Goal: Complete application form

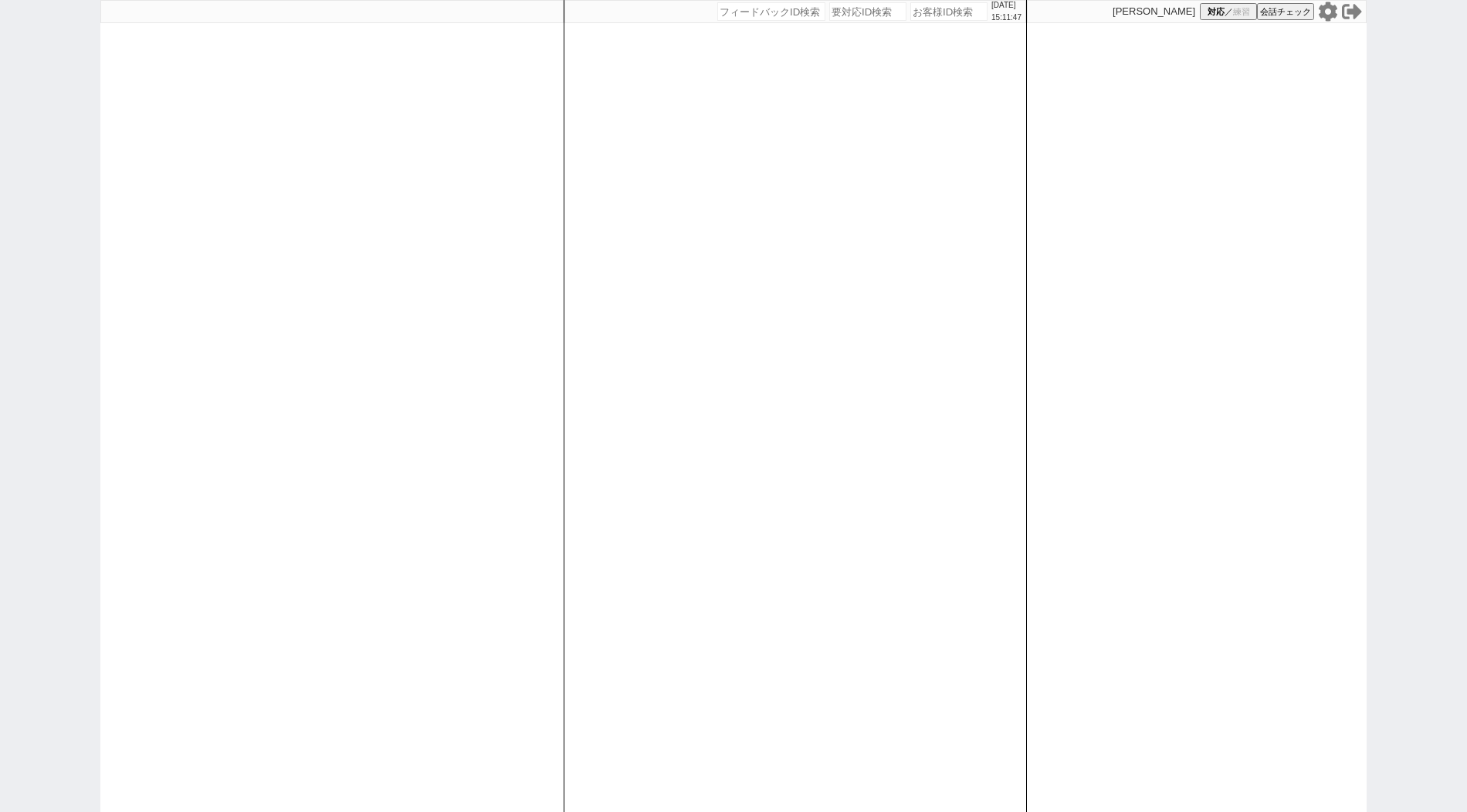
click at [341, 502] on div at bounding box center [332, 406] width 463 height 812
paste input "589194"
type input "589194"
select select "400"
select select
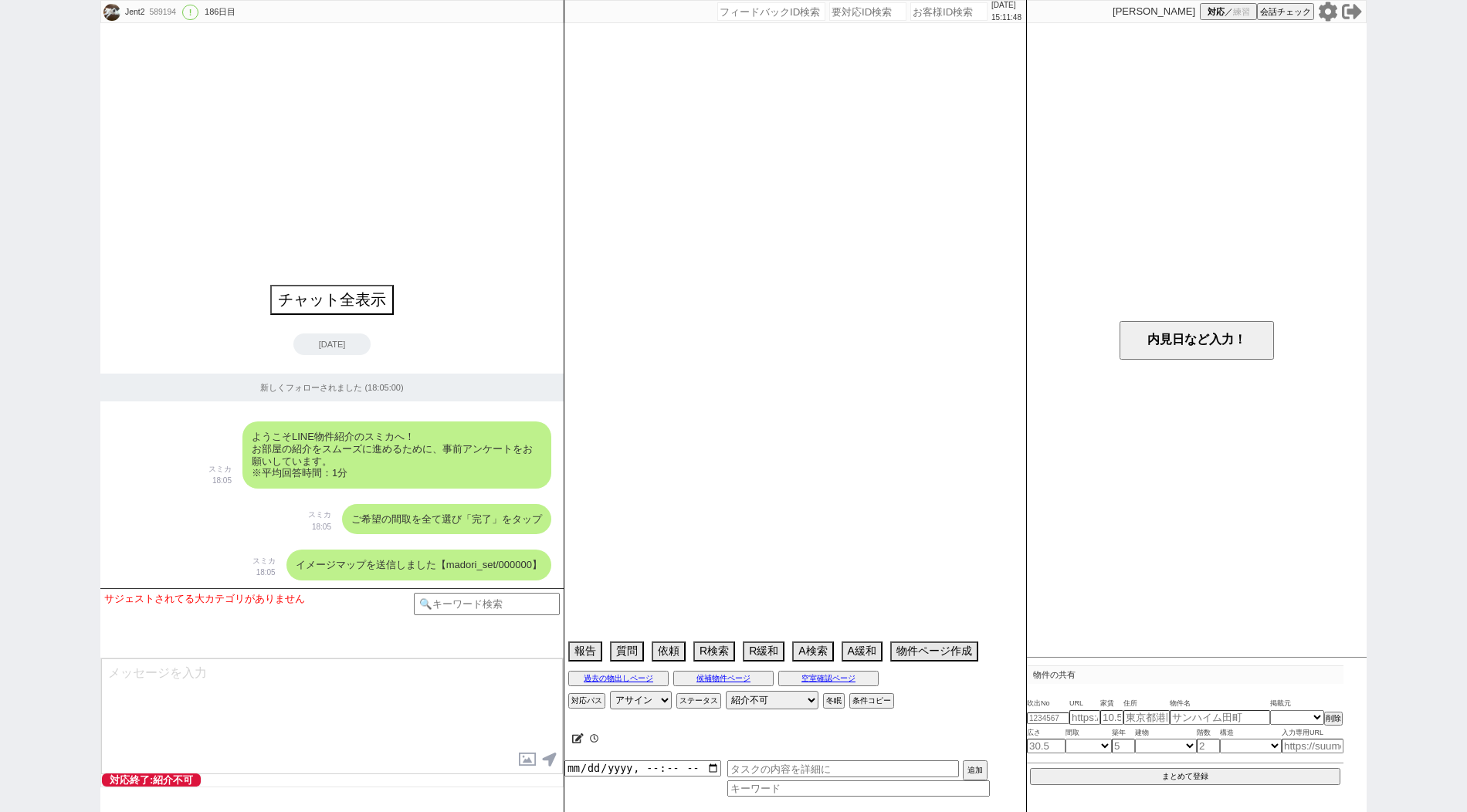
select select "836"
select select "38"
select select "[DATE]"
select select "60"
select select "[DATE]"
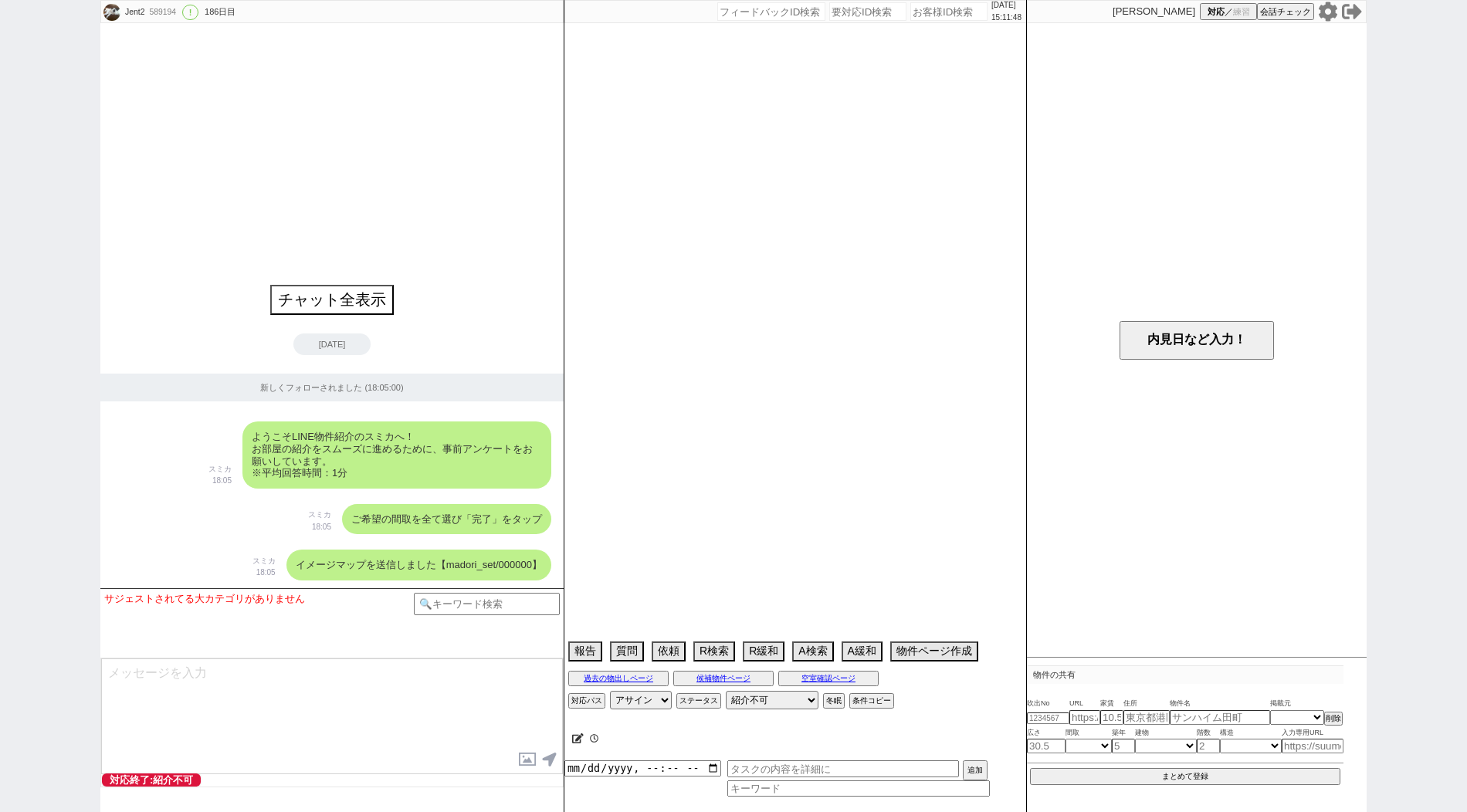
select select "61"
select select "63"
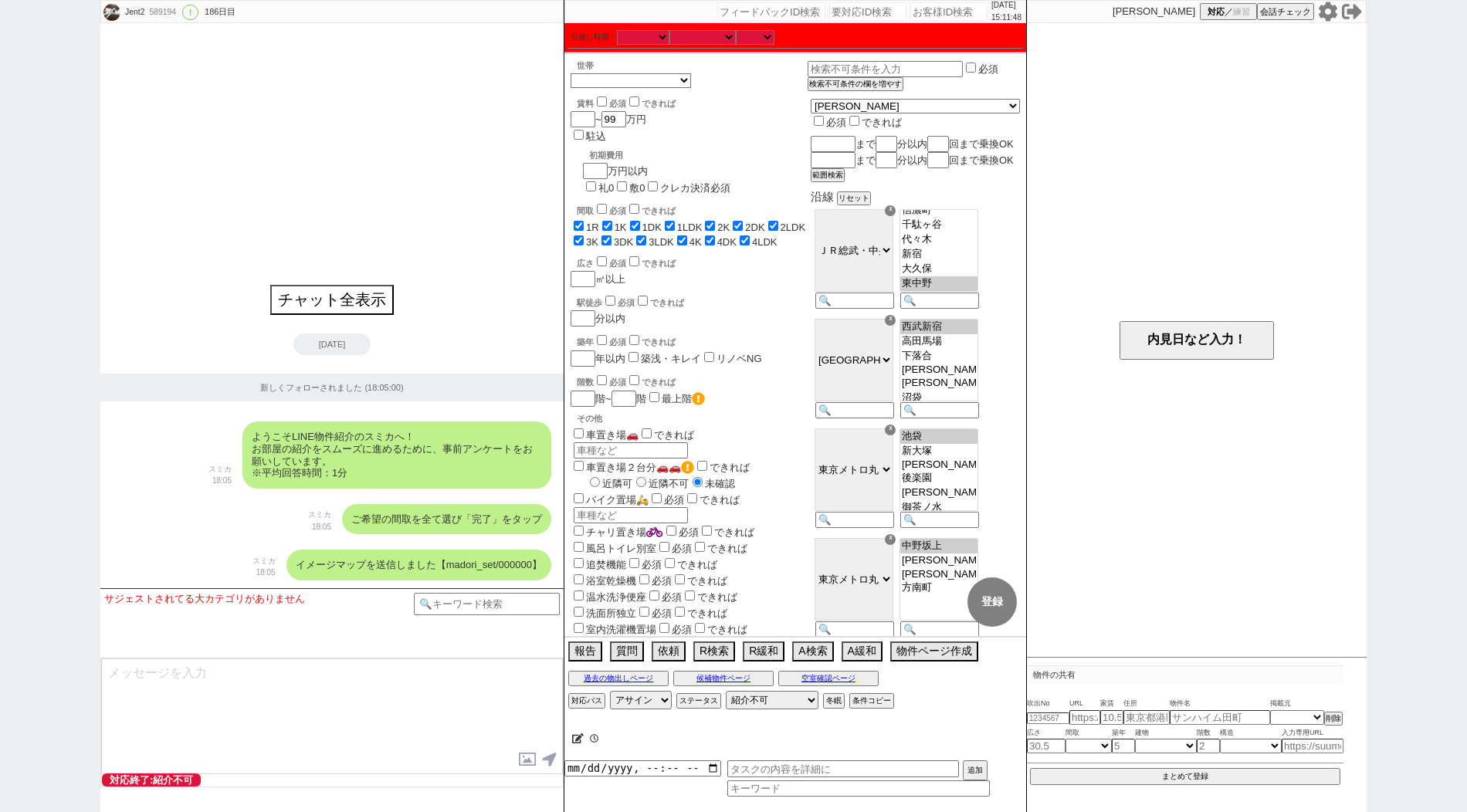
scroll to position [243, 0]
click at [579, 741] on icon at bounding box center [578, 739] width 12 height 10
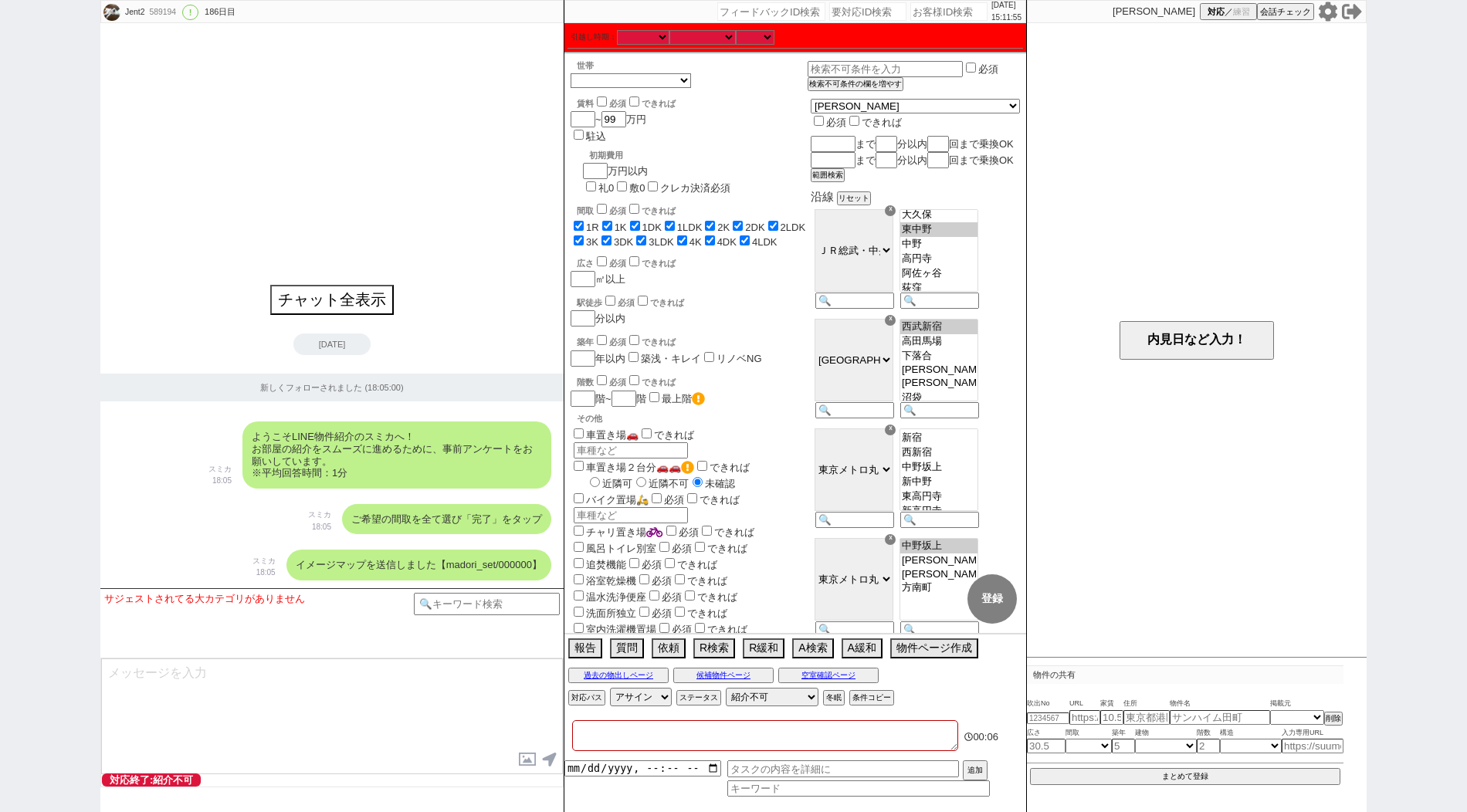
click at [612, 732] on textarea at bounding box center [765, 735] width 386 height 31
paste textarea "アエラス[PERSON_NAME]店"
type textarea "アエラス[PERSON_NAME]店"
checkbox input "true"
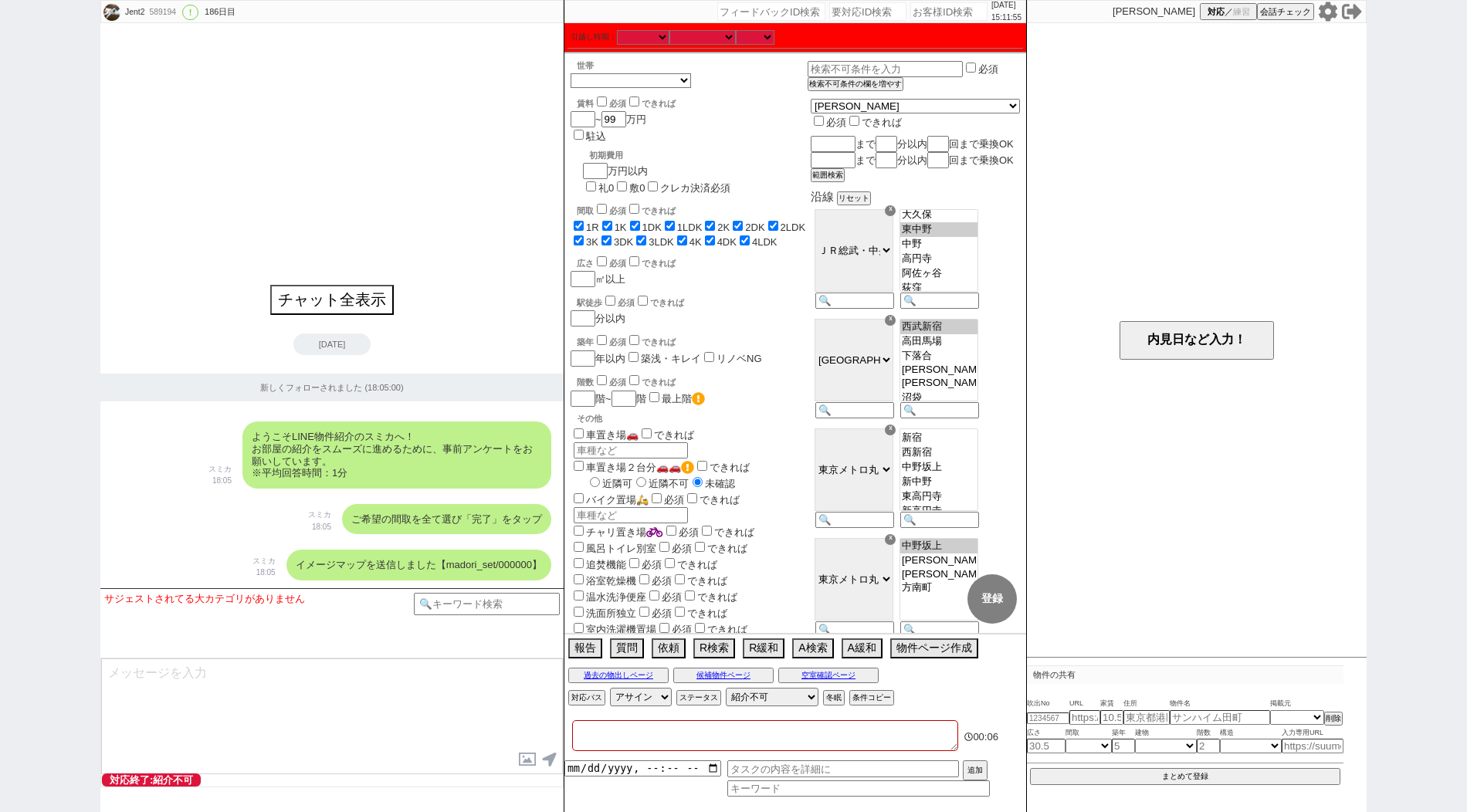
checkbox input "true"
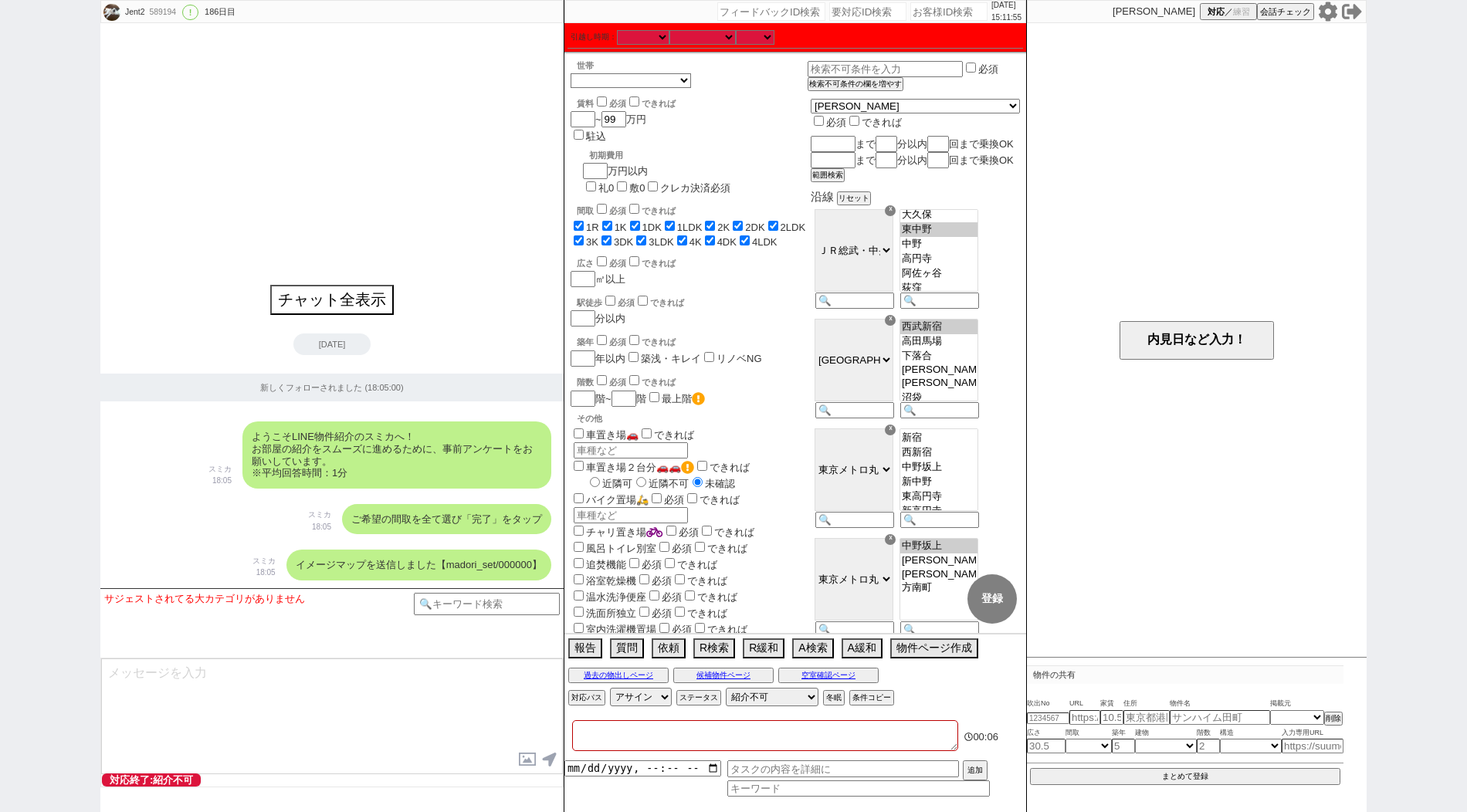
checkbox input "true"
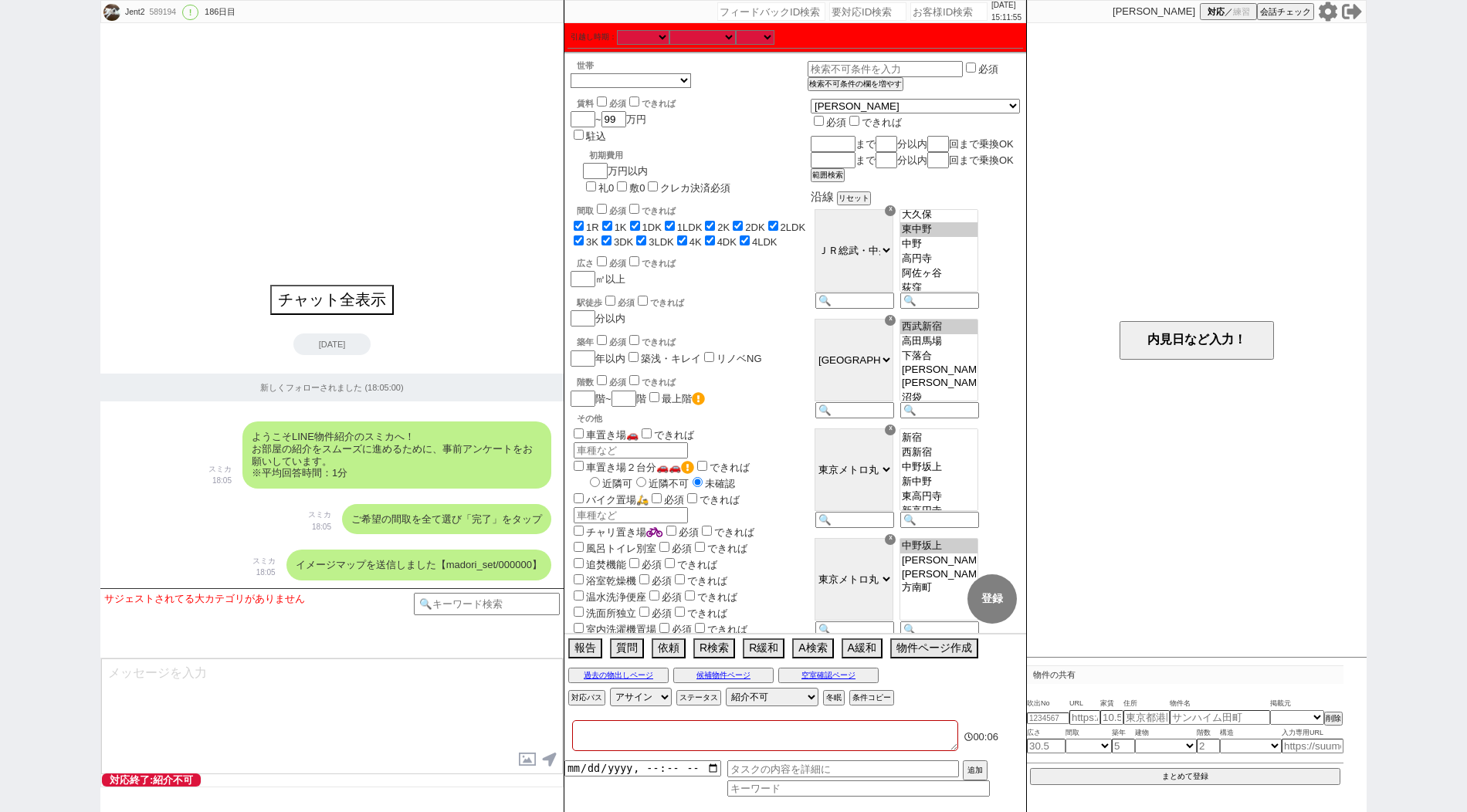
checkbox input "true"
type textarea "アエラス[PERSON_NAME]店"
click at [150, 472] on div "ようこそLINE物件紹介のスミカへ！ お部屋の紹介をスムーズに進めるために、事前アンケートをお願いしています。 ※平均回答時間：1分 スミカ 18:05" at bounding box center [332, 454] width 463 height 82
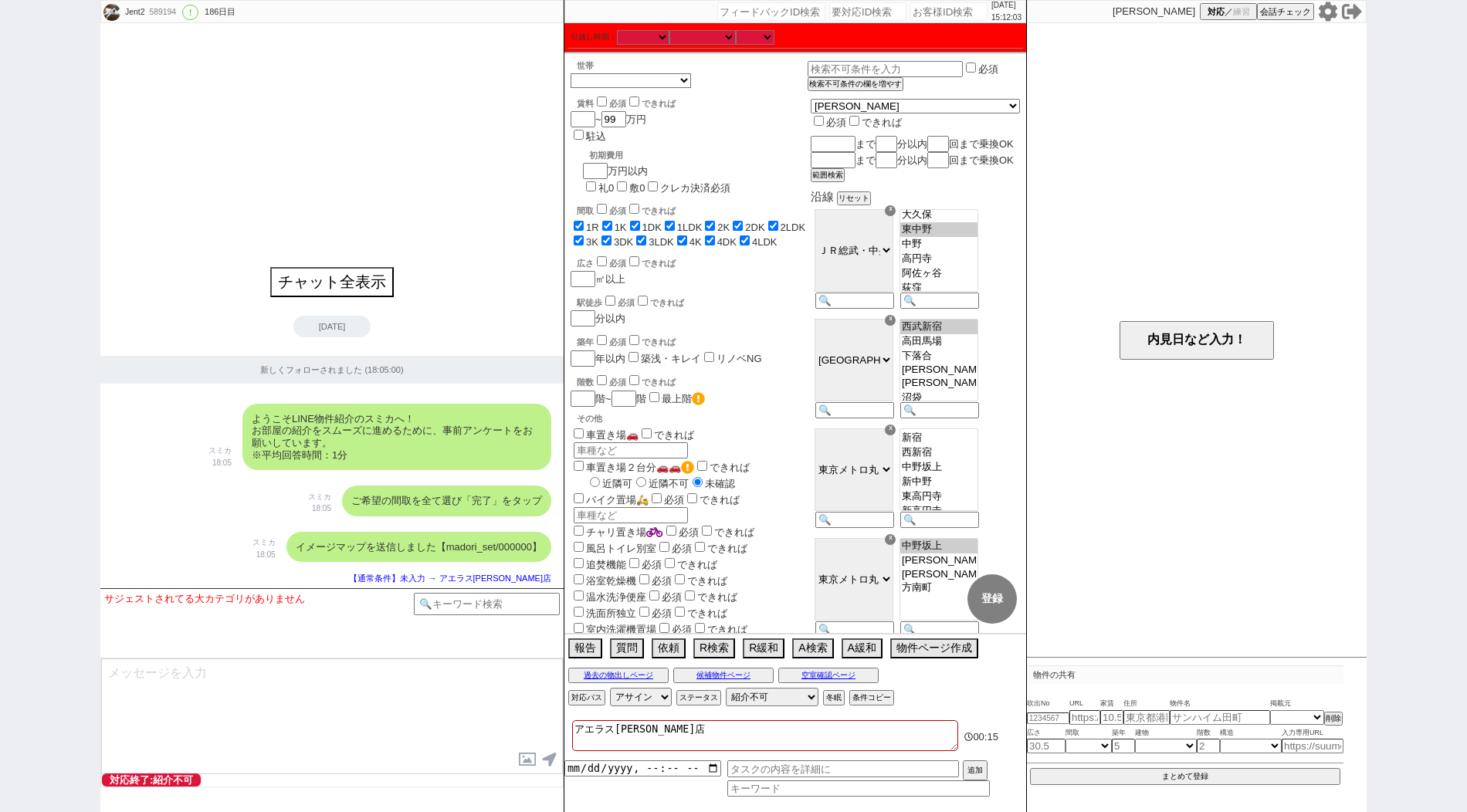
select select "835"
click at [965, 223] on option "大久保" at bounding box center [939, 215] width 78 height 15
click at [989, 614] on button "登録" at bounding box center [992, 599] width 49 height 49
checkbox input "true"
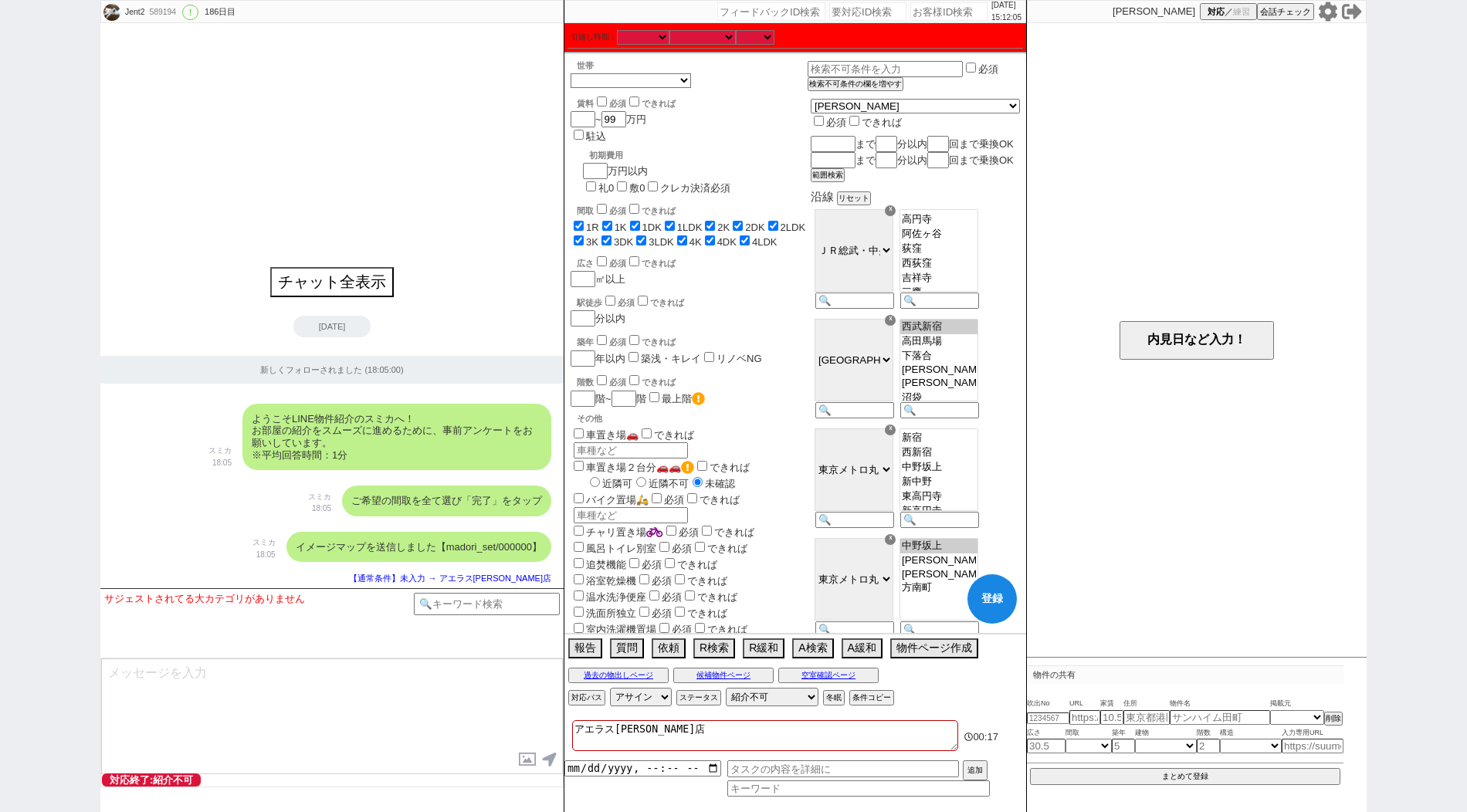
checkbox input "true"
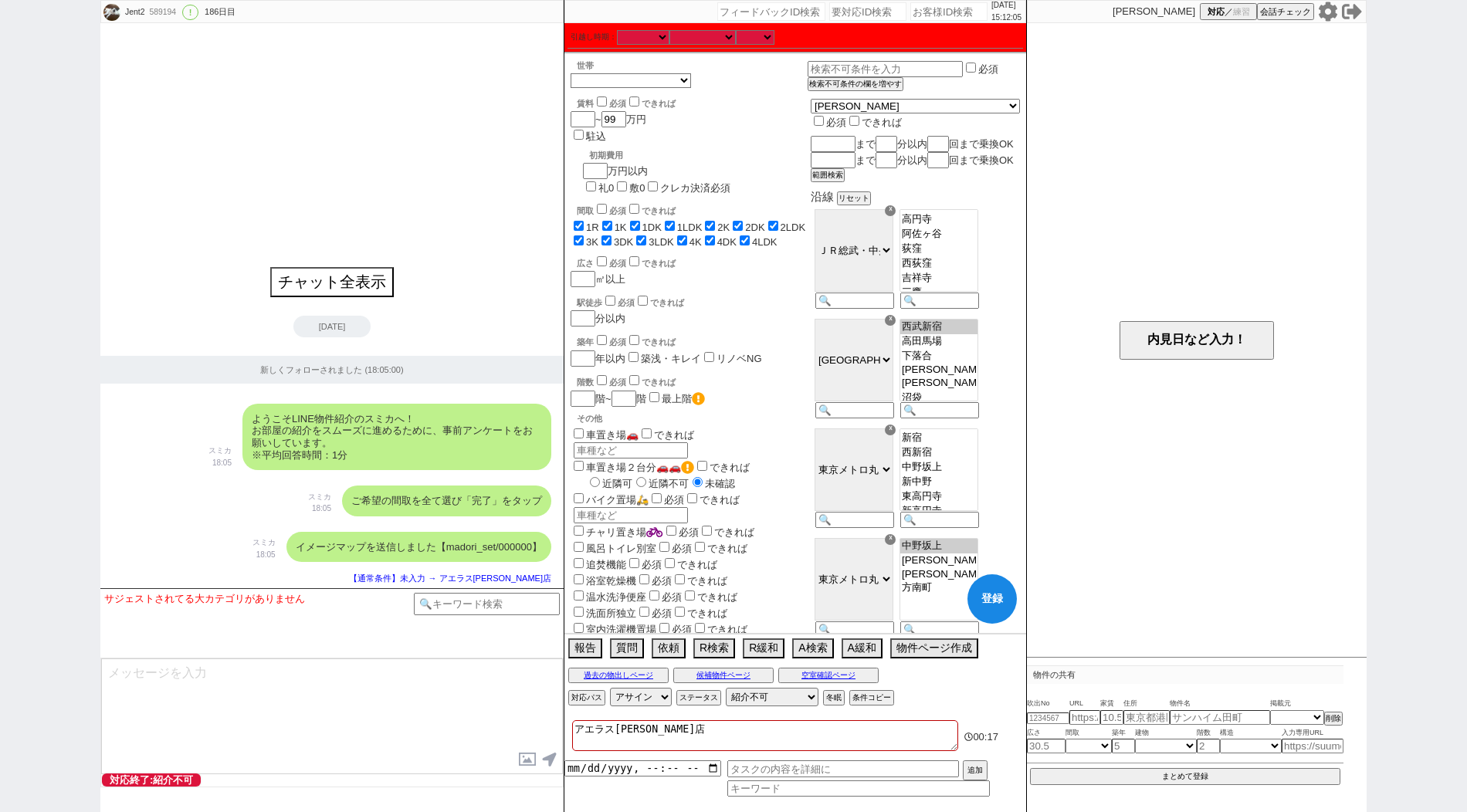
checkbox input "true"
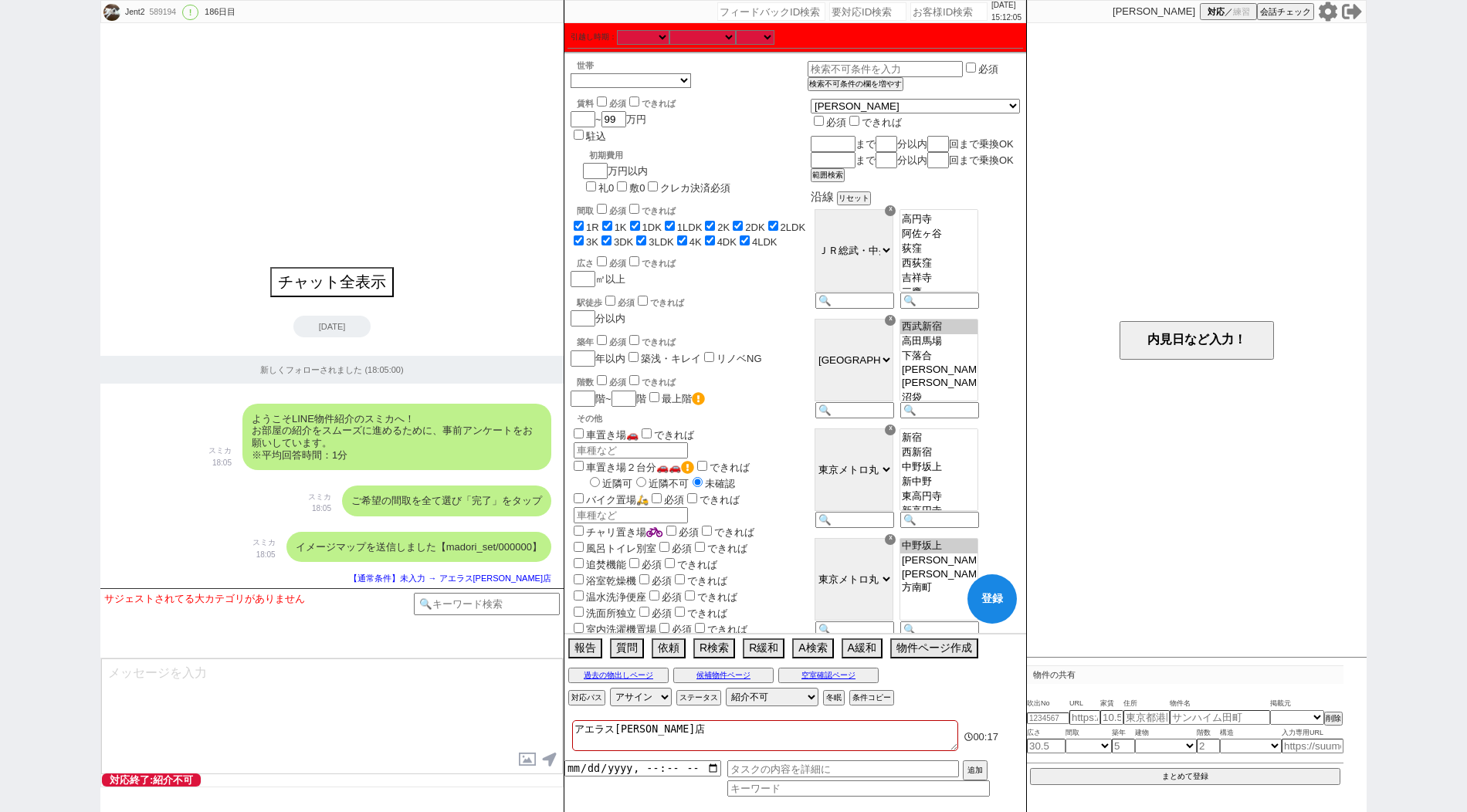
checkbox input "true"
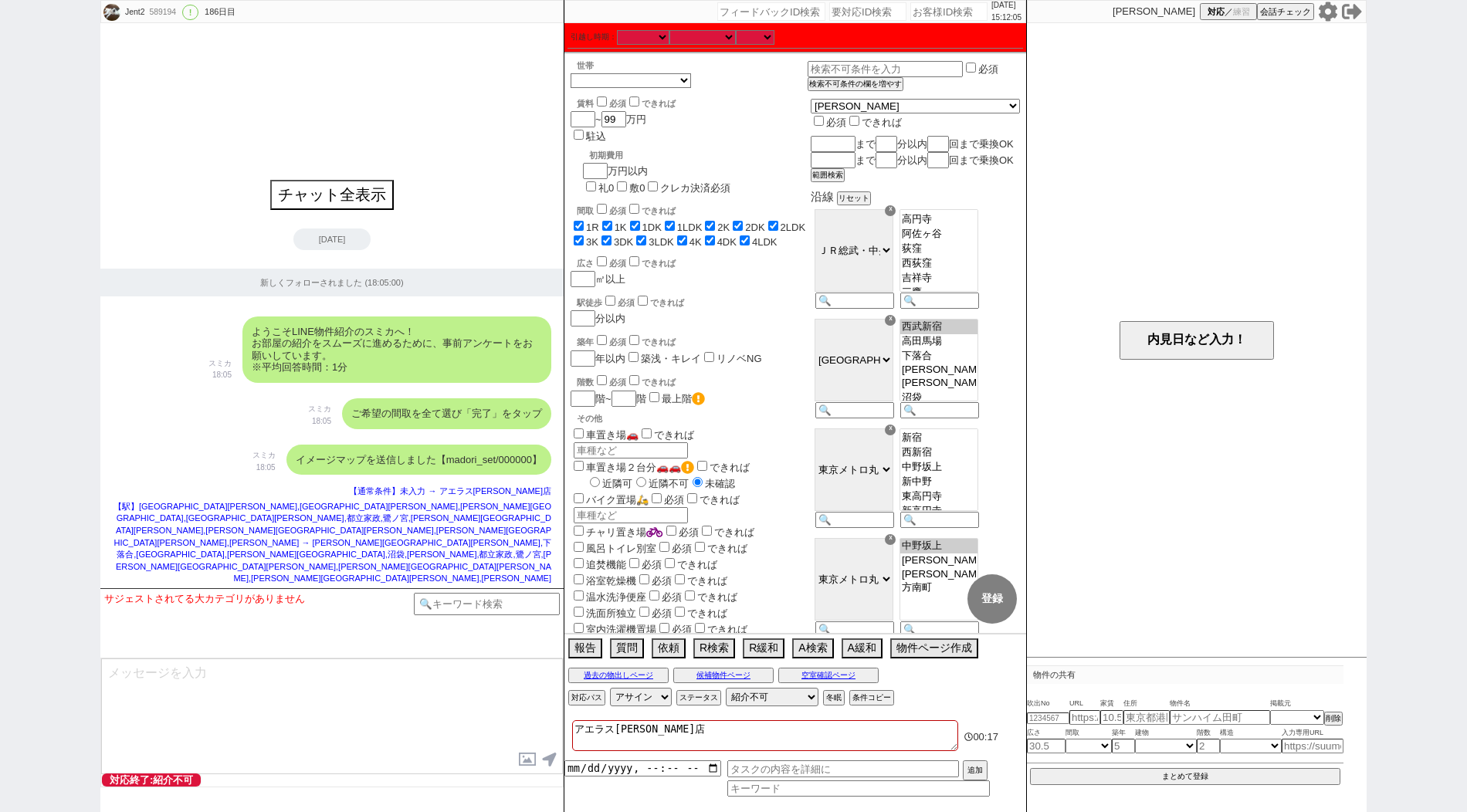
select select "835"
select select "38"
select select "[DATE]"
select select "60"
select select "[DATE]"
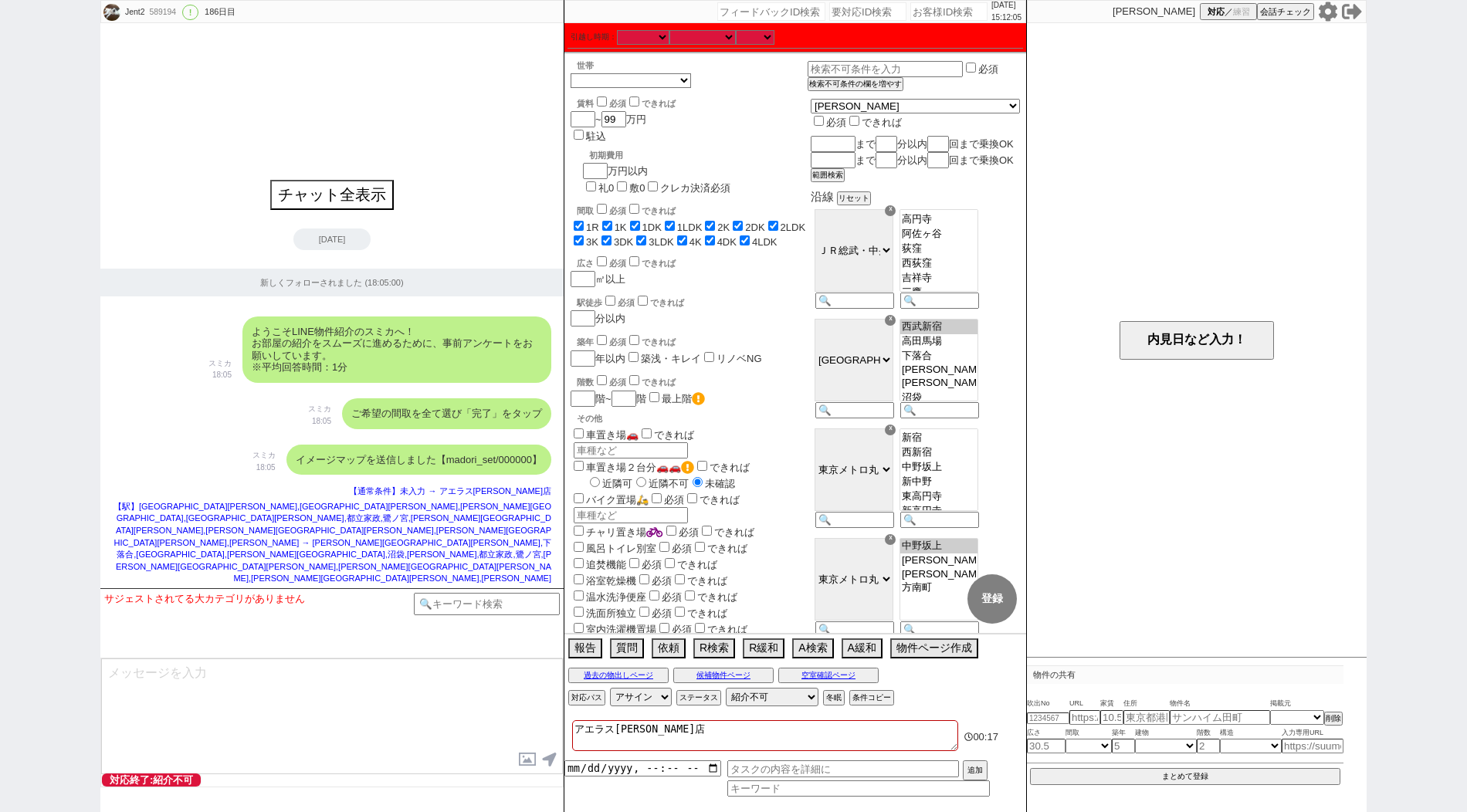
select select "61"
select select "63"
click at [911, 9] on input "number" at bounding box center [949, 12] width 78 height 18
paste input "589202"
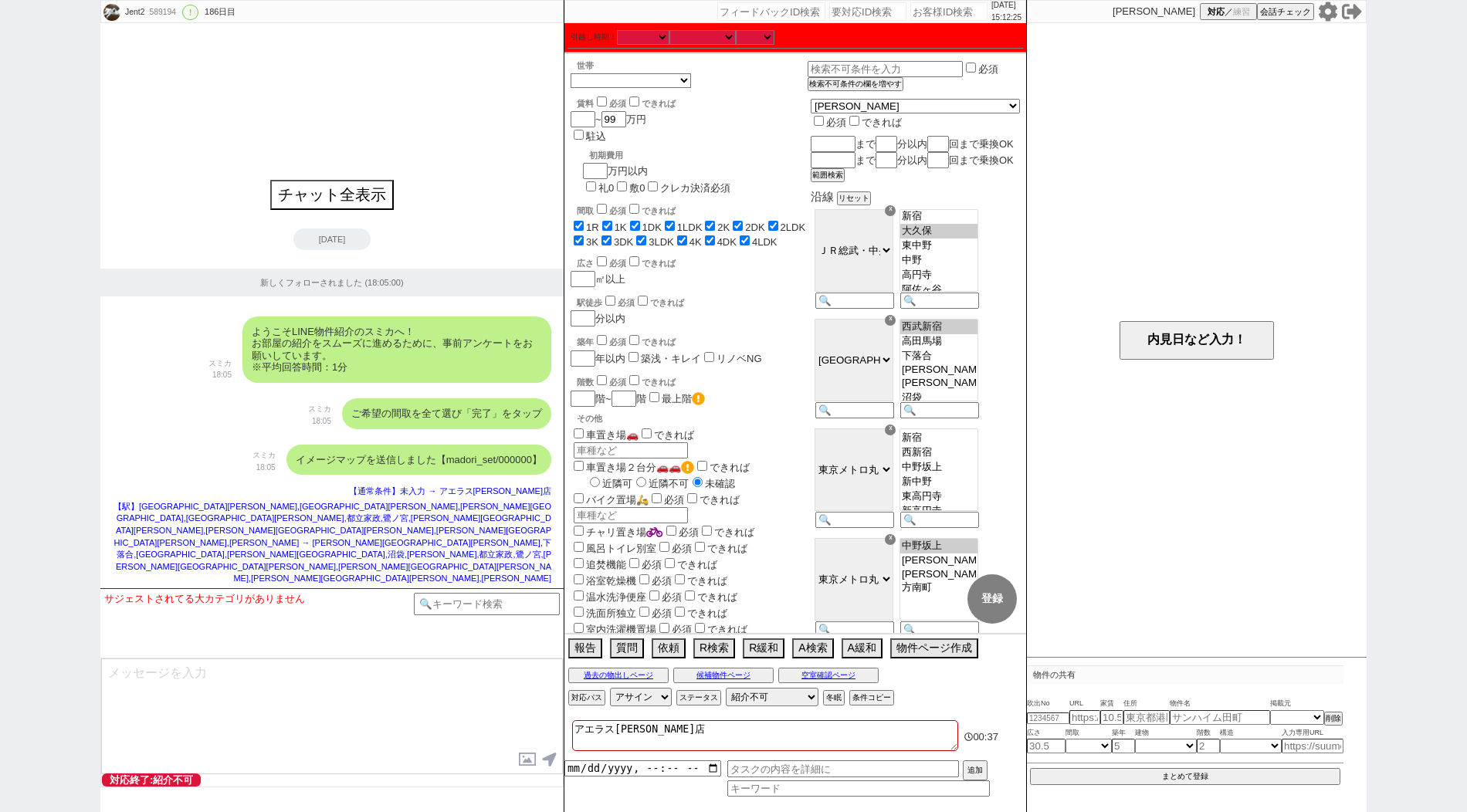
type input "589202"
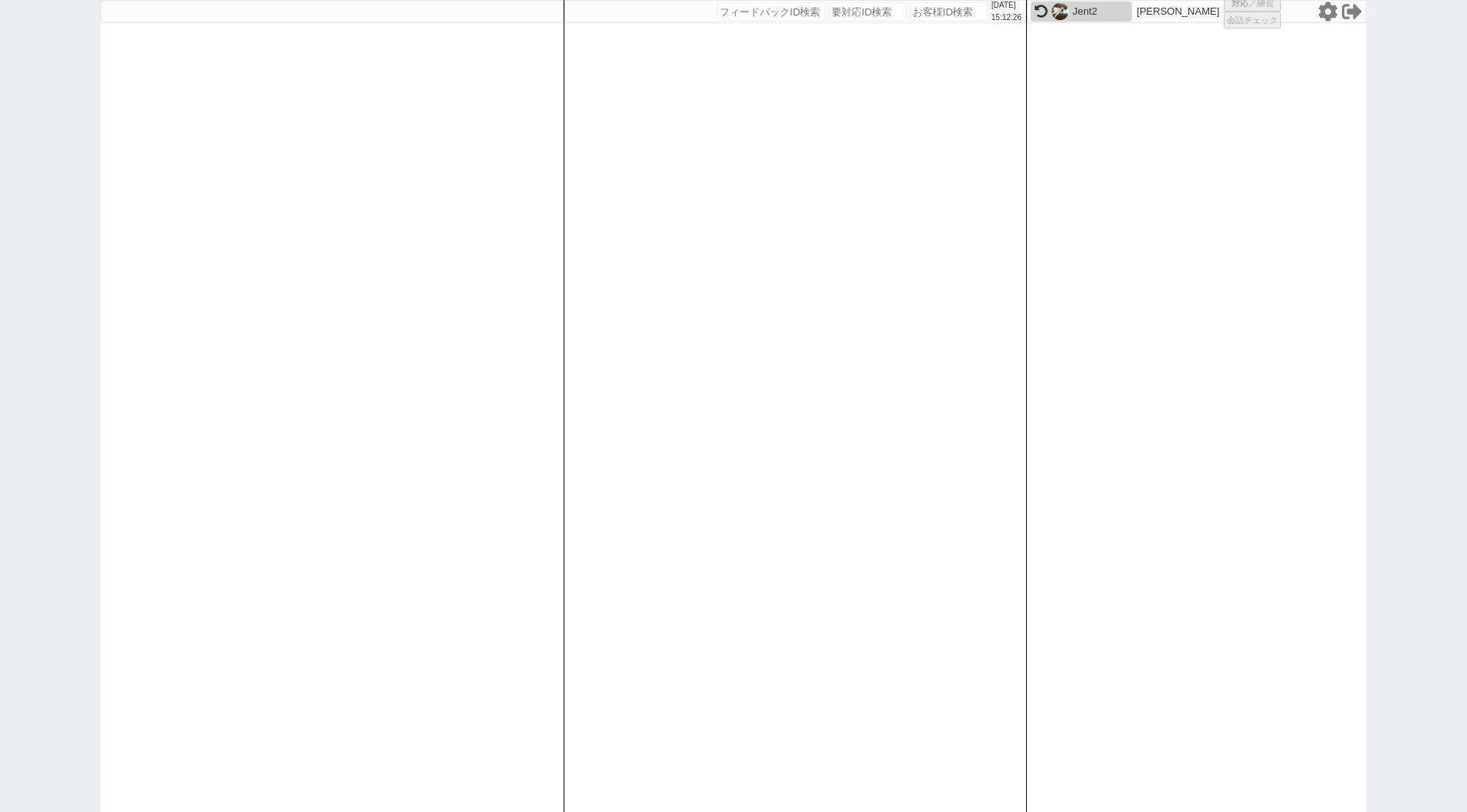
select select "400"
select select
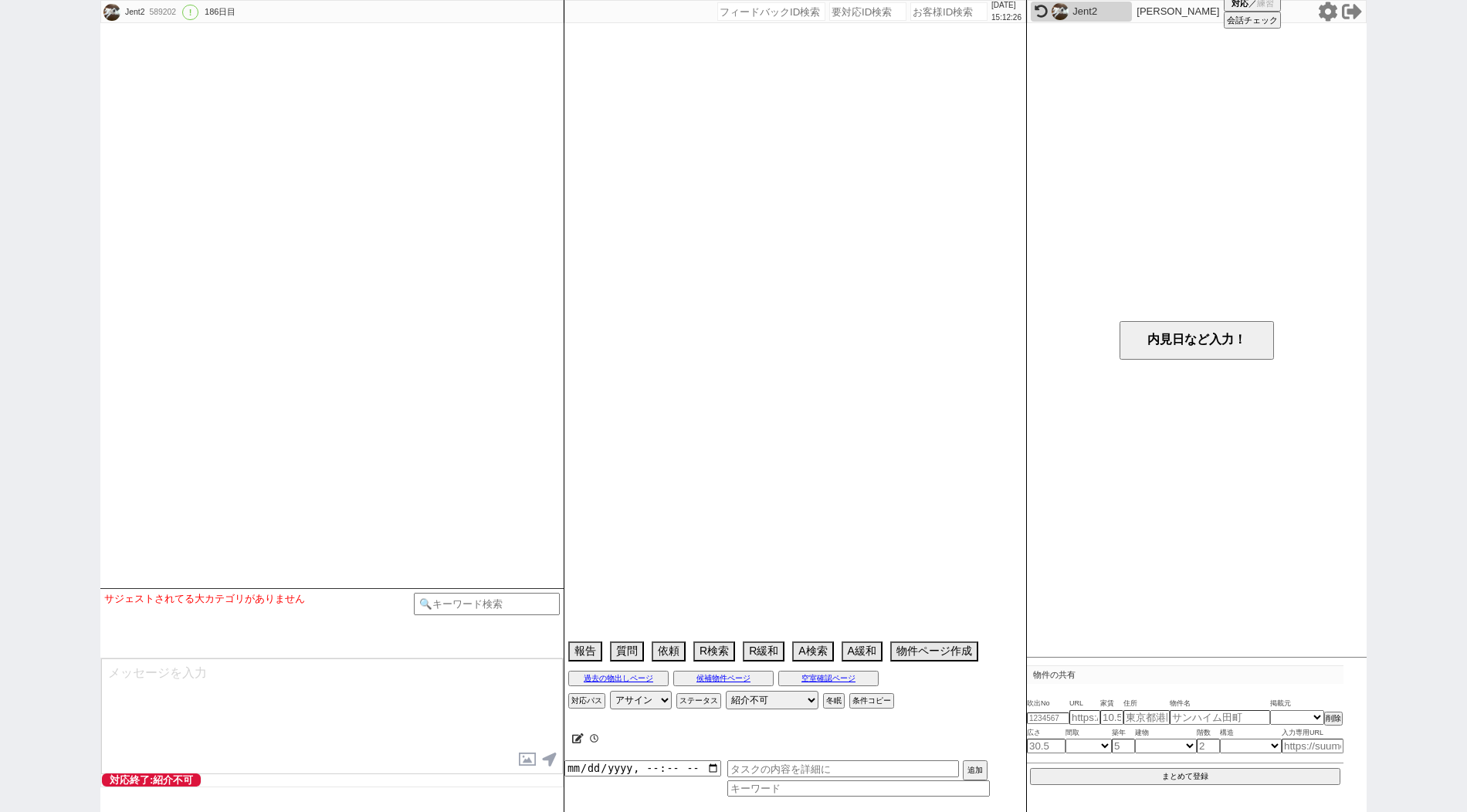
type textarea "アエラス目白店"
select select "14"
select select "483"
select select "68"
select select "[DATE]"
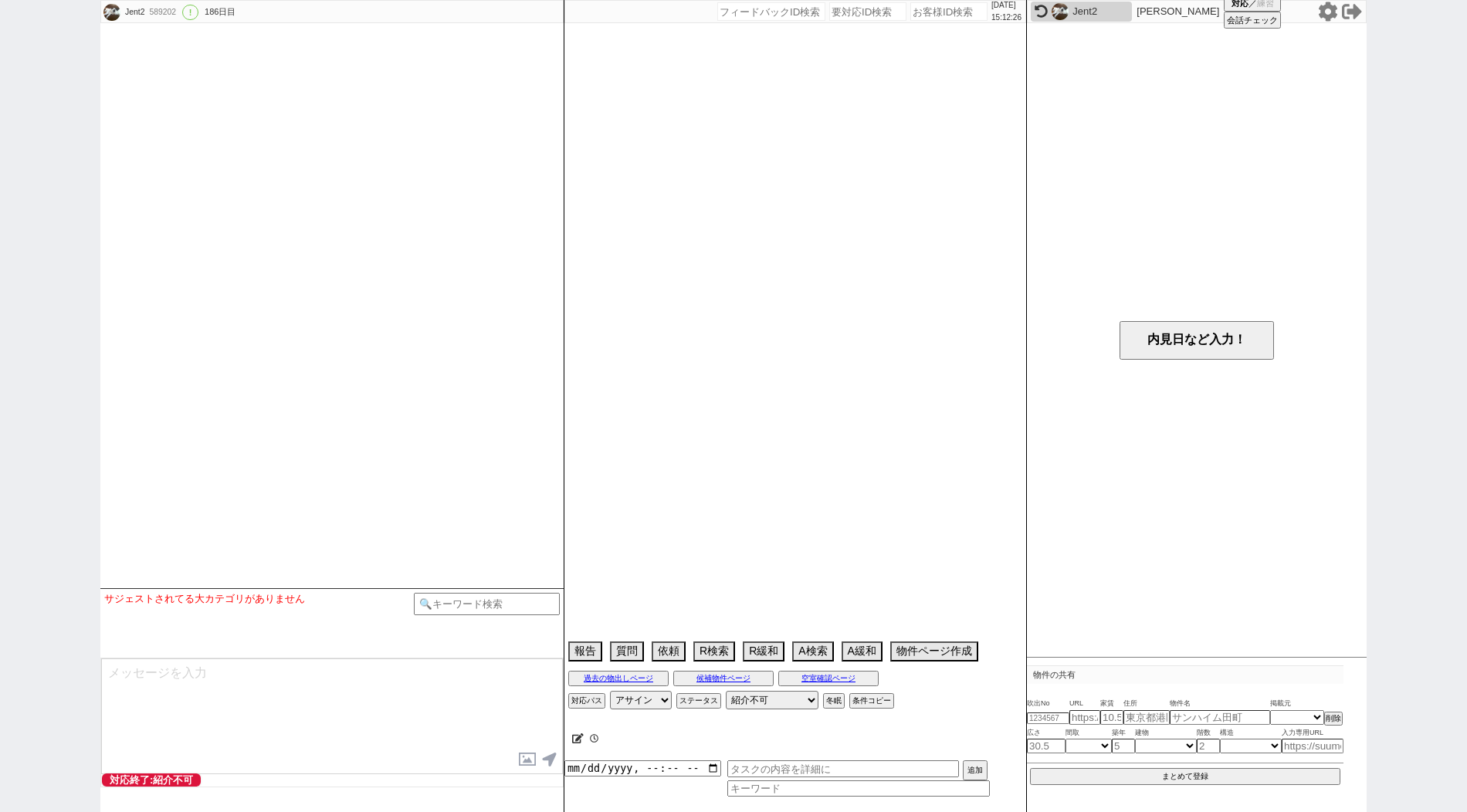
select select "65"
select select "1585"
select select "63"
select select "[DATE]"
select select "72"
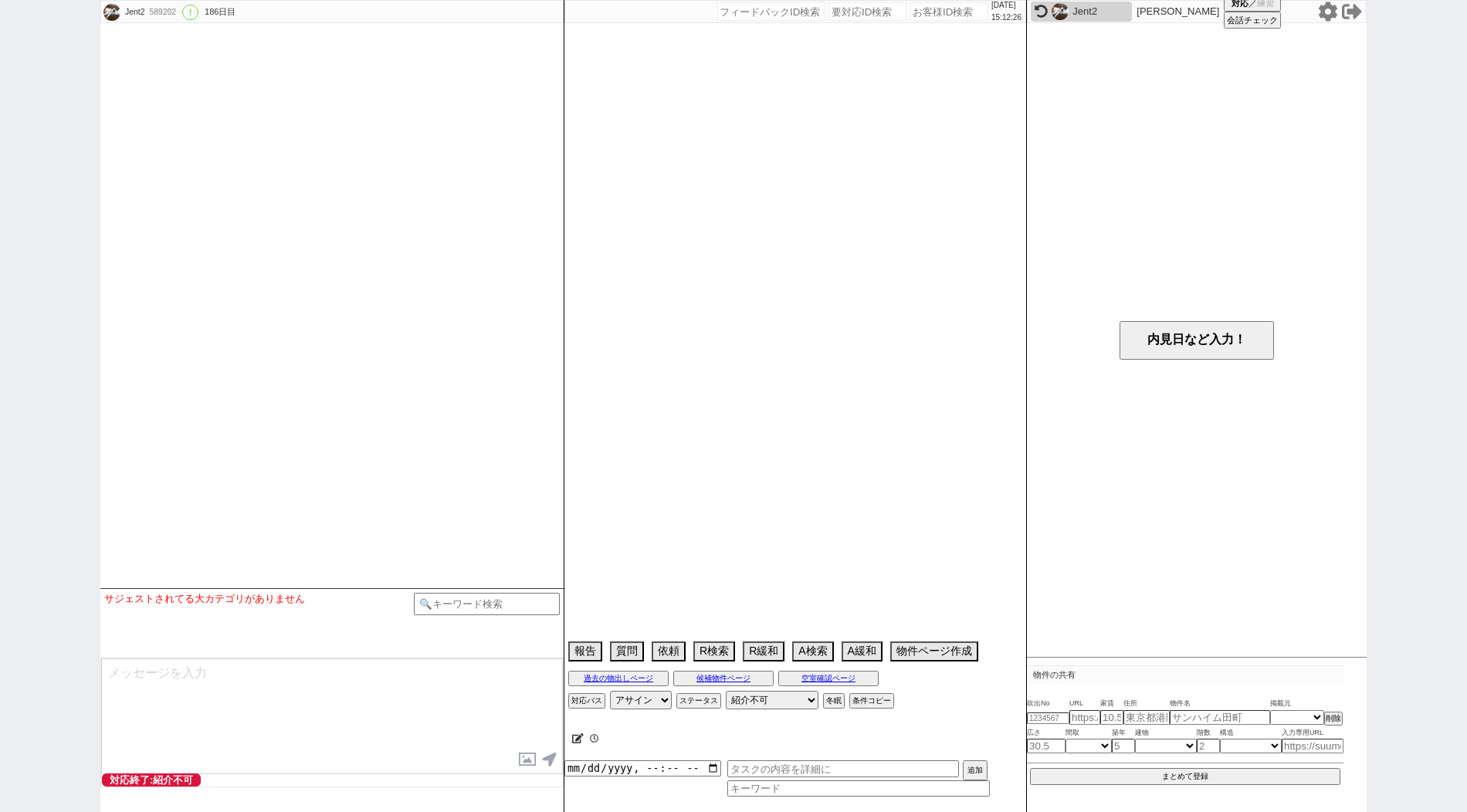
select select "[DATE]"
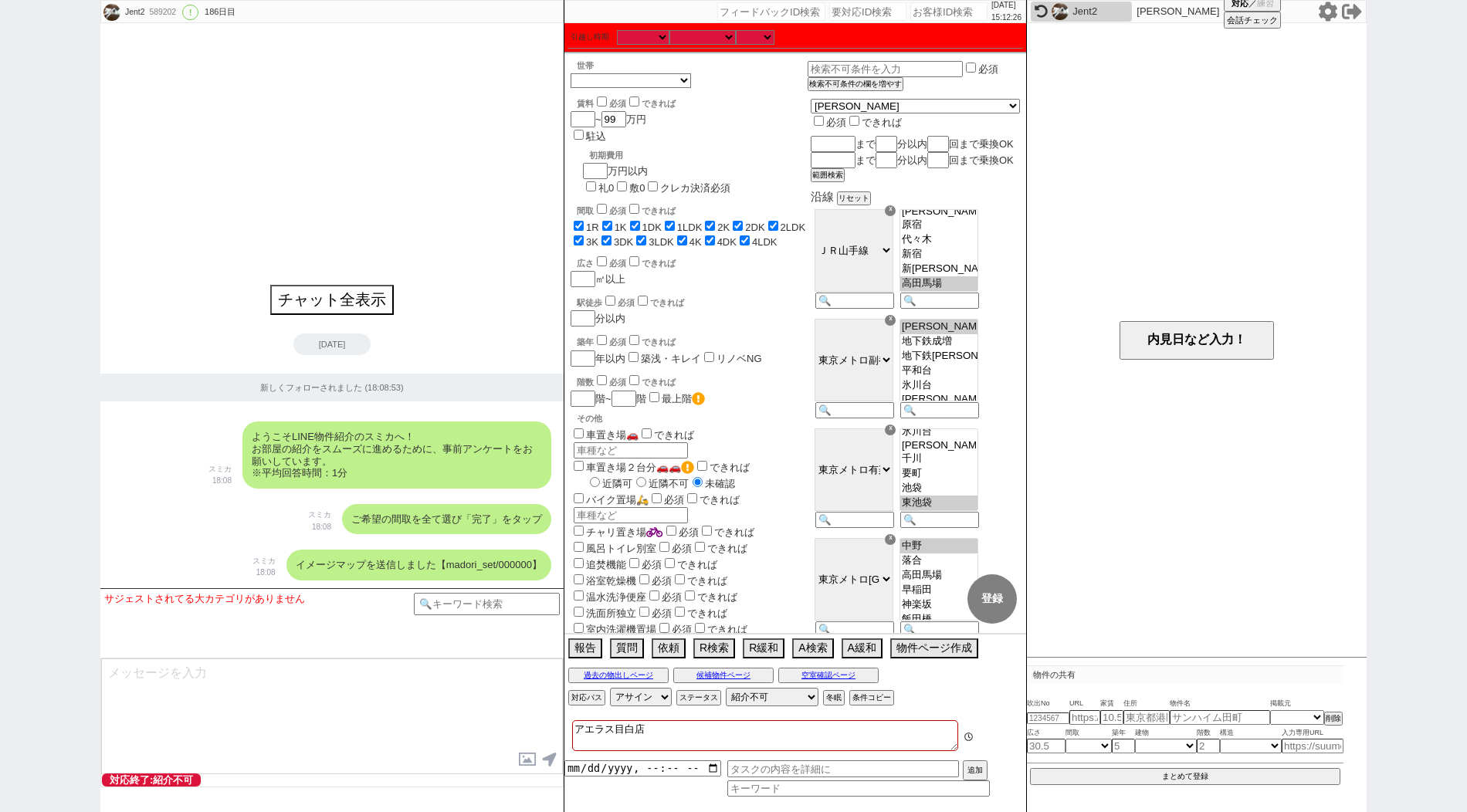
scroll to position [324, 0]
select select "482"
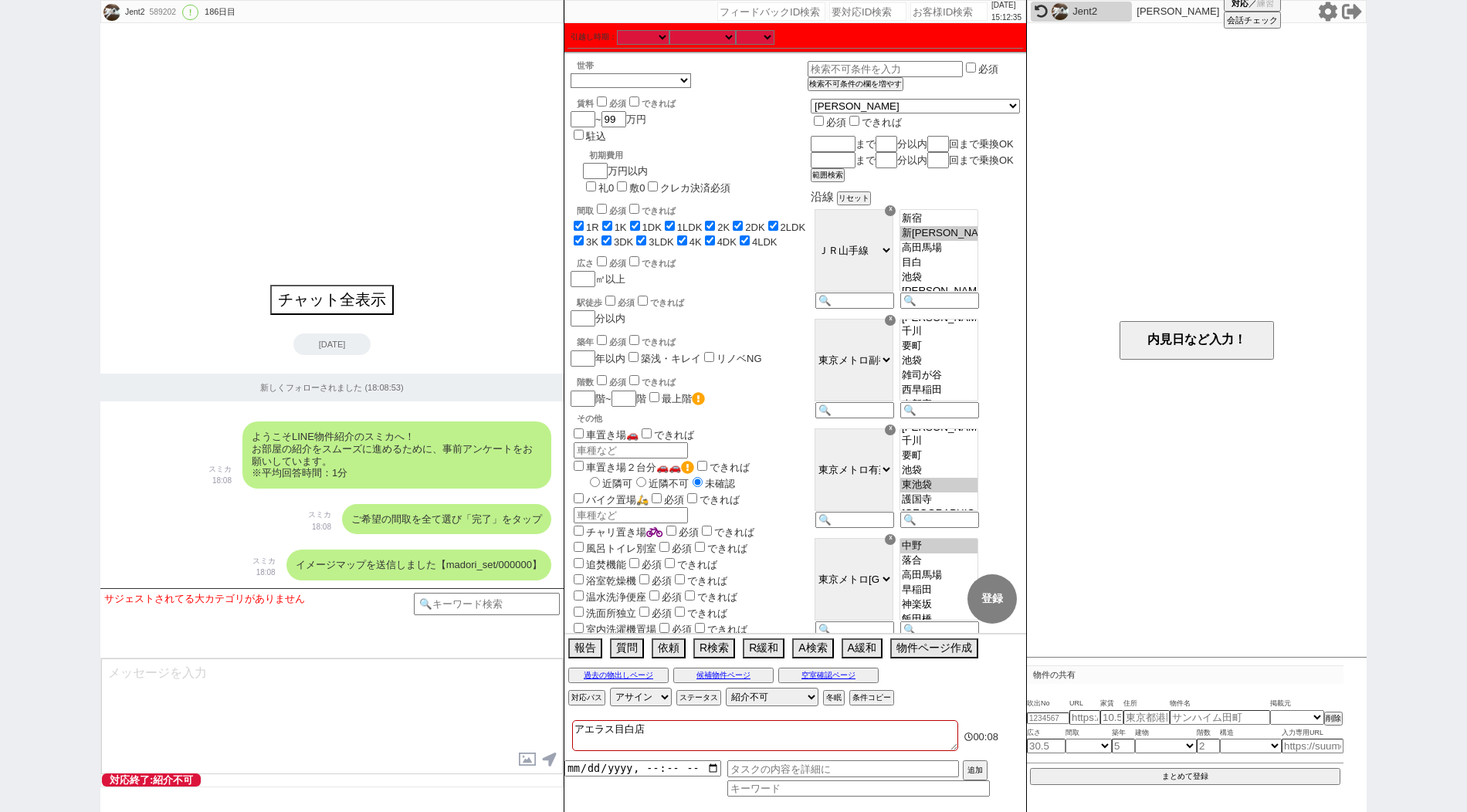
click at [961, 241] on option "新[PERSON_NAME]" at bounding box center [939, 233] width 78 height 15
select select "[DATE]"
click at [946, 348] on option "東新宿" at bounding box center [939, 341] width 78 height 15
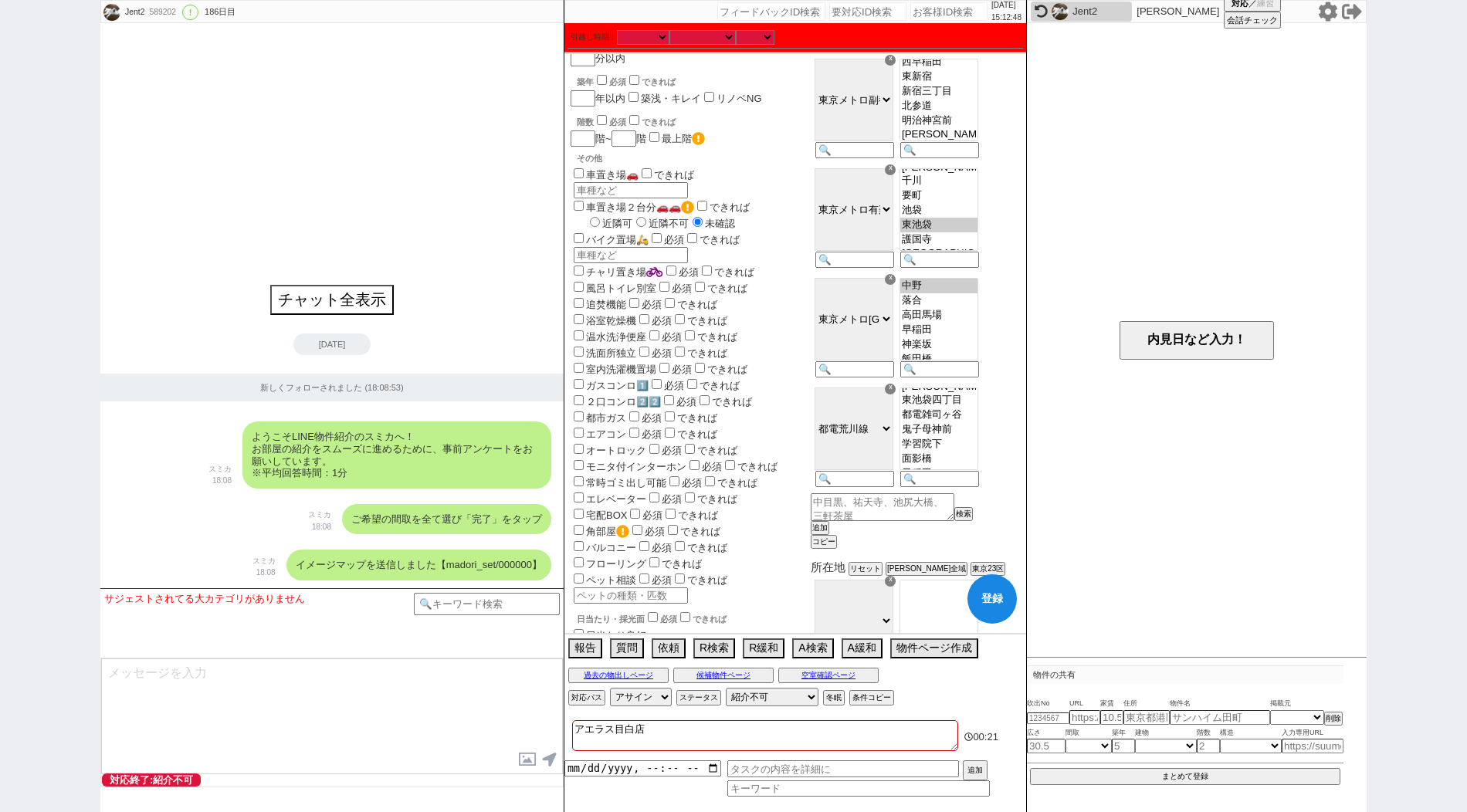
scroll to position [302, 0]
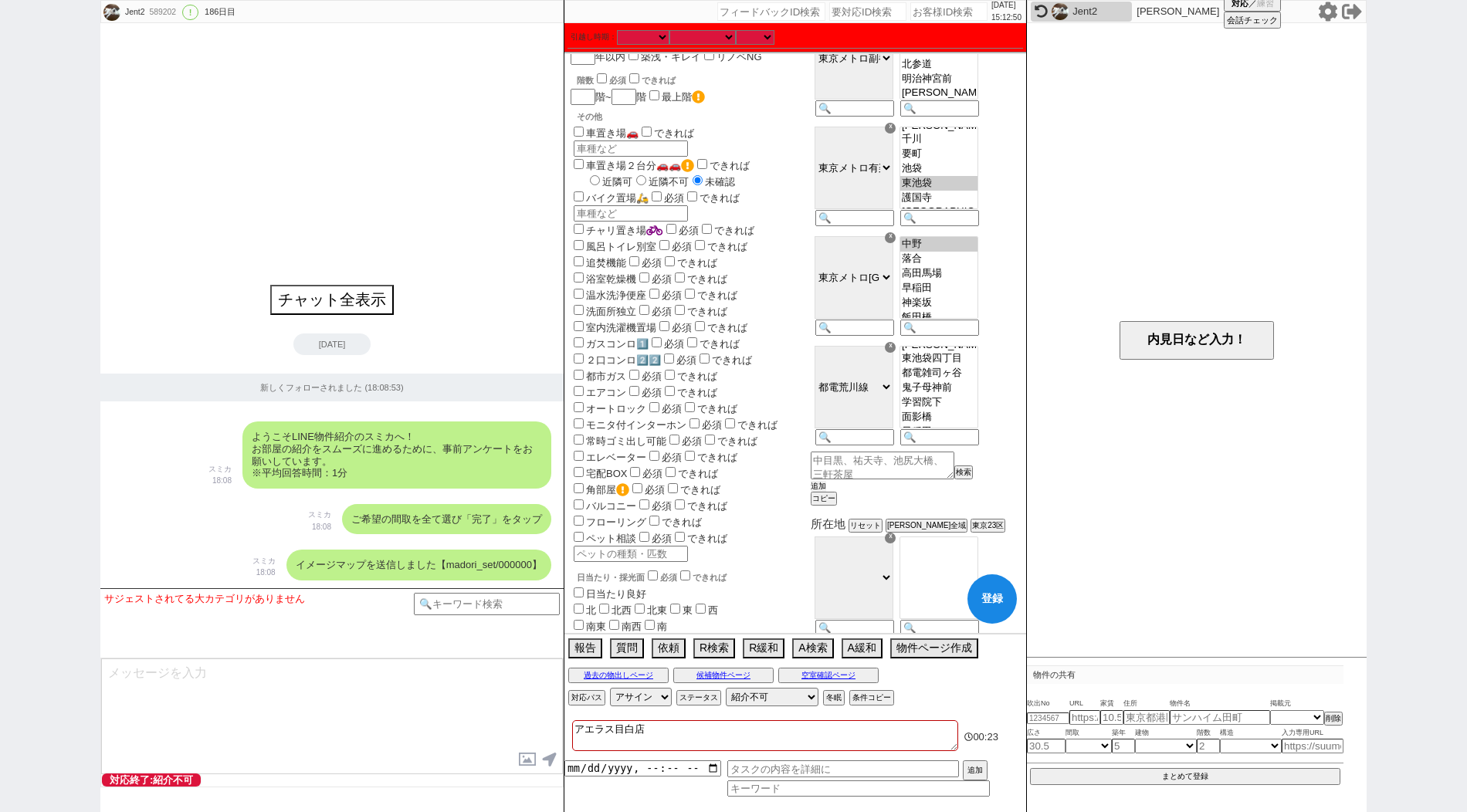
click at [826, 491] on button "追加" at bounding box center [818, 486] width 16 height 11
click at [895, 561] on div "☓ ＪＲ総武・中央緩行線 [GEOGRAPHIC_DATA] 小田急[PERSON_NAME]線 ＪＲ[GEOGRAPHIC_DATA]・[PERSON_NA…" at bounding box center [853, 506] width 85 height 110
paste input "都営大江戸線"
type input "都営大江戸線"
select select "75"
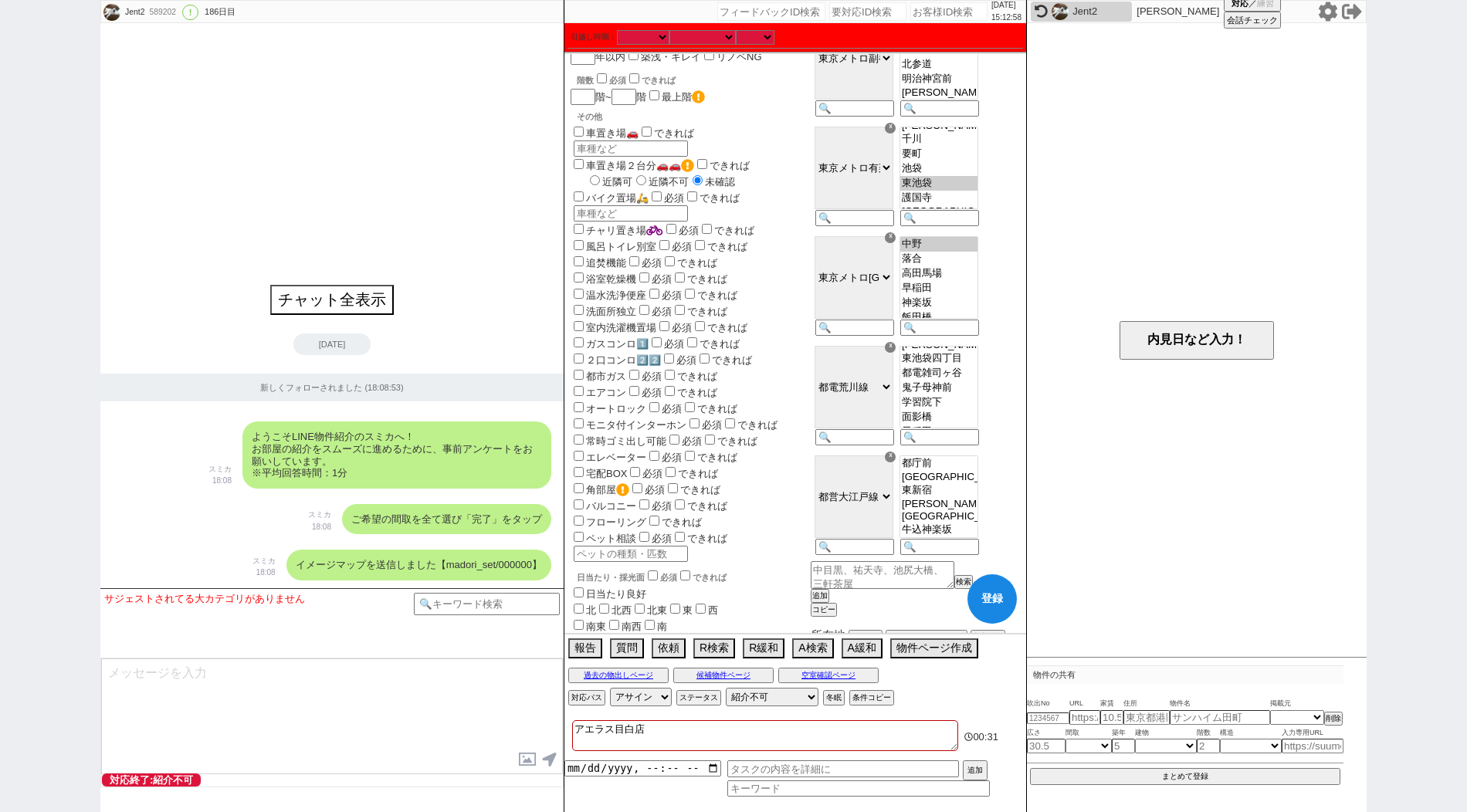
click at [977, 510] on option "[PERSON_NAME][PERSON_NAME]" at bounding box center [939, 504] width 78 height 12
select select "[DATE]"
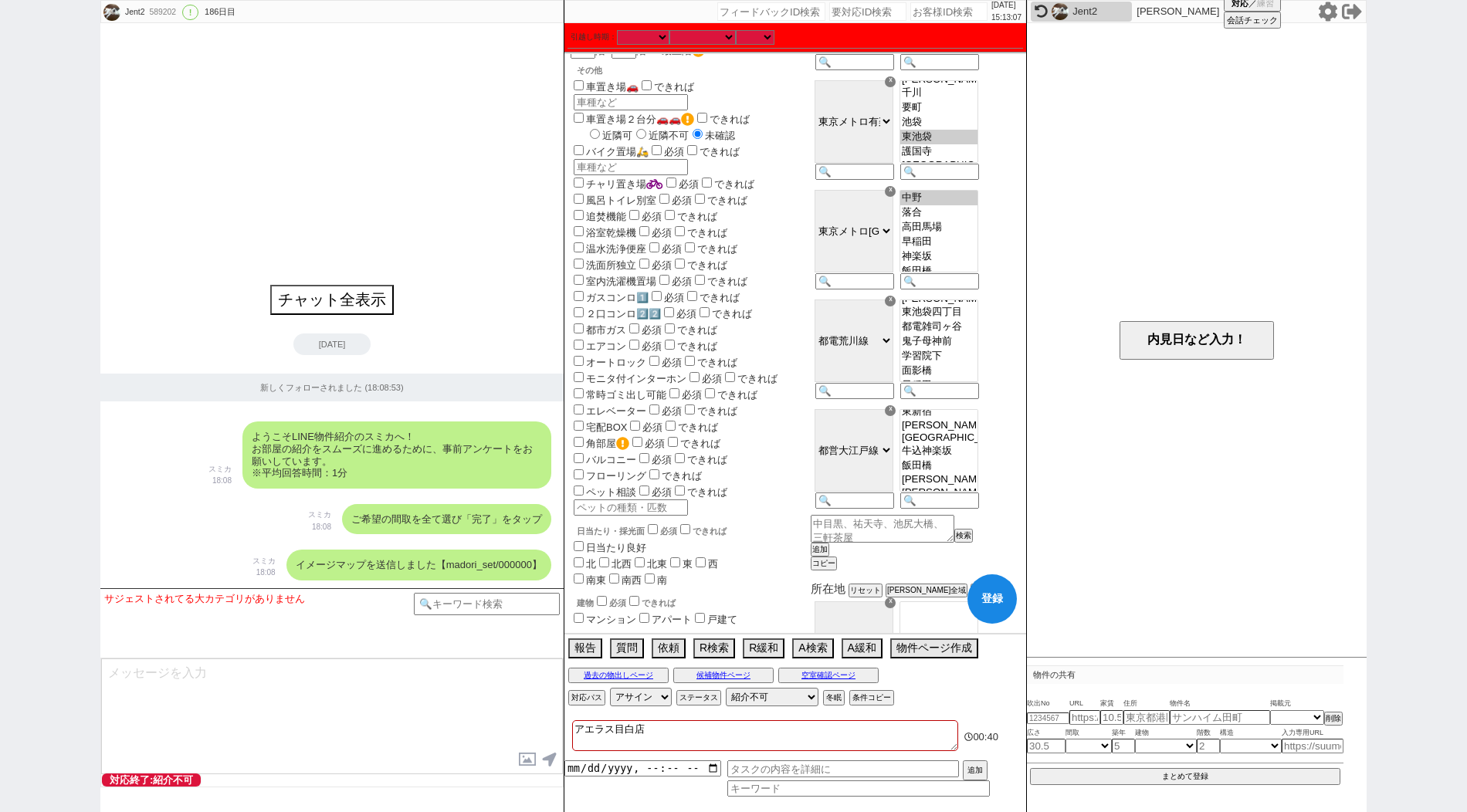
scroll to position [434, 0]
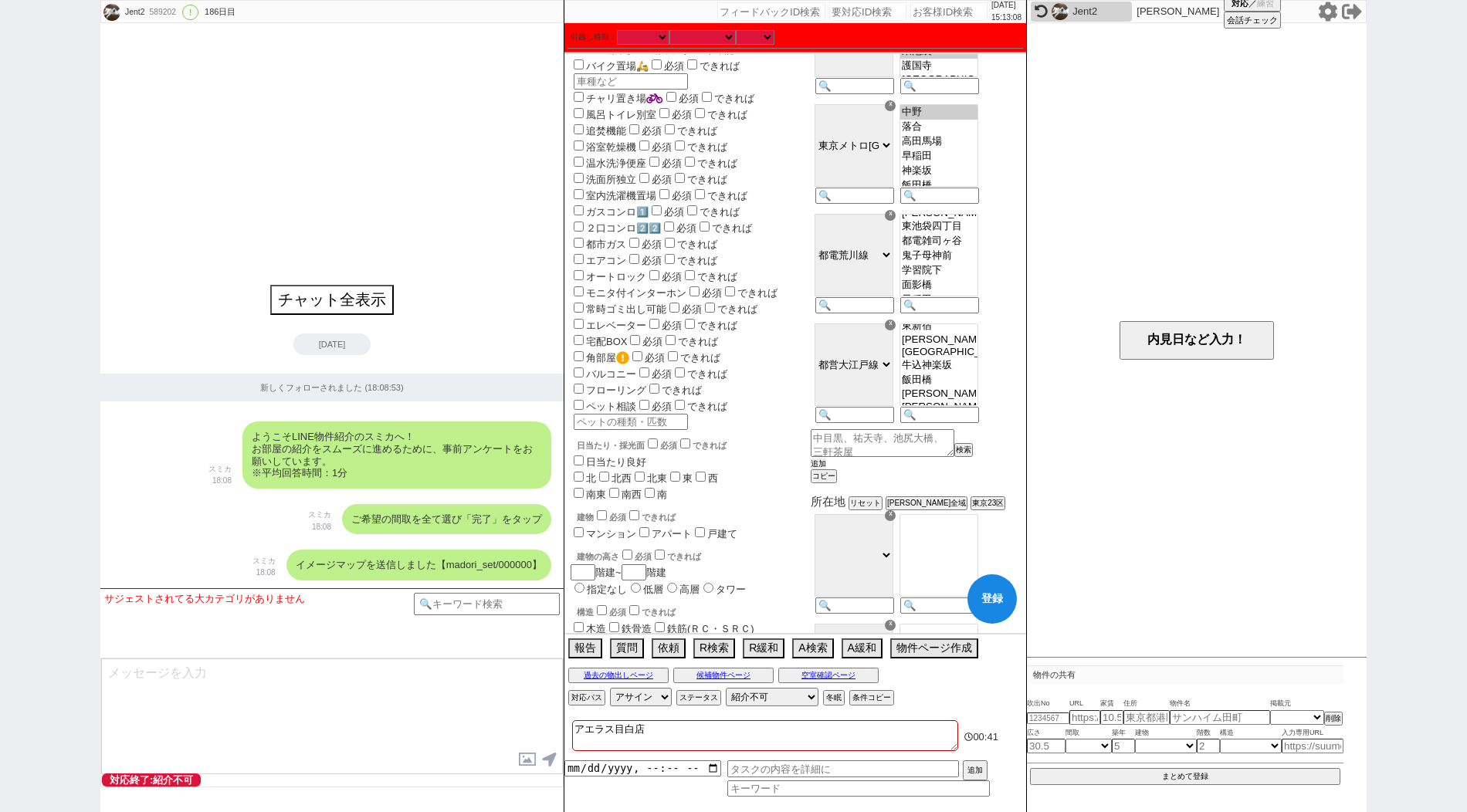
click at [826, 469] on button "追加" at bounding box center [818, 463] width 16 height 11
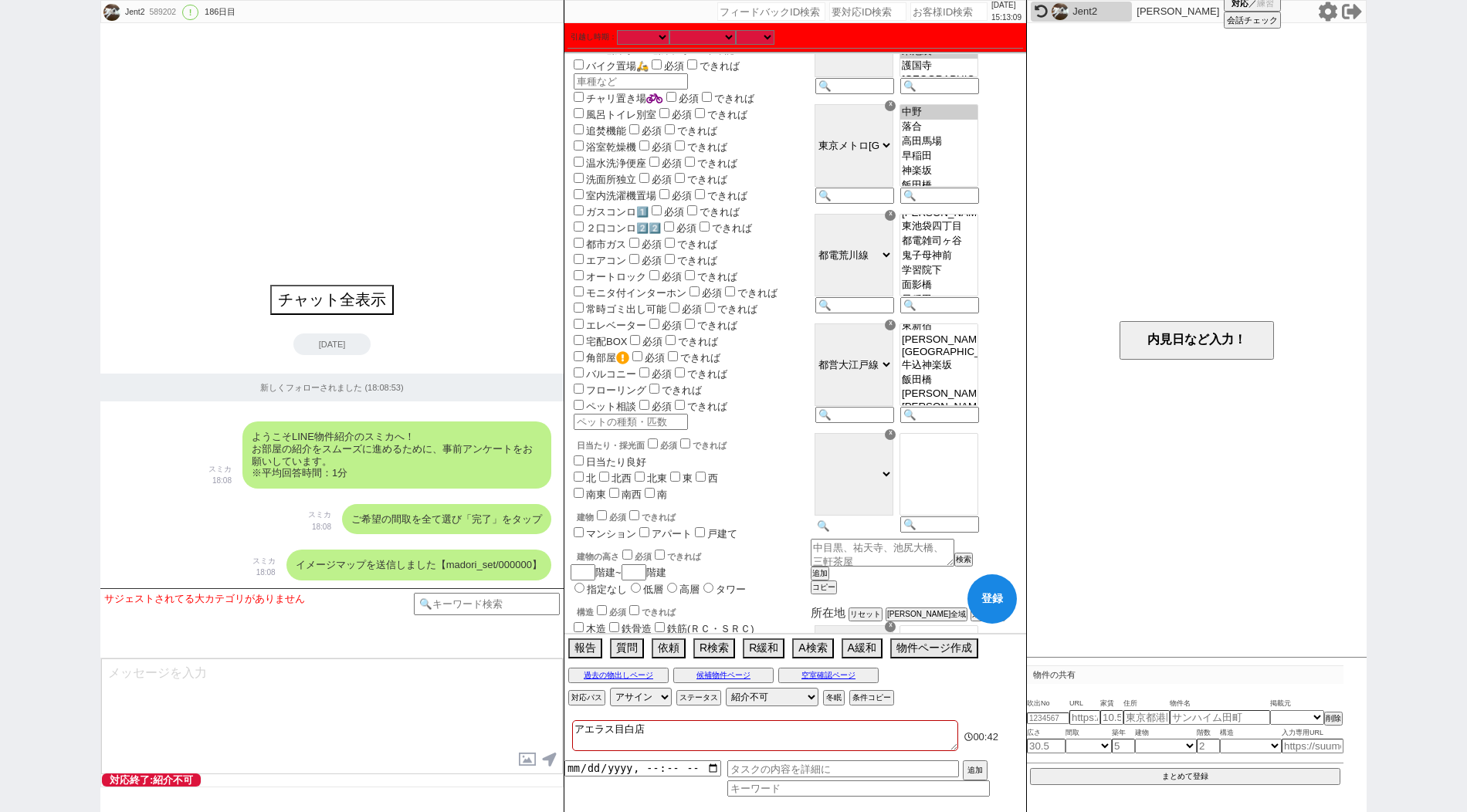
click at [891, 533] on input at bounding box center [853, 526] width 76 height 13
paste input "[GEOGRAPHIC_DATA]"
type input "[GEOGRAPHIC_DATA]"
select select "63"
select select "1535"
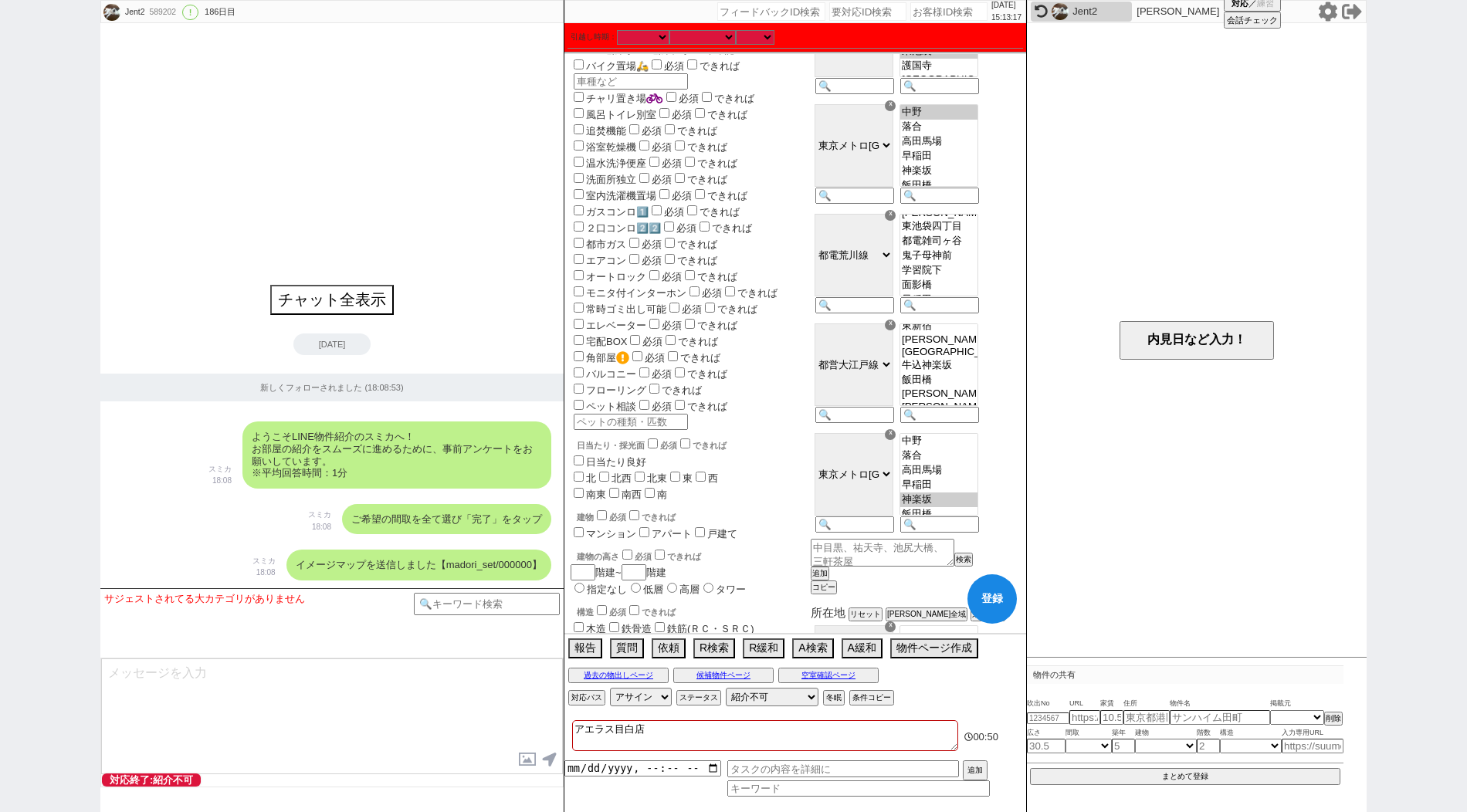
click at [976, 507] on option "神楽坂" at bounding box center [939, 500] width 78 height 15
click at [988, 592] on button "登録" at bounding box center [992, 599] width 49 height 49
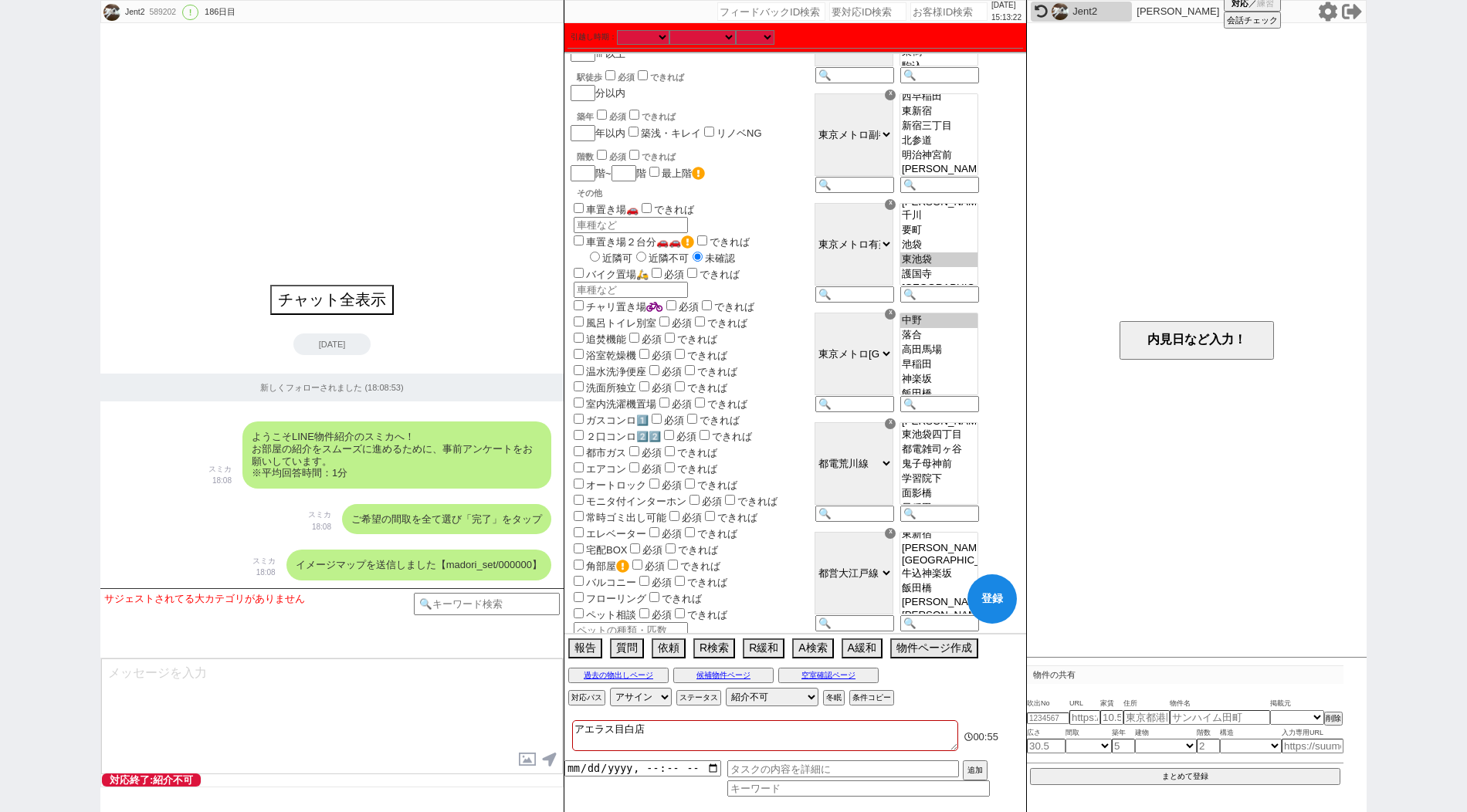
scroll to position [336, 0]
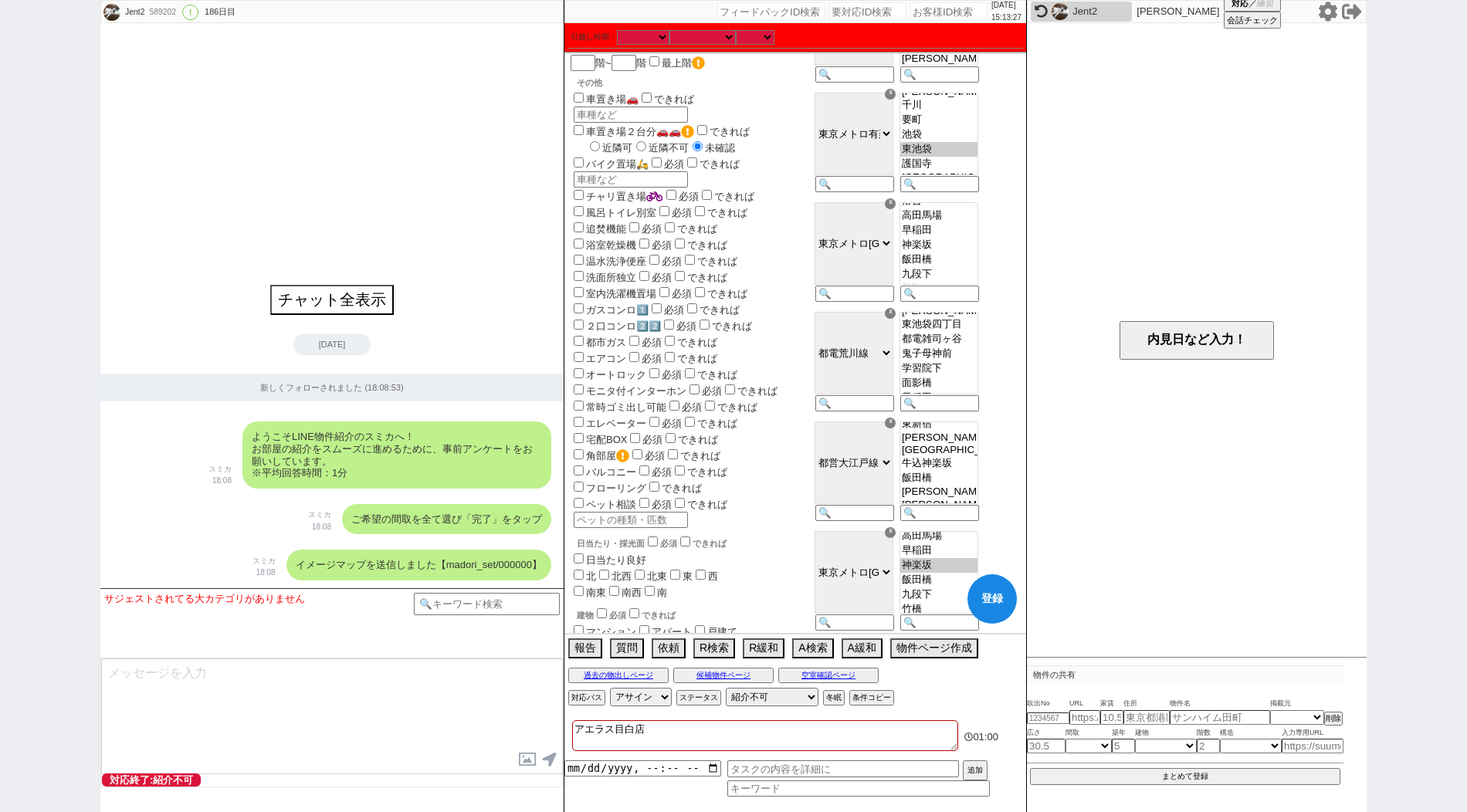
select select "[DATE]"
click at [966, 285] on select "[PERSON_NAME][GEOGRAPHIC_DATA][PERSON_NAME][PERSON_NAME][PERSON_NAME][PERSON_NA…" at bounding box center [939, 243] width 79 height 82
click at [896, 538] on div "☓" at bounding box center [890, 533] width 11 height 11
click at [985, 587] on button "登録" at bounding box center [992, 599] width 49 height 49
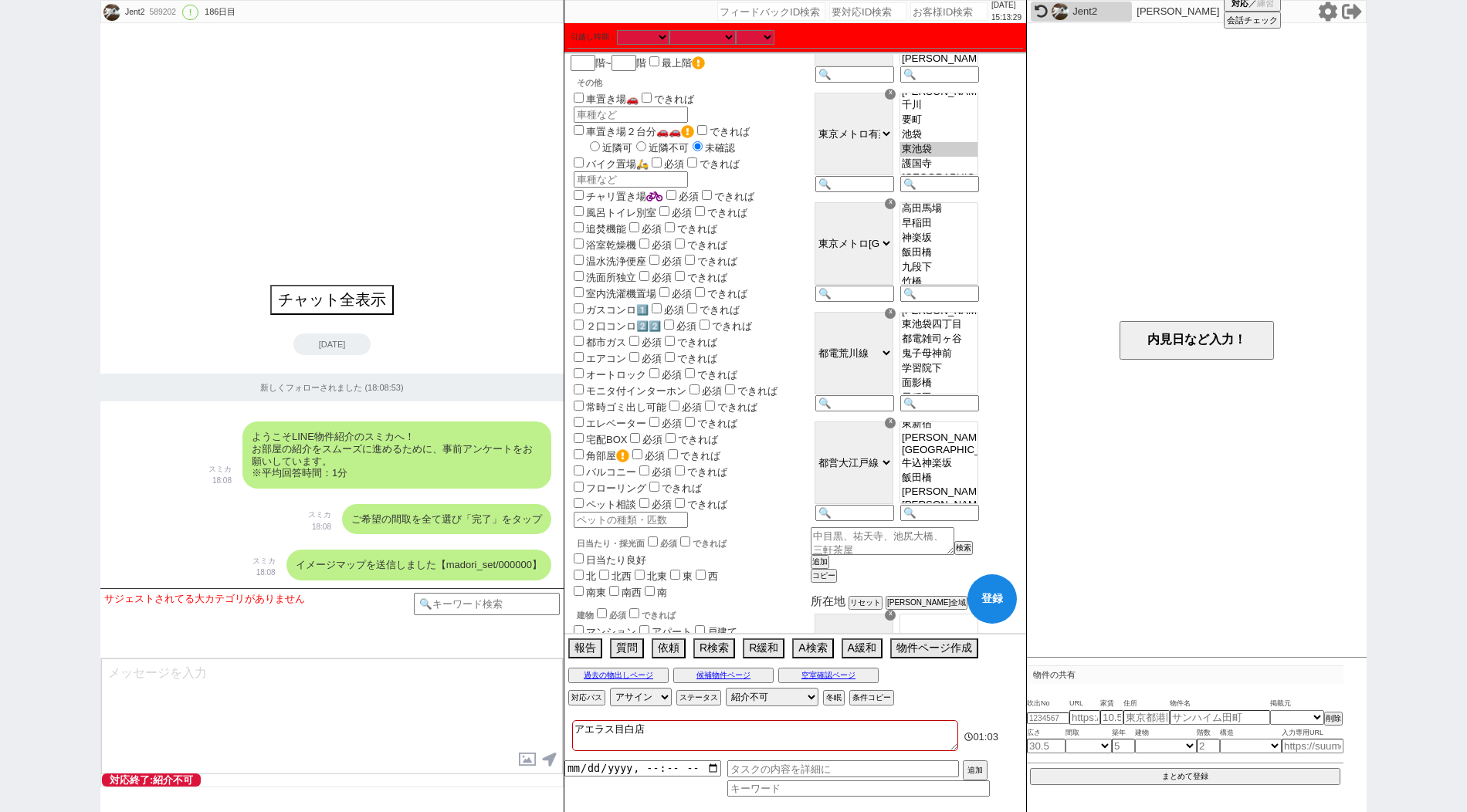
checkbox input "true"
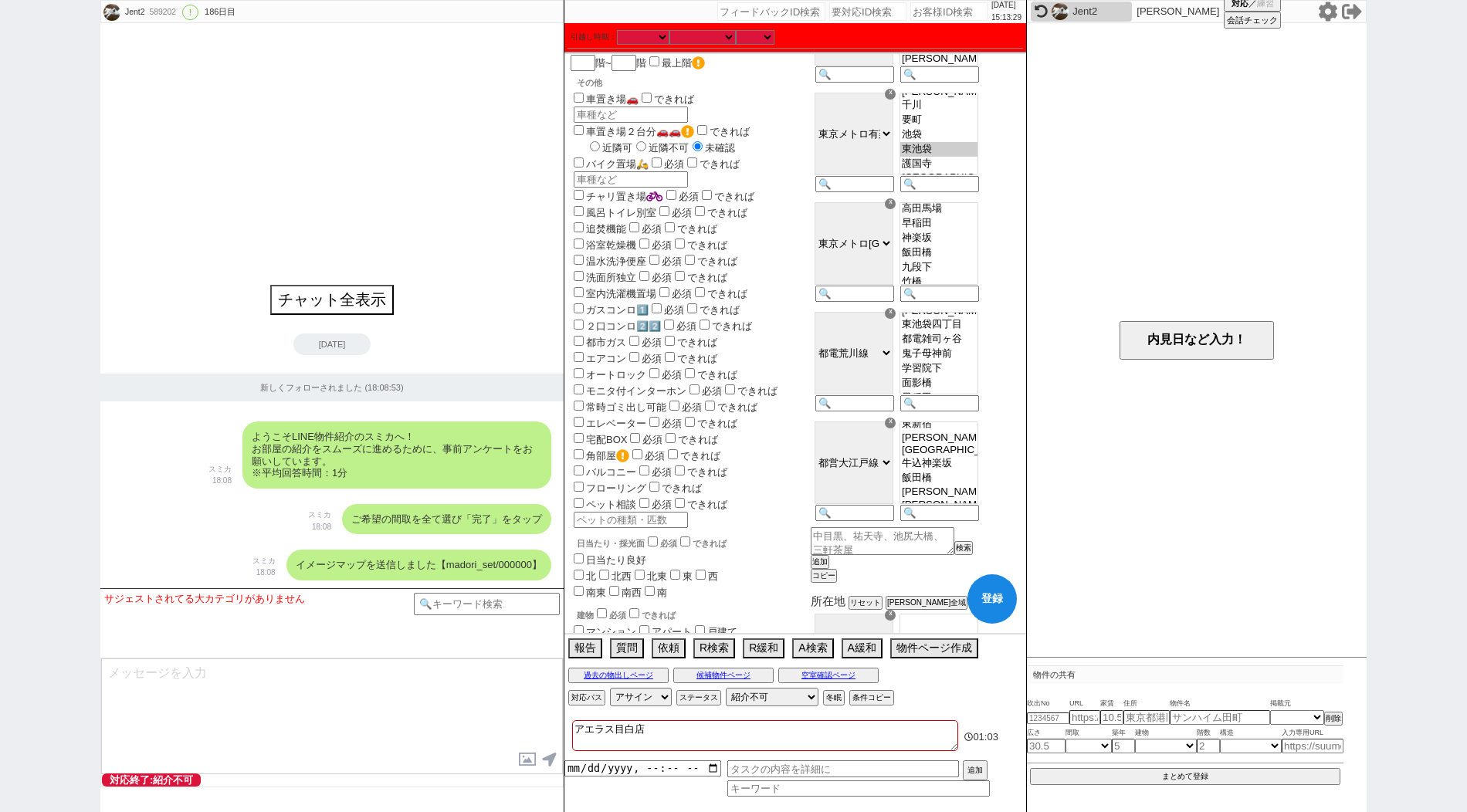
checkbox input "true"
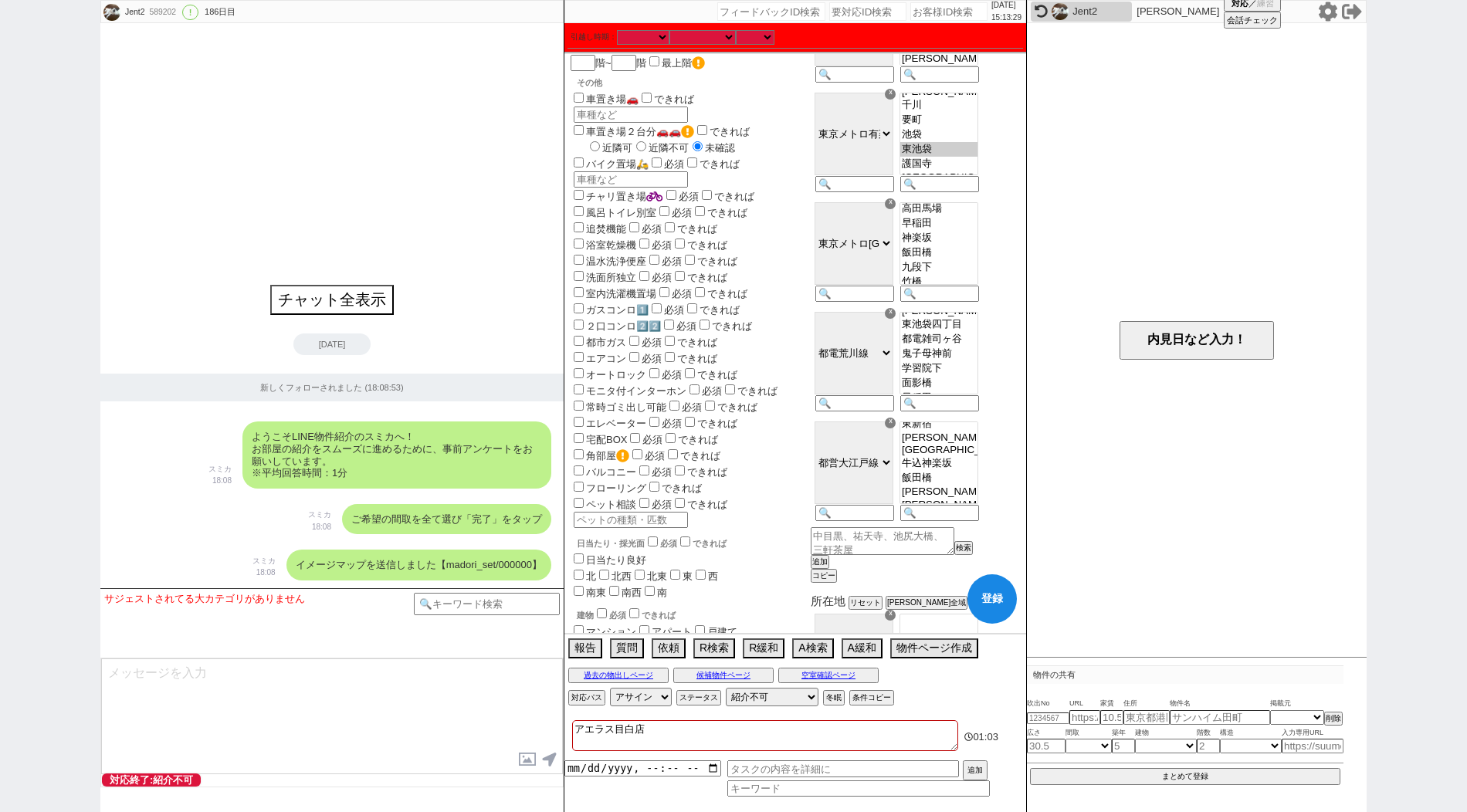
checkbox input "true"
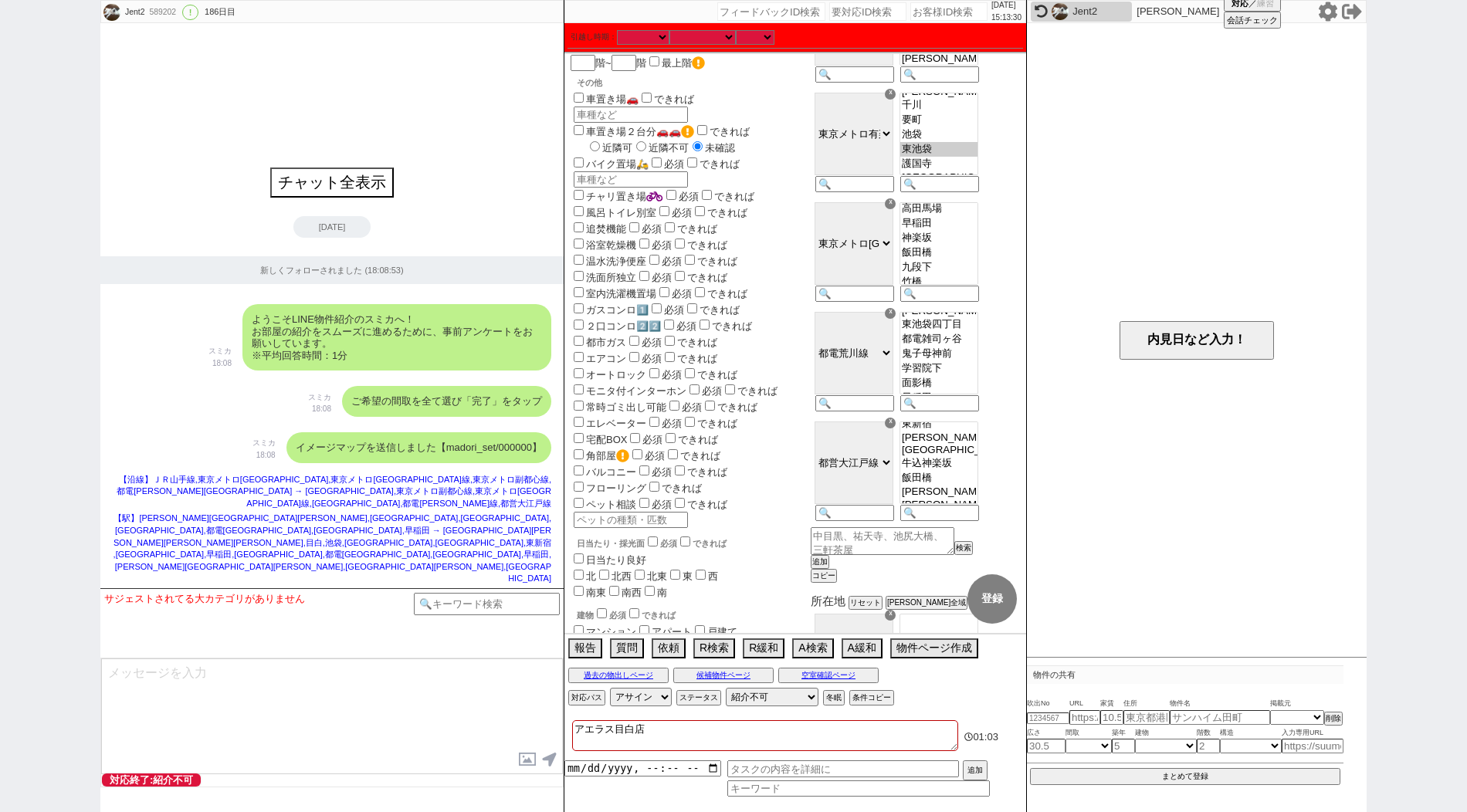
select select "14"
select select "482"
select select "68"
select select "[DATE]"
select select "65"
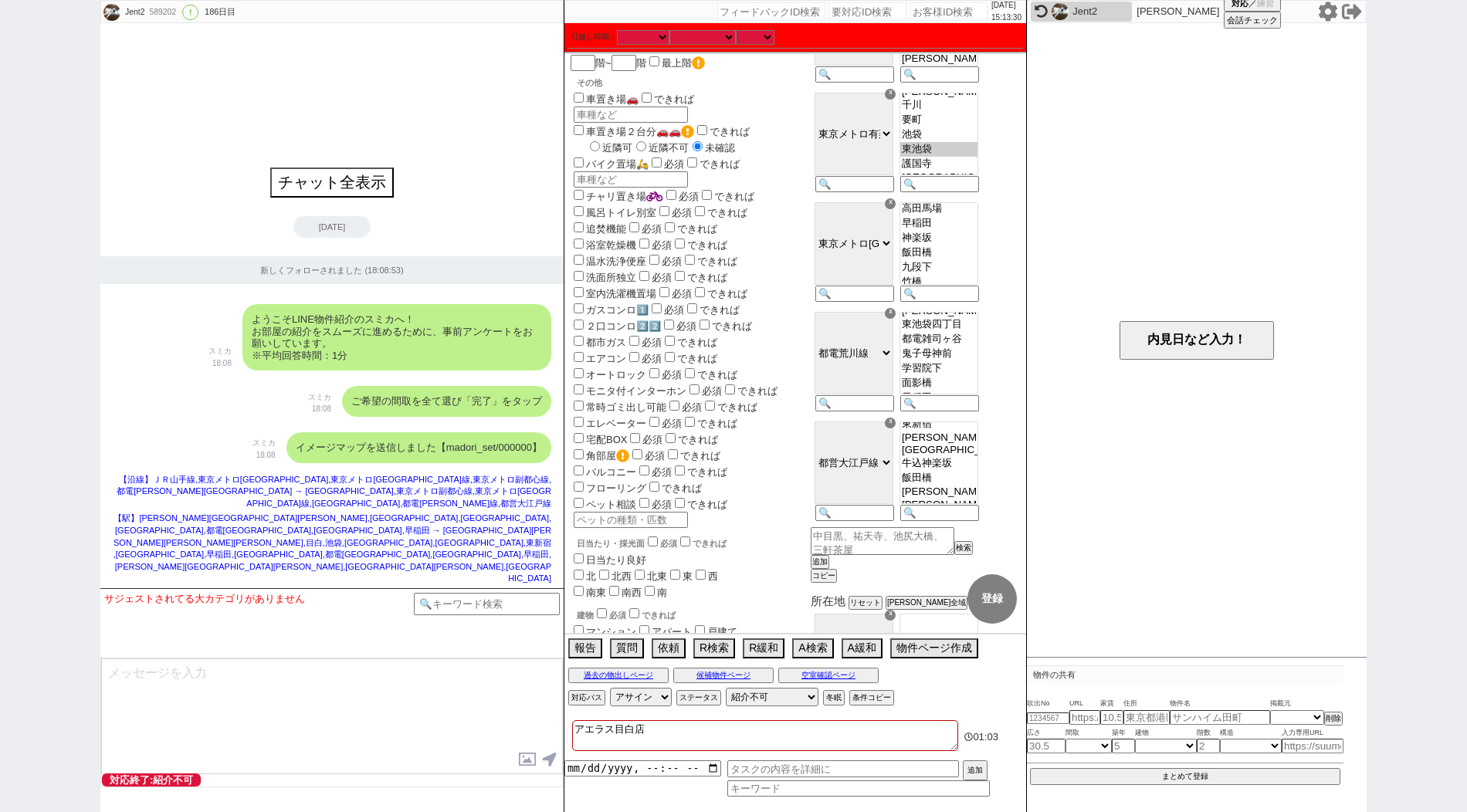
select select "1585"
select select "63"
select select "[DATE]"
select select "72"
select select "[DATE]"
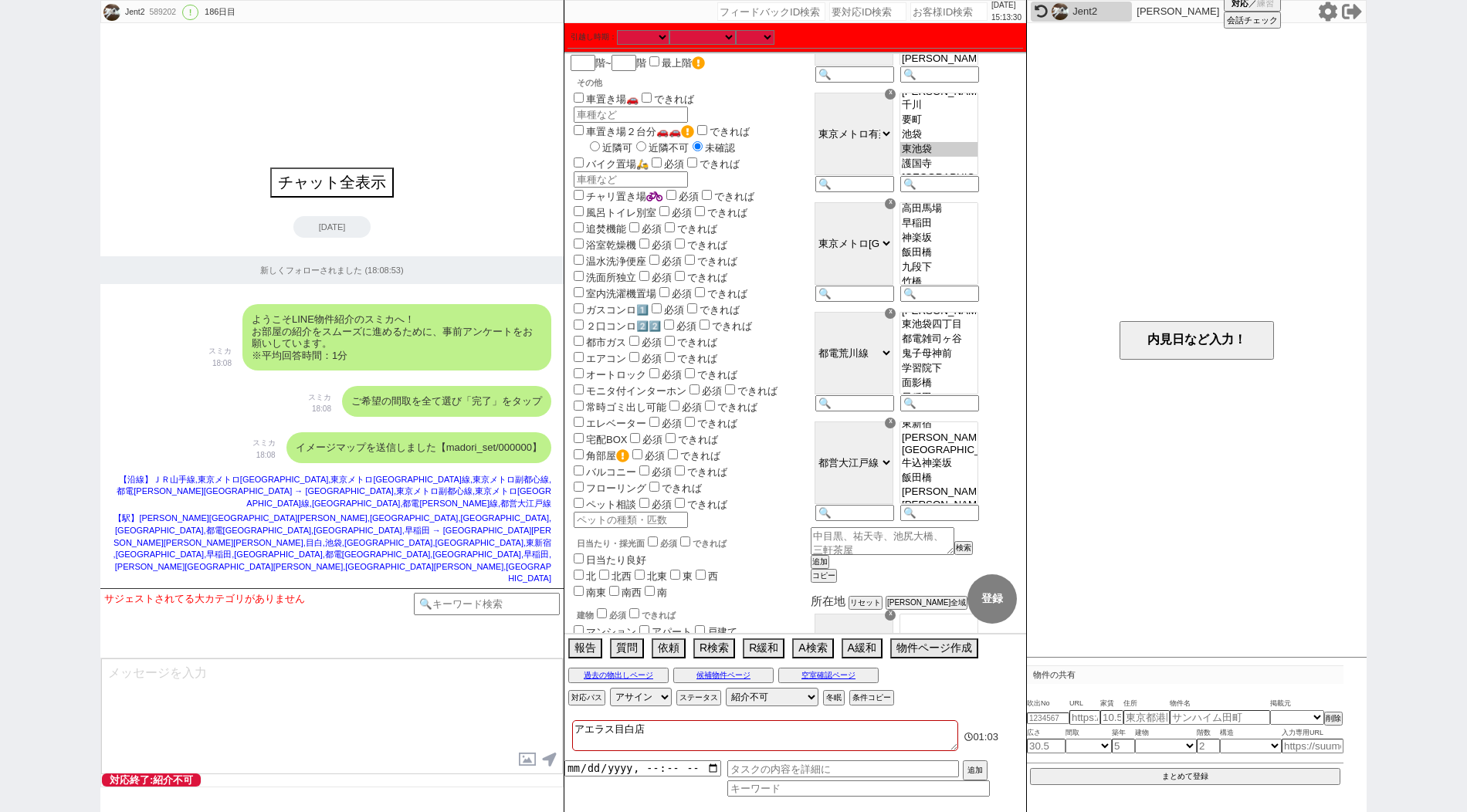
select select "75"
select select "[DATE]"
click at [444, 237] on div "[DATE]" at bounding box center [332, 227] width 463 height 21
click at [454, 198] on div "チャット全表示 [DATE] 新しくフォローされました (18:08:53) ようこそLINE物件紹介のスミカへ！ お部屋の紹介をスムーズに進めるために、事前…" at bounding box center [332, 305] width 463 height 565
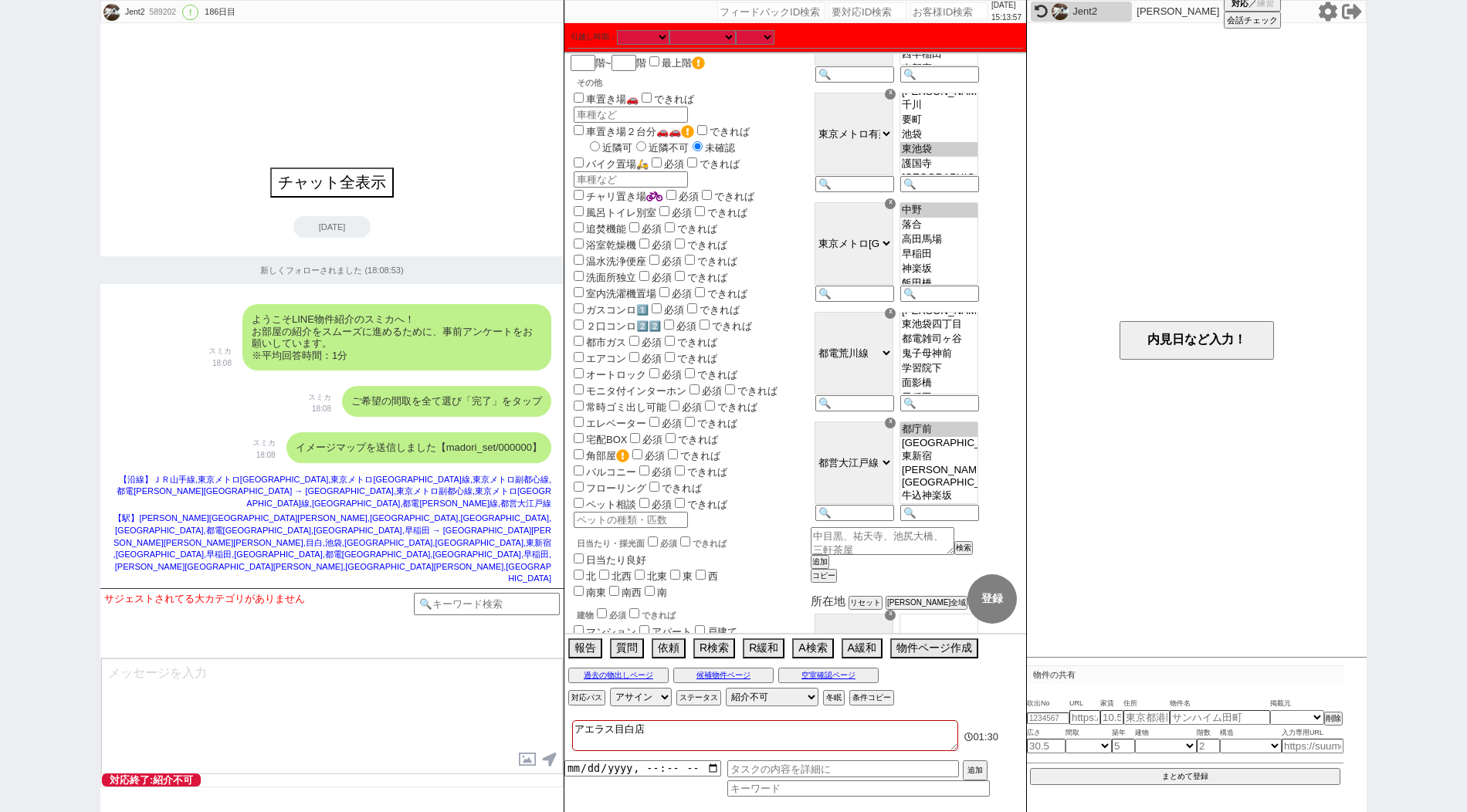
paste input "610970"
type input "610970"
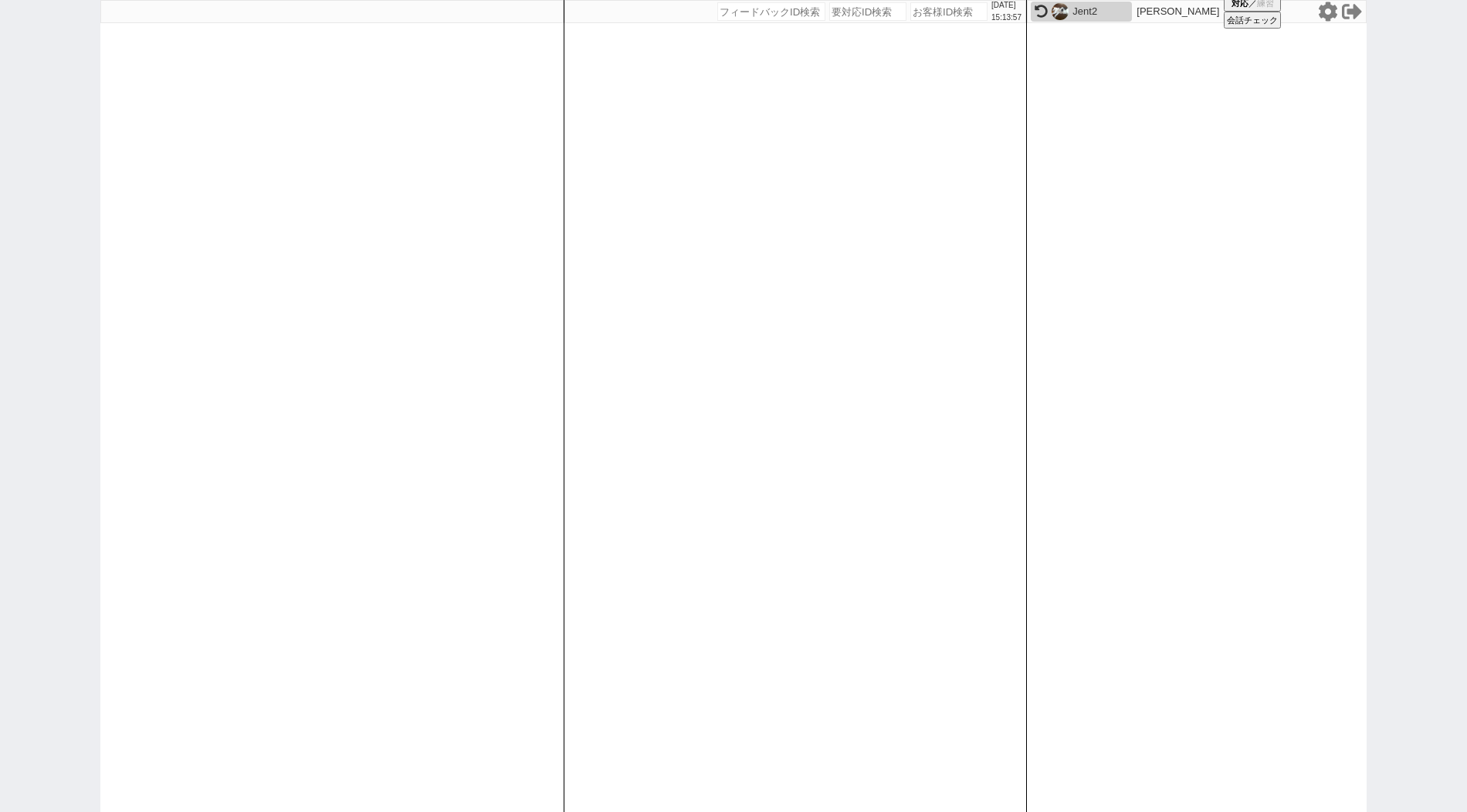
select select "400"
select select
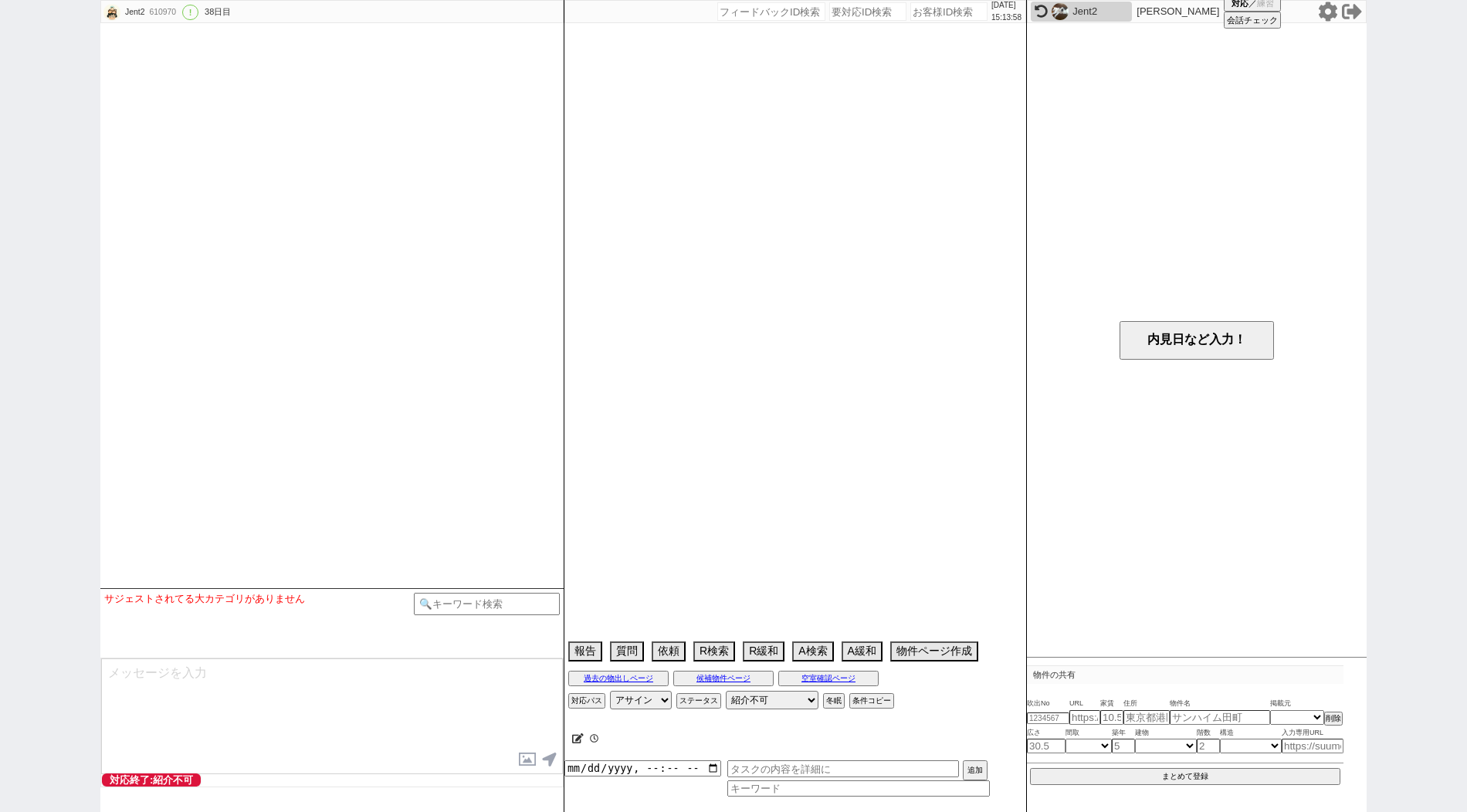
type textarea "アエラス[PERSON_NAME]店"
select select "14"
select select "474"
select select "50"
select select "[DATE]"
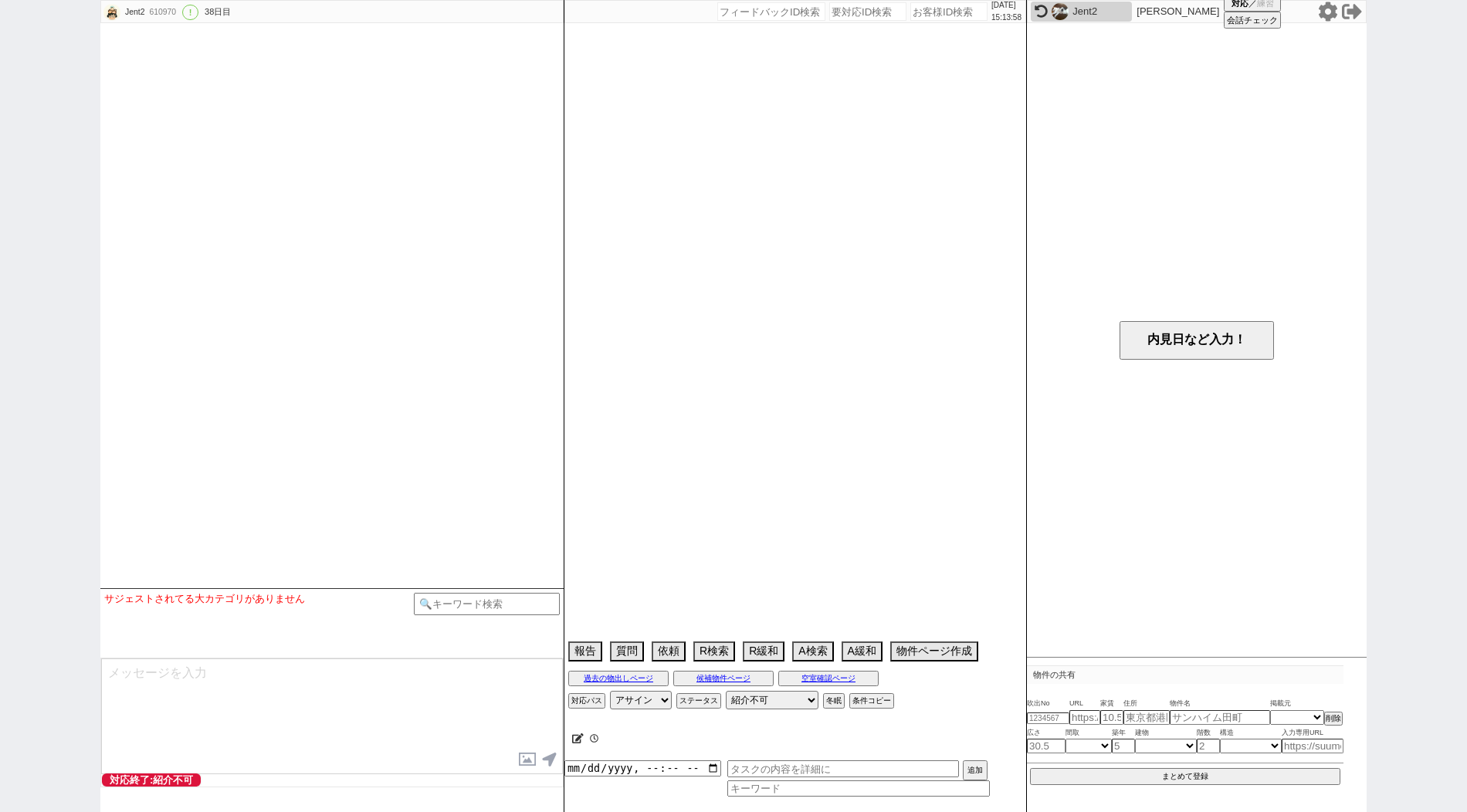
select select "62"
select select "[DATE]"
select select "70"
select select "[DATE]"
select select "69"
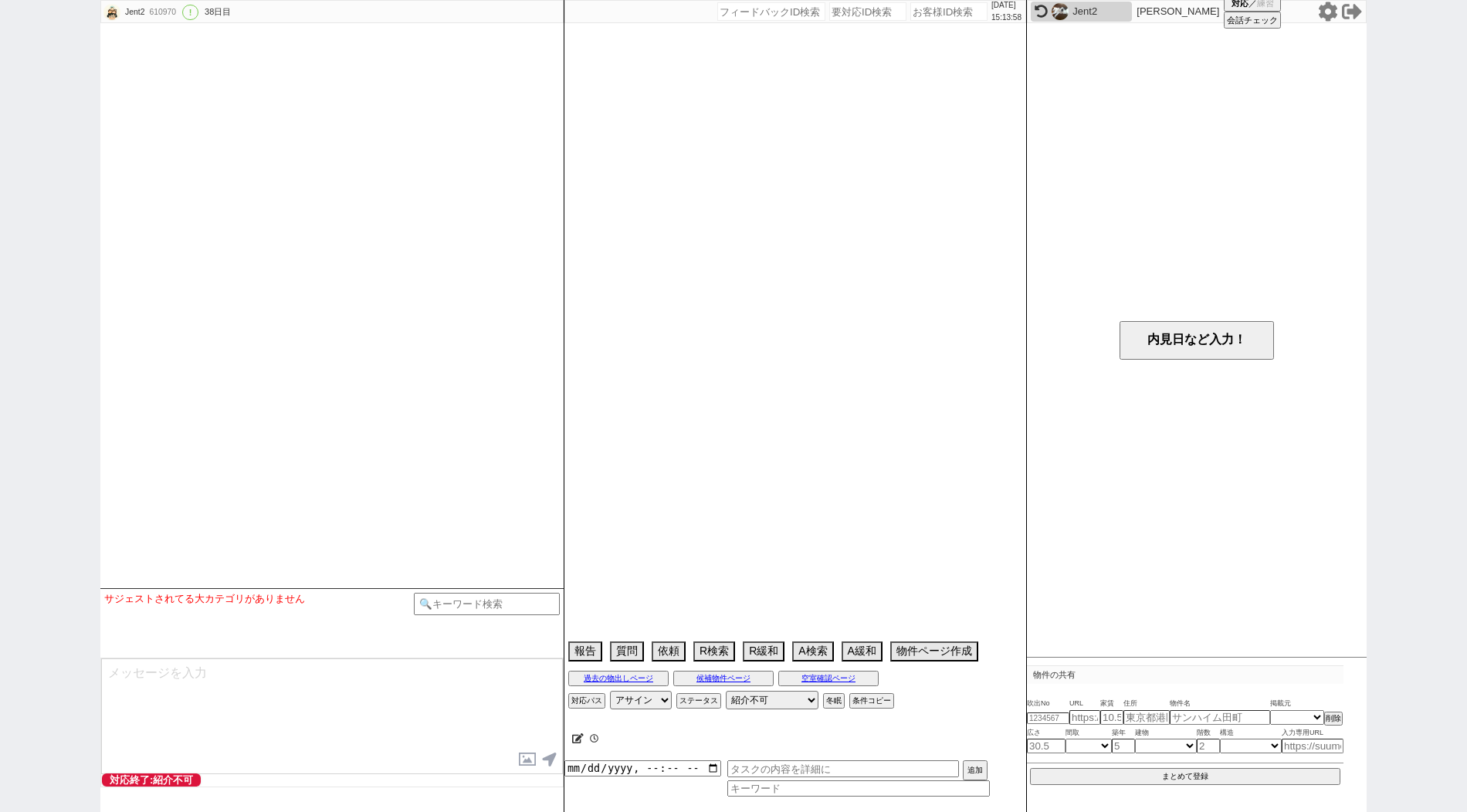
select select "[DATE]"
select select "54"
select select "[DATE]"
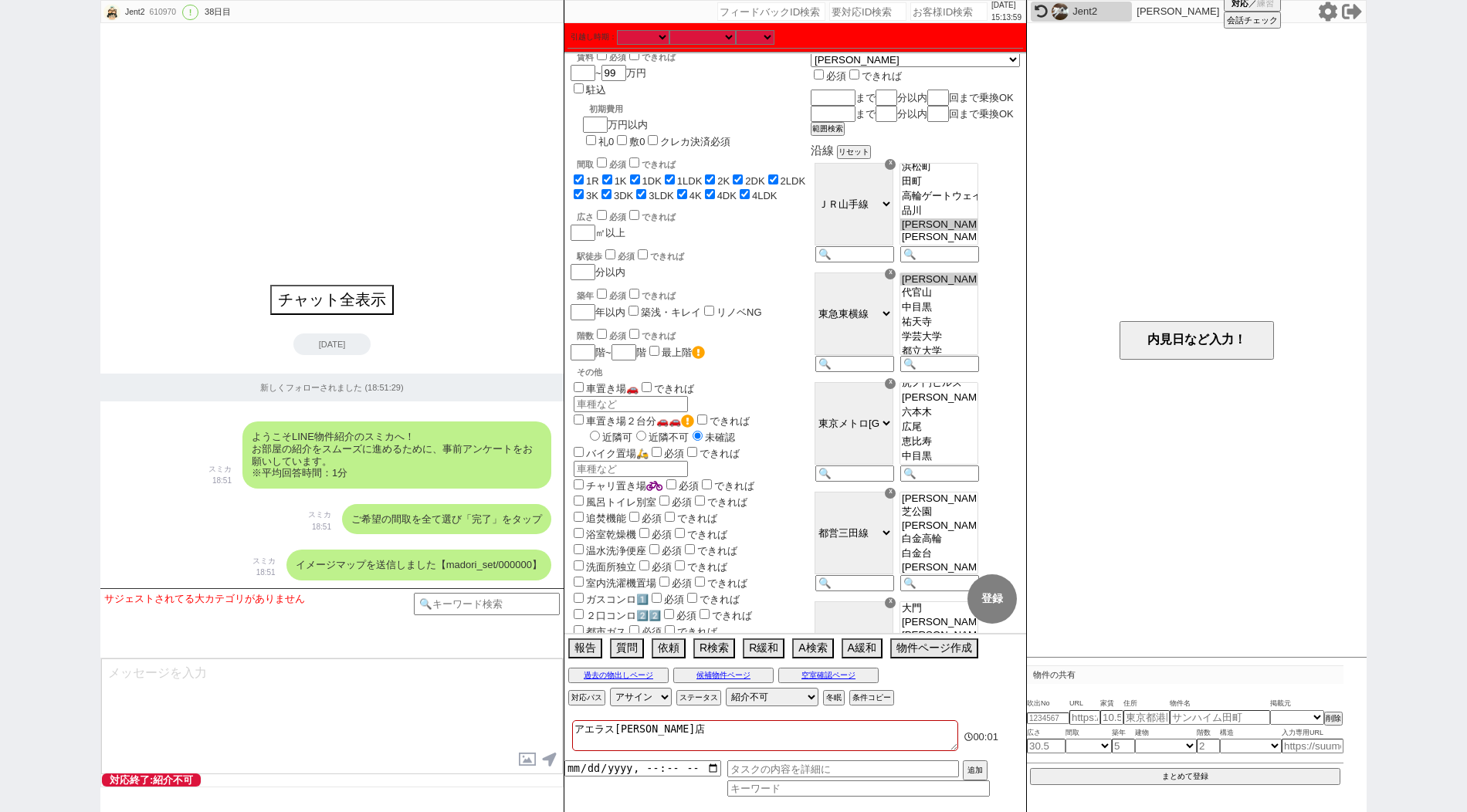
scroll to position [147, 0]
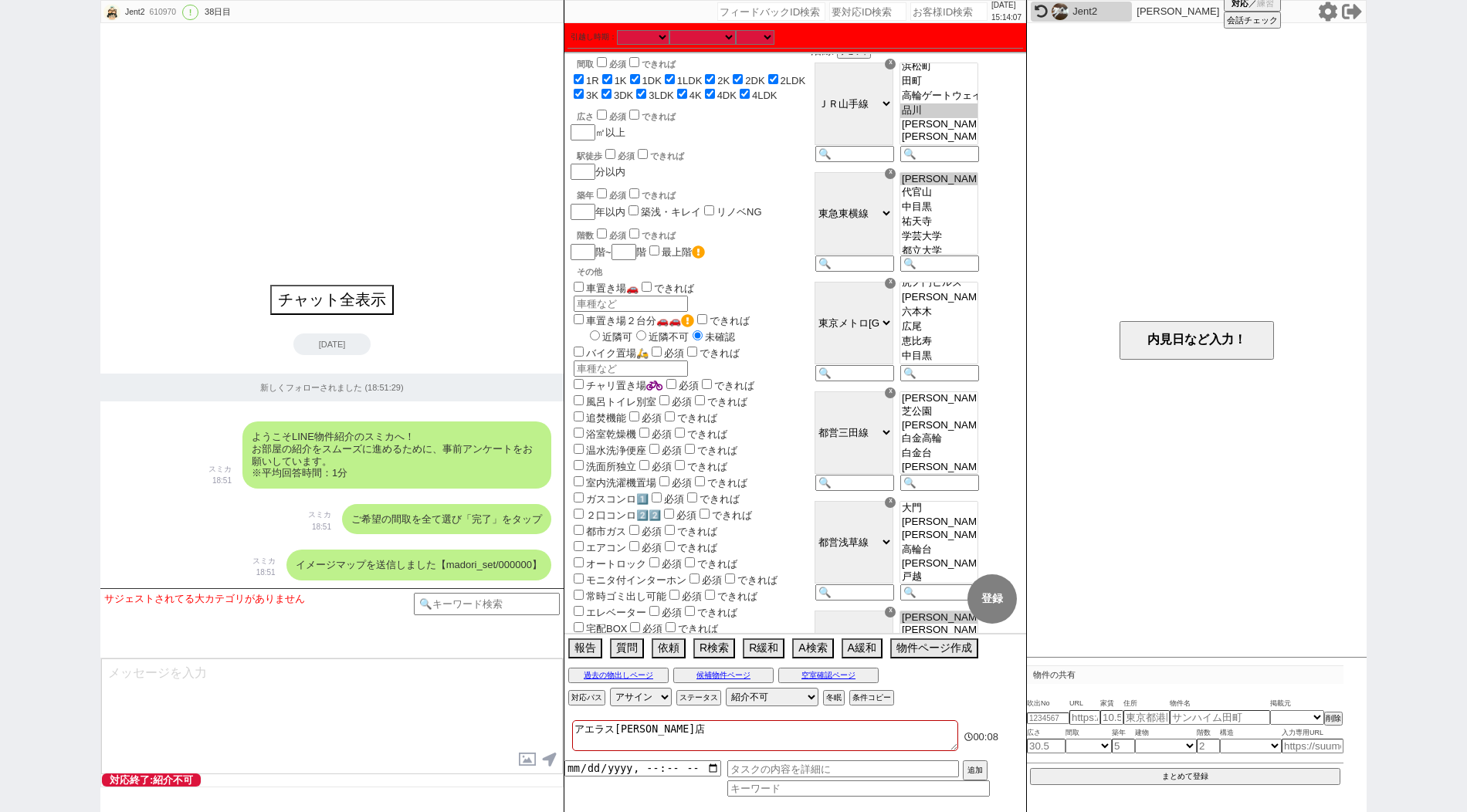
click at [953, 118] on option "品川" at bounding box center [939, 110] width 78 height 15
select select "2666"
click at [953, 103] on option "高輪ゲートウェイ" at bounding box center [939, 96] width 78 height 15
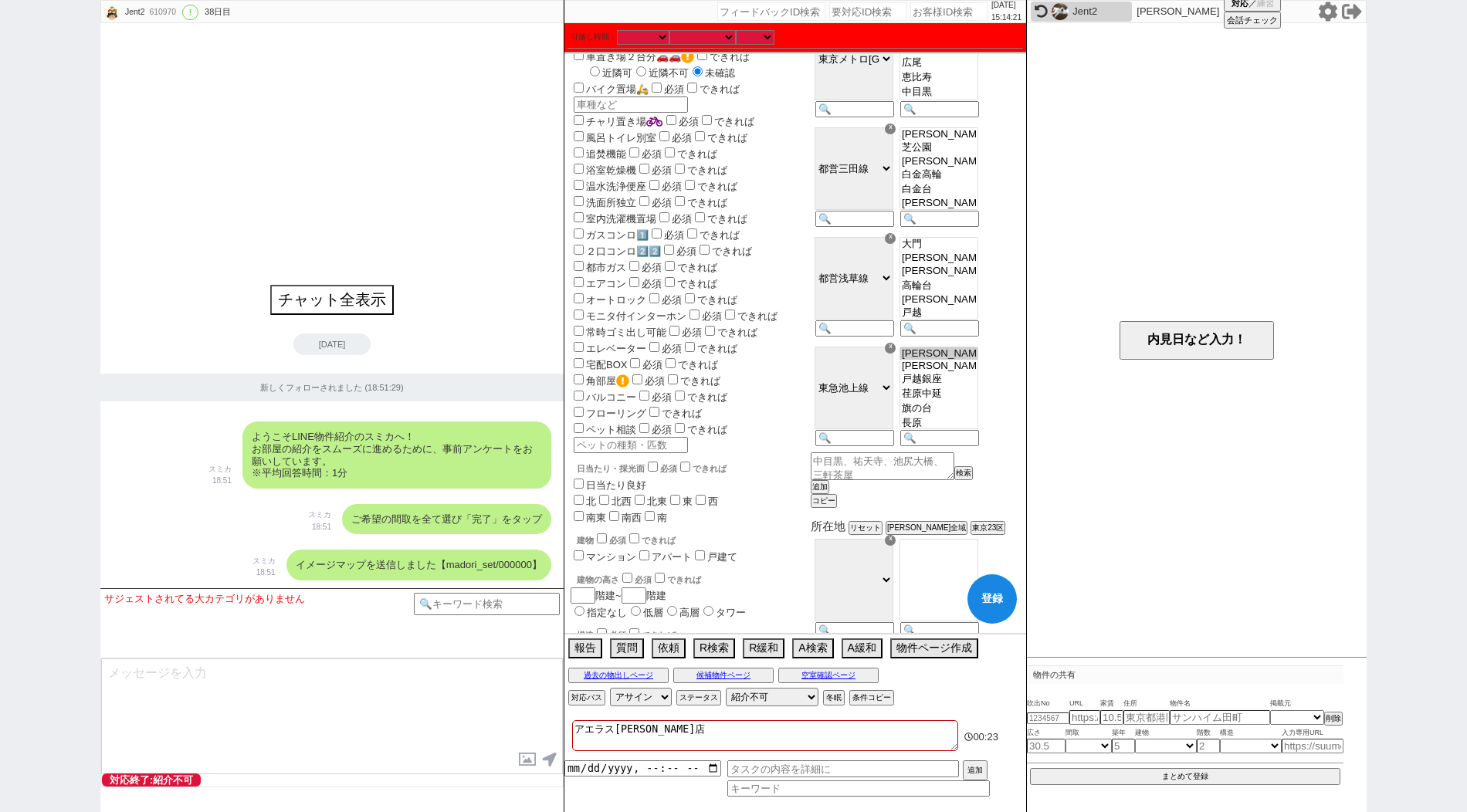
scroll to position [422, 0]
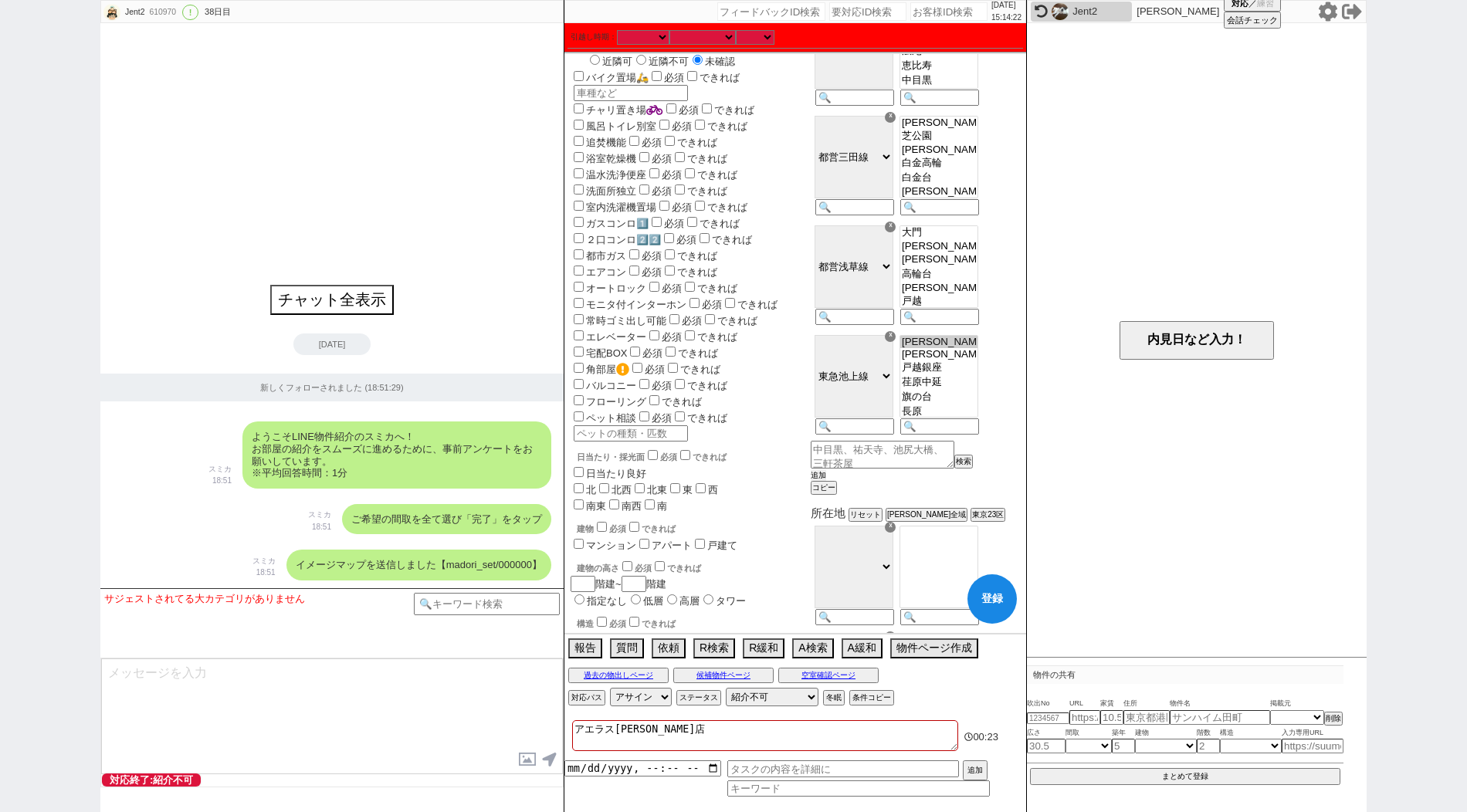
click at [826, 481] on button "追加" at bounding box center [818, 475] width 16 height 11
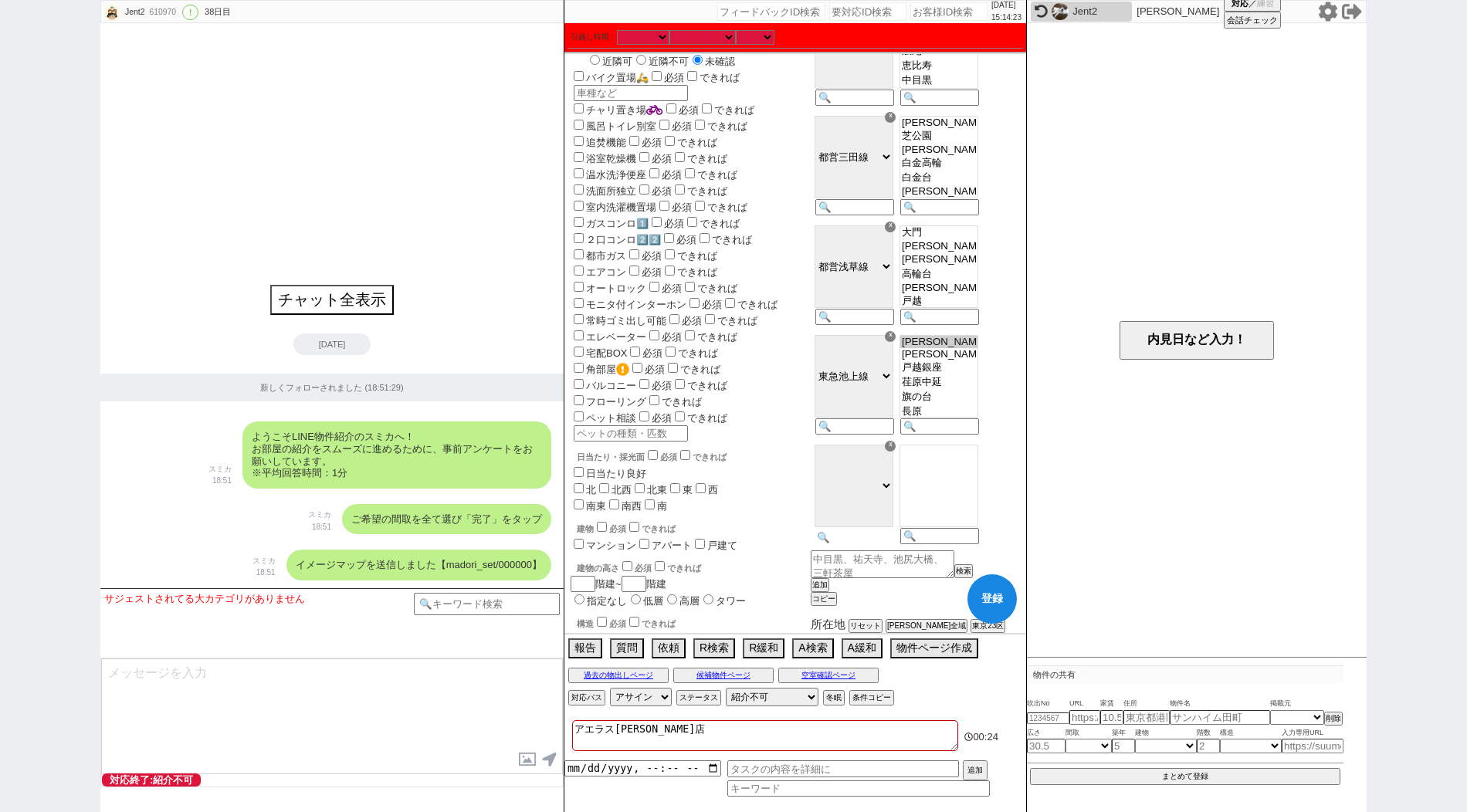
click at [879, 544] on input at bounding box center [853, 537] width 76 height 13
paste input "京急本線"
type input "京急本線"
select select "57"
click at [947, 490] on option "北品川" at bounding box center [939, 482] width 78 height 15
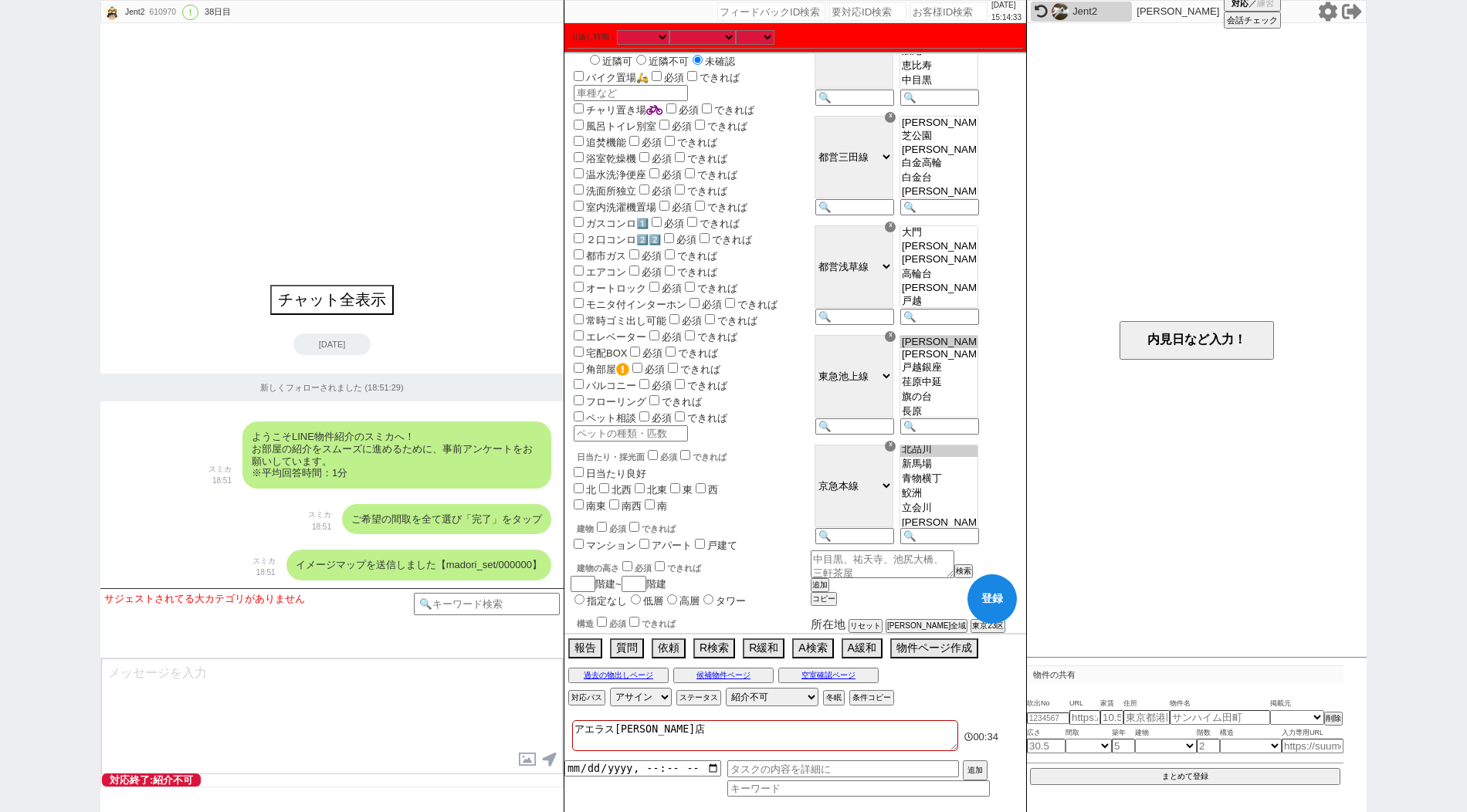
scroll to position [48, 0]
select select "[DATE]"
click at [826, 590] on button "追加" at bounding box center [818, 584] width 16 height 11
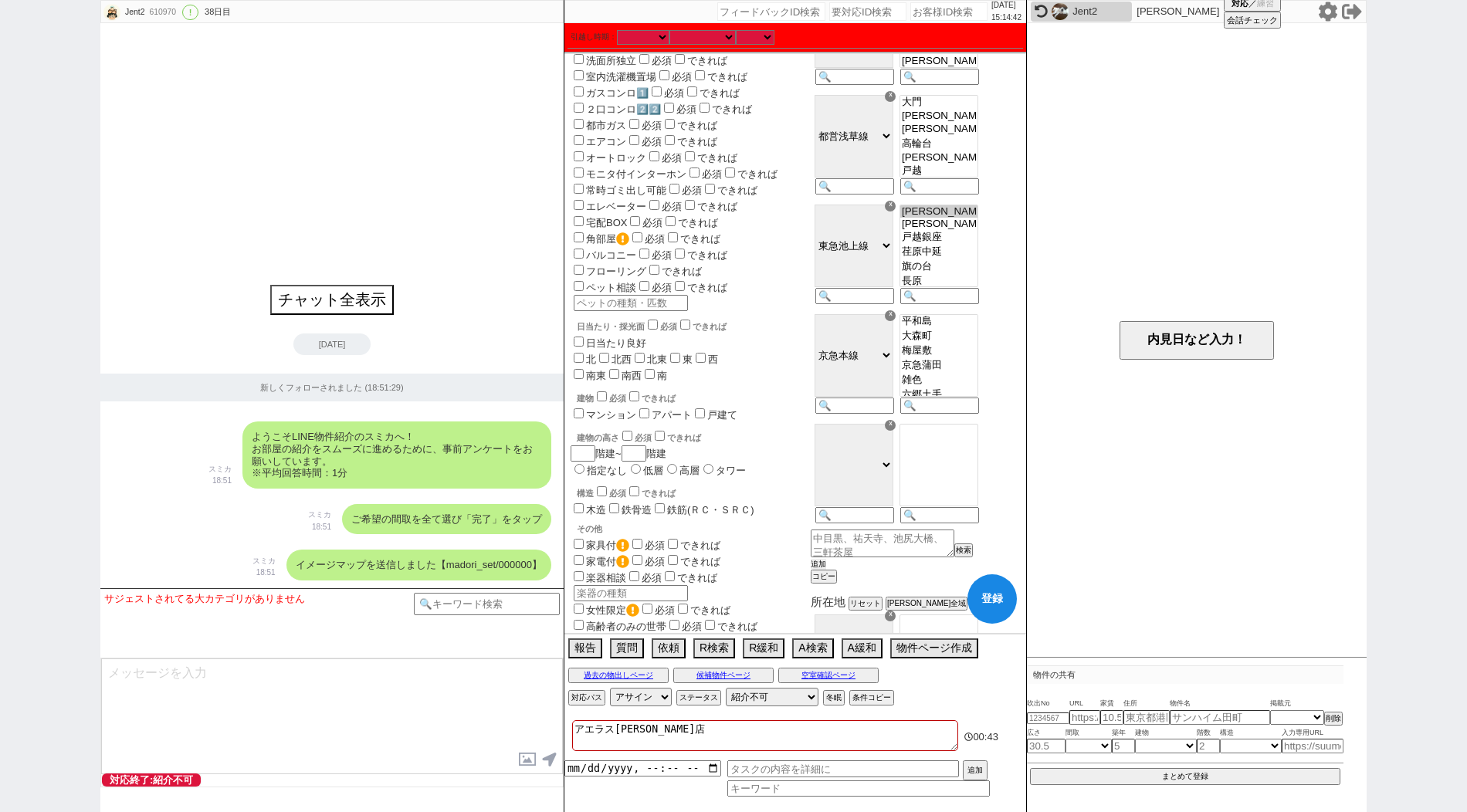
scroll to position [584, 0]
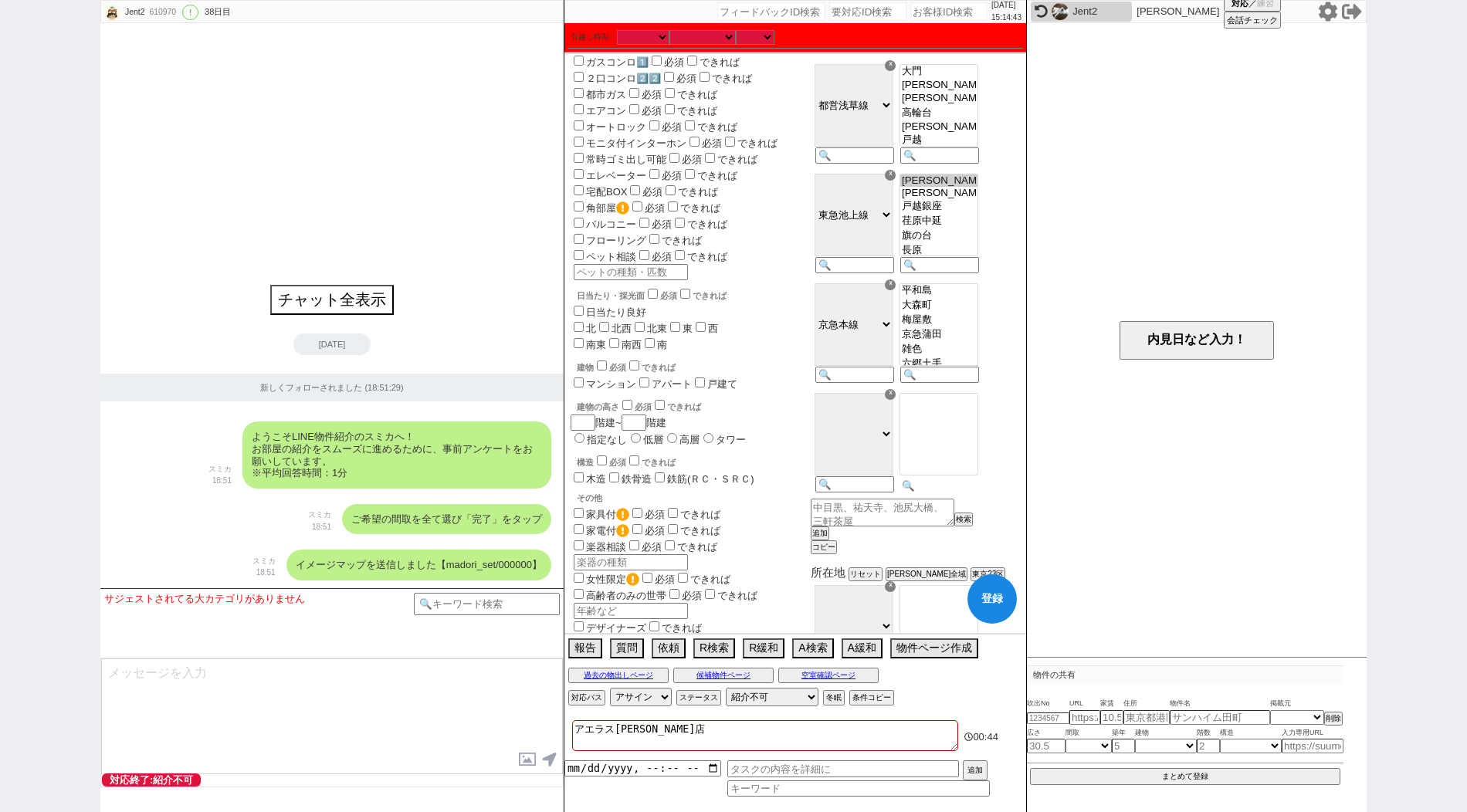
click at [963, 492] on input at bounding box center [938, 486] width 76 height 13
paste input "大[PERSON_NAME]"
type input "大[PERSON_NAME]"
select select "23"
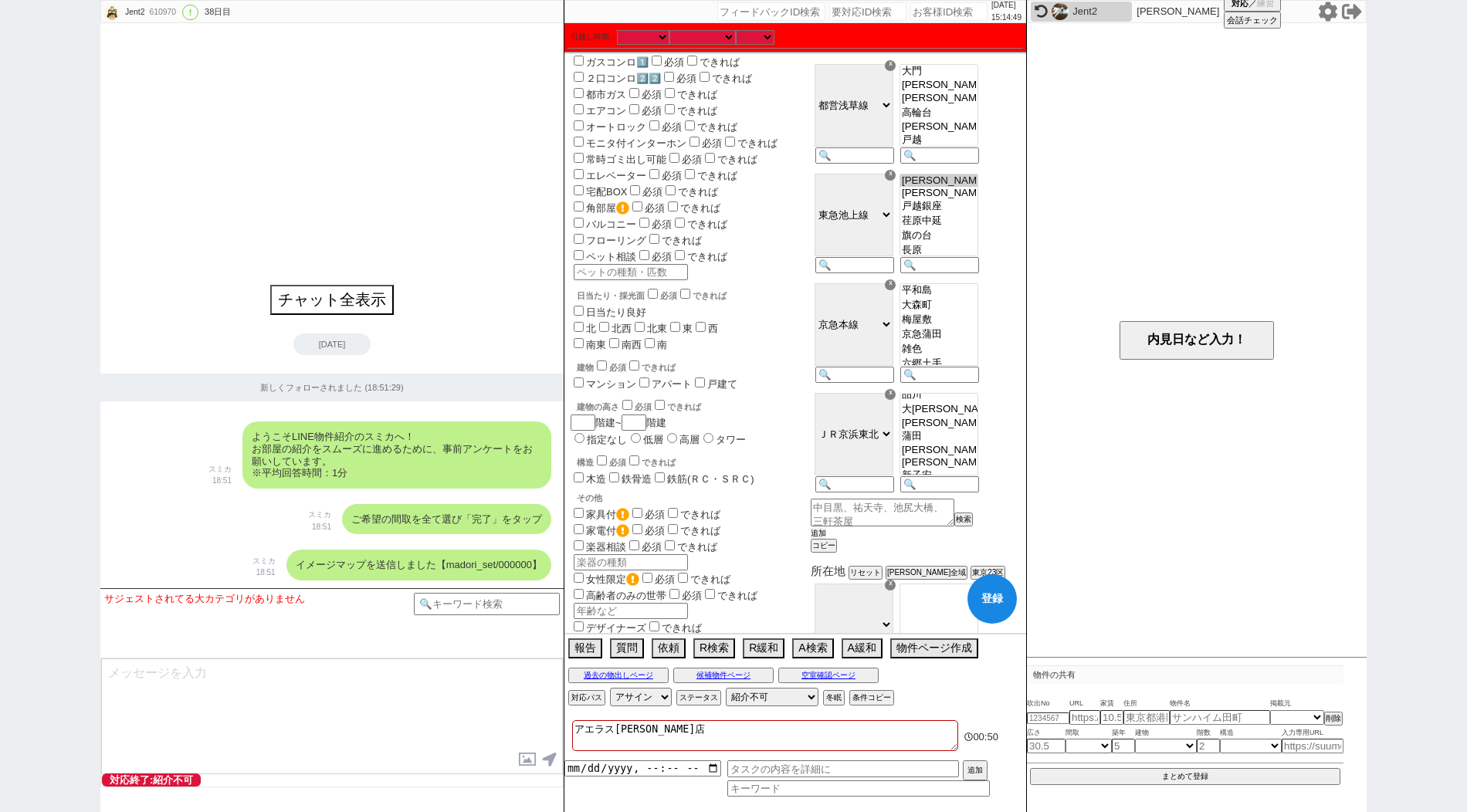
click at [826, 539] on button "追加" at bounding box center [818, 533] width 16 height 11
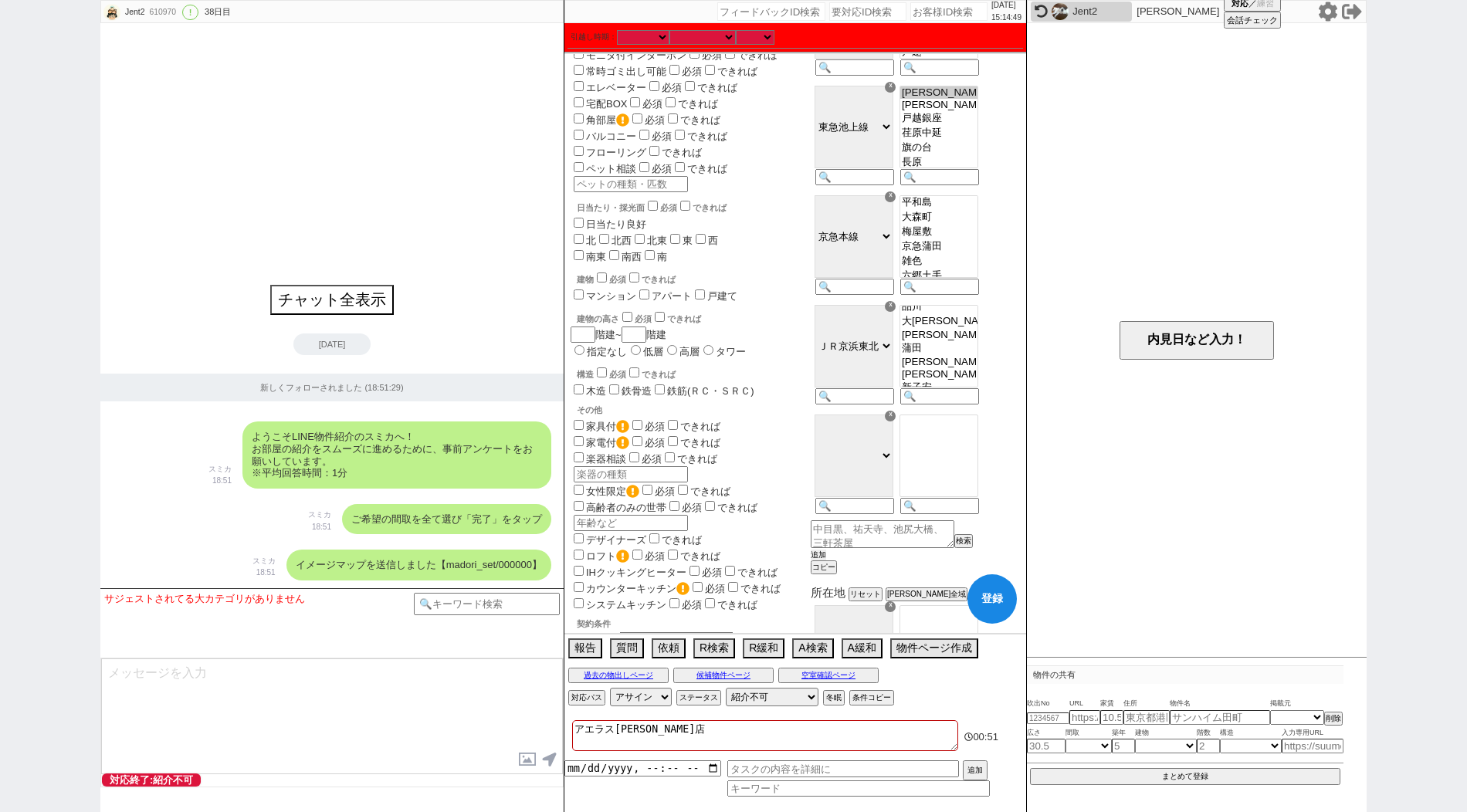
scroll to position [681, 0]
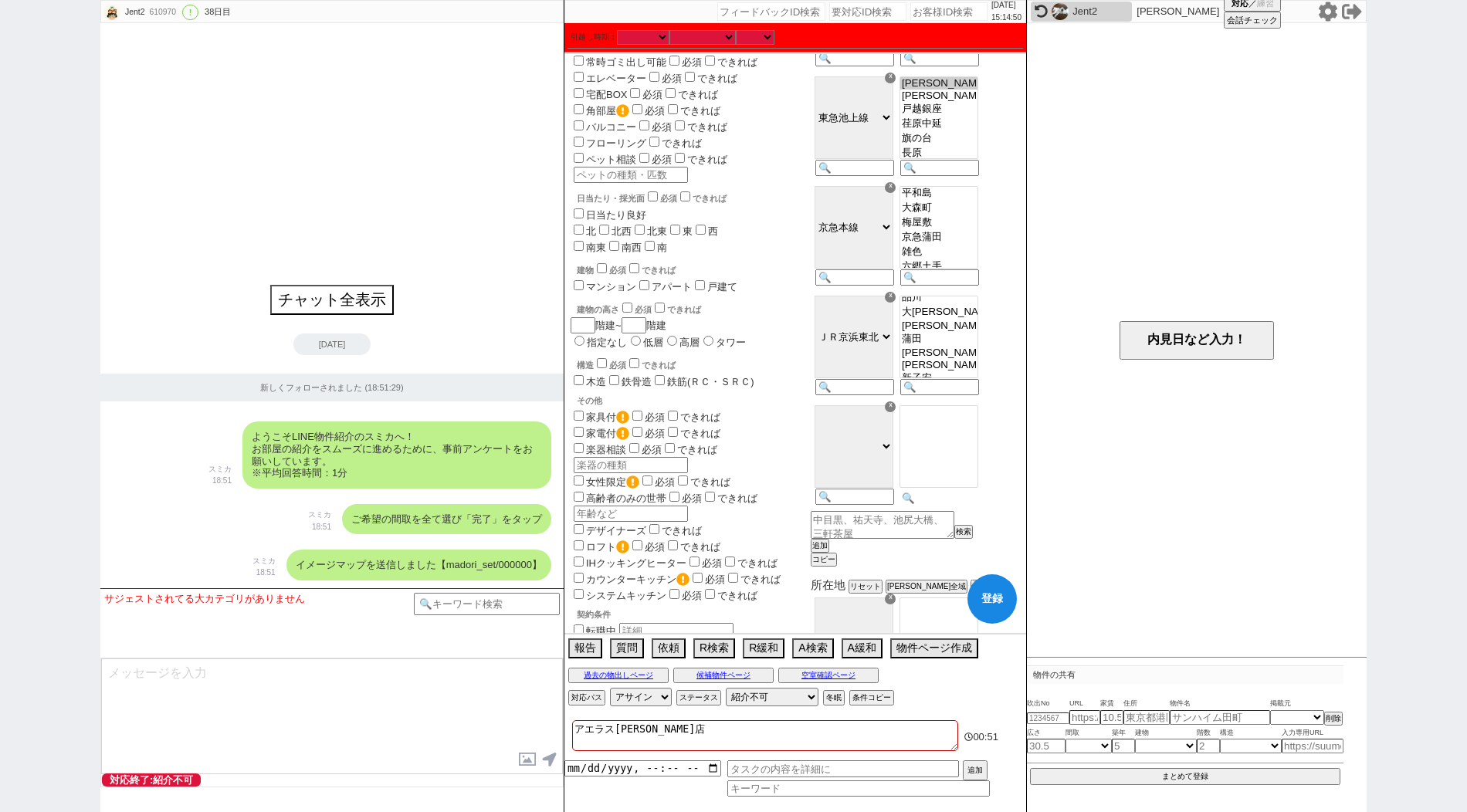
click at [960, 505] on input at bounding box center [938, 498] width 76 height 13
paste input "[PERSON_NAME][GEOGRAPHIC_DATA]"
type input "[PERSON_NAME][GEOGRAPHIC_DATA]"
select select "73"
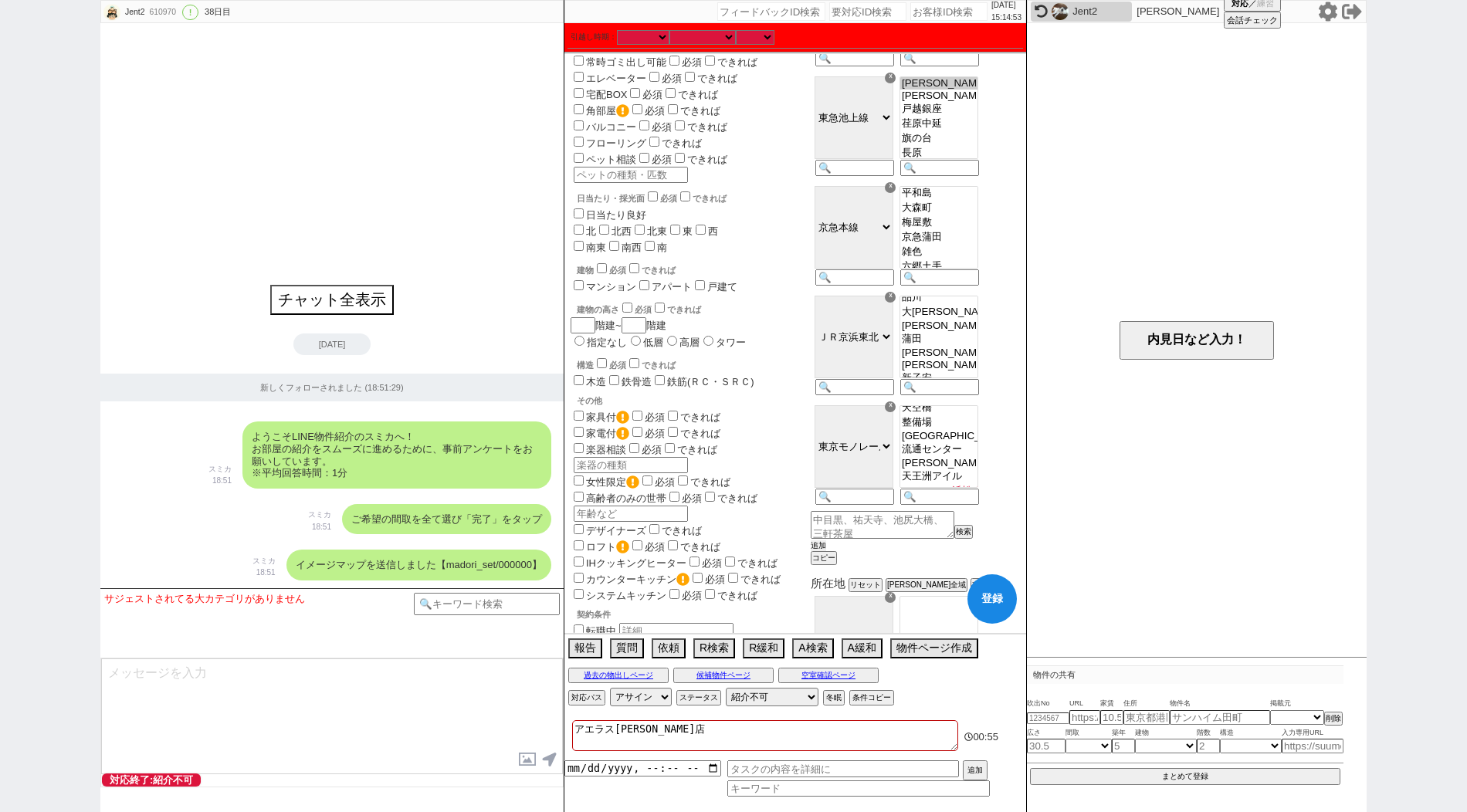
click at [826, 552] on button "追加" at bounding box center [818, 545] width 16 height 11
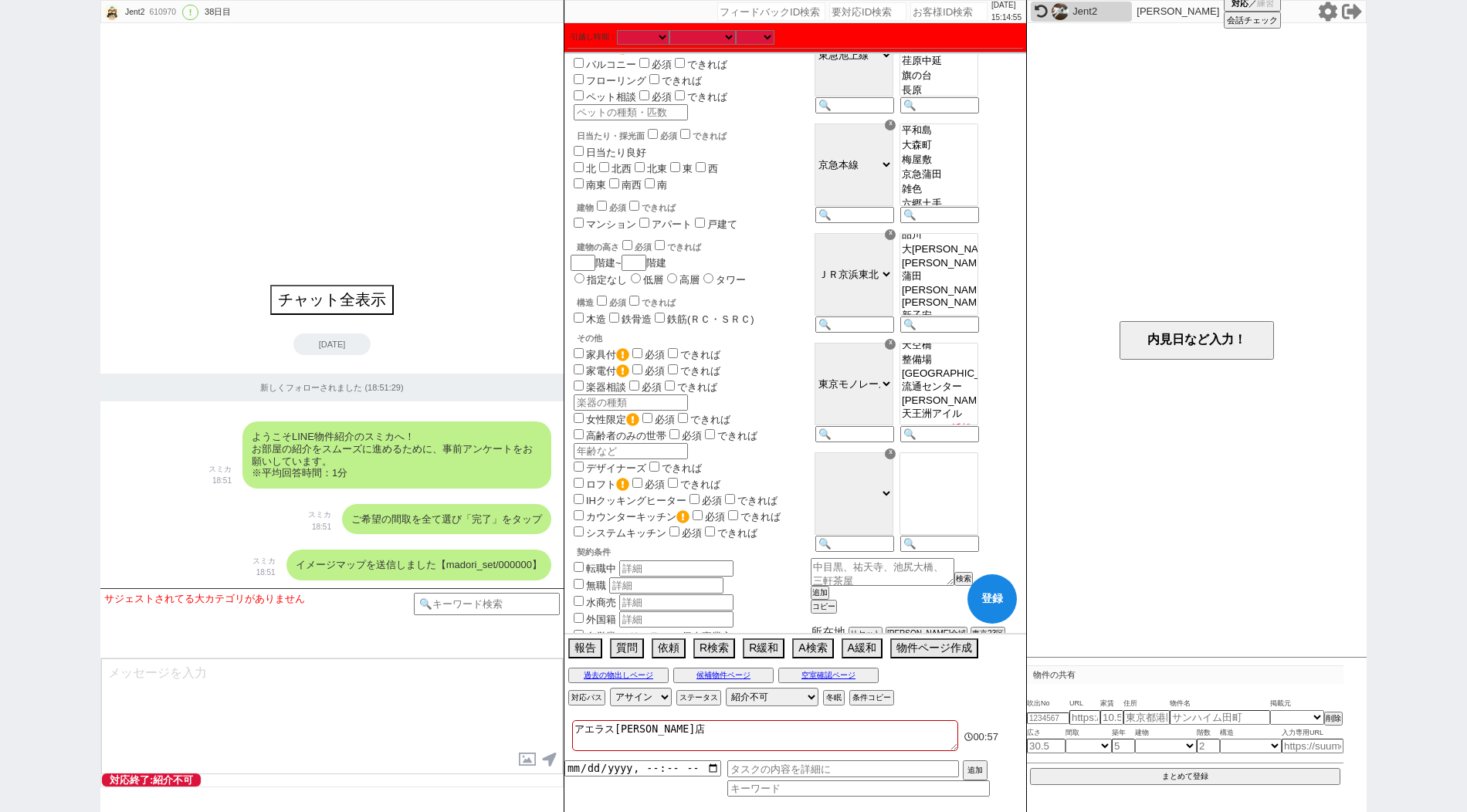
click at [959, 555] on div at bounding box center [938, 503] width 85 height 110
click at [952, 552] on input at bounding box center [938, 546] width 76 height 13
paste input "品川シーサイド"
type input "品川シーサイド"
select select "77"
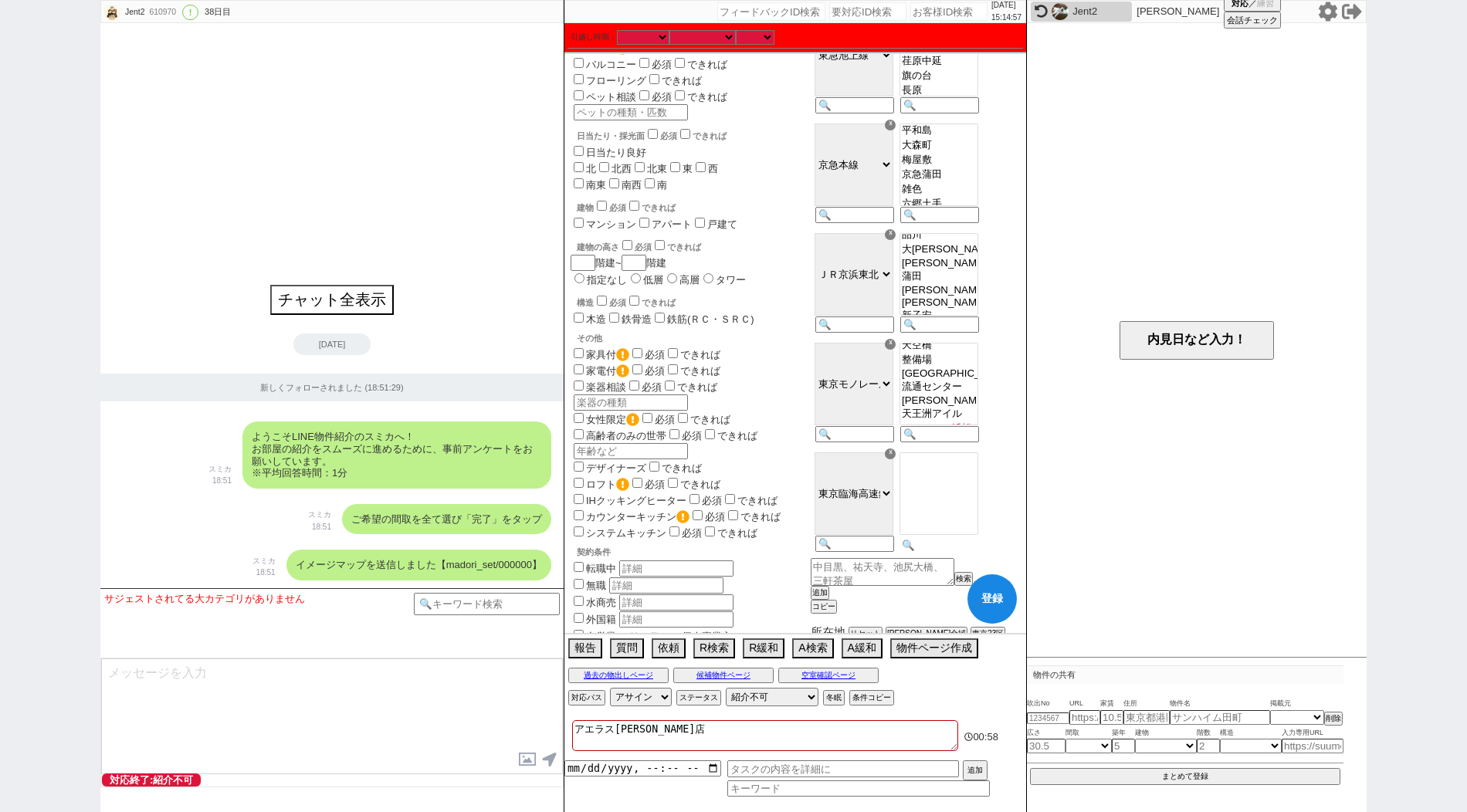
scroll to position [16, 0]
select select "[DATE]"
click at [967, 510] on option "天王洲アイル" at bounding box center [939, 503] width 78 height 15
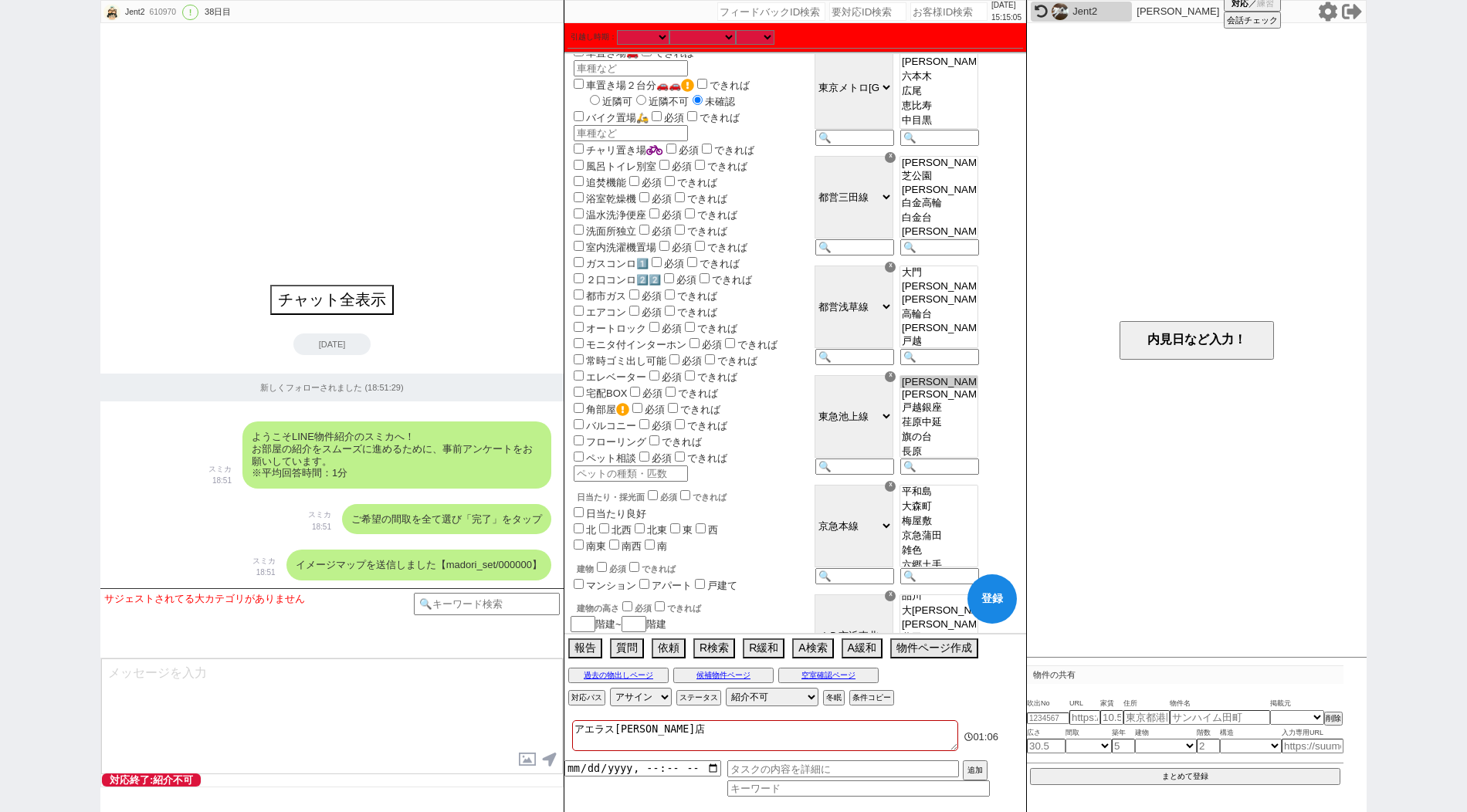
scroll to position [0, 0]
select select "[DATE]"
click at [958, 307] on option "[PERSON_NAME]寺" at bounding box center [939, 300] width 78 height 15
select select "[DATE]"
click at [976, 500] on option "[PERSON_NAME]寺" at bounding box center [939, 493] width 78 height 15
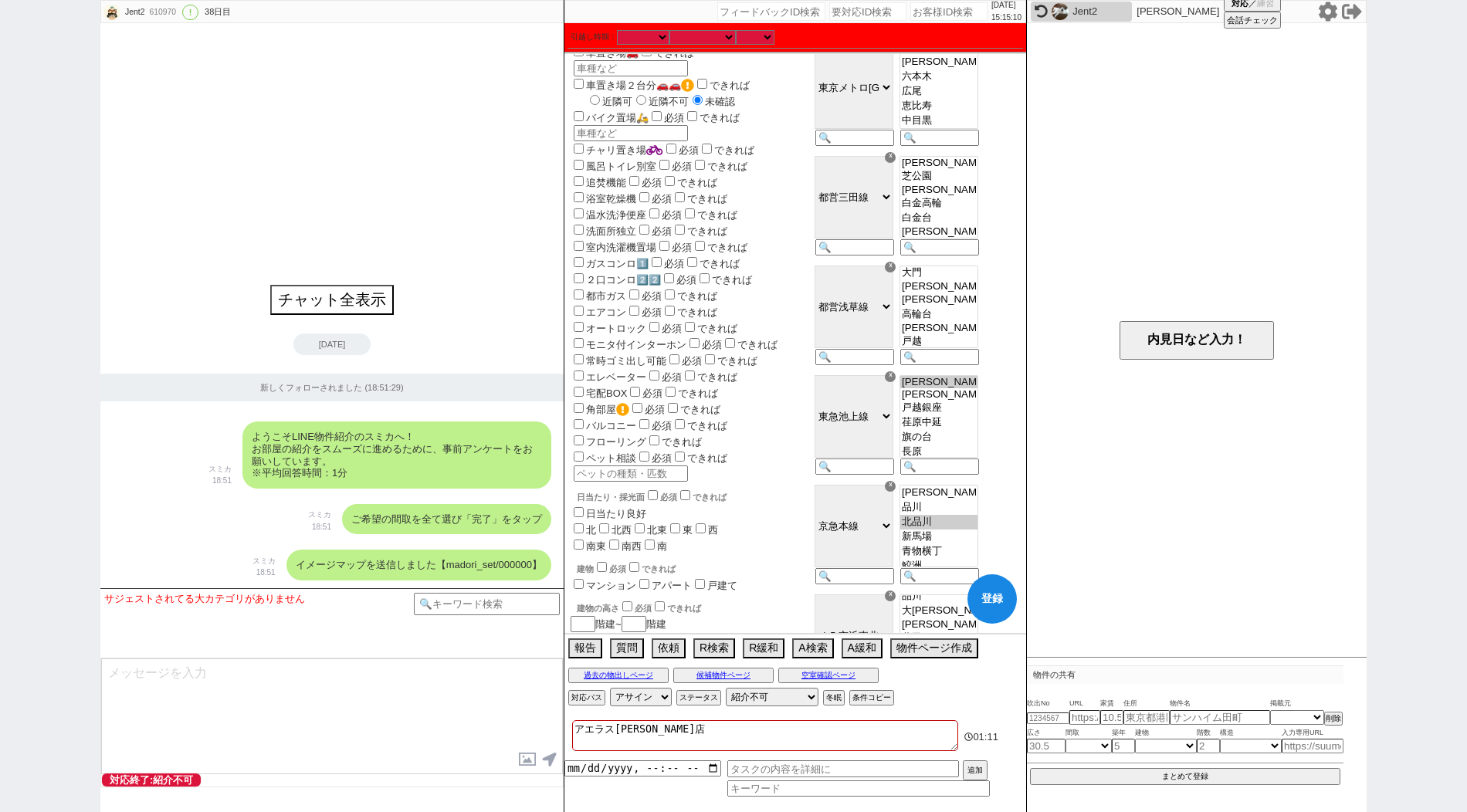
click at [1001, 603] on button "登録" at bounding box center [992, 599] width 49 height 49
checkbox input "true"
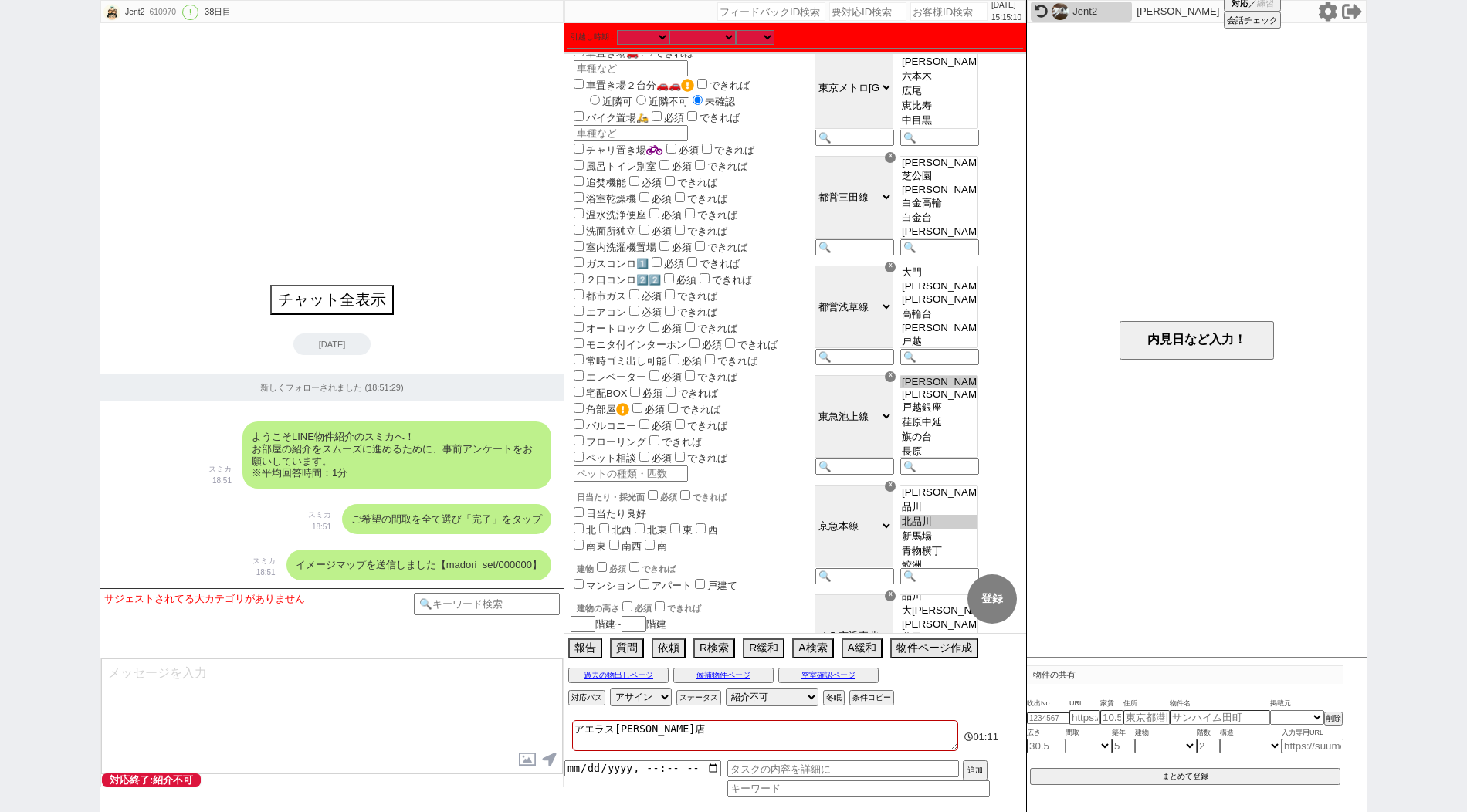
checkbox input "true"
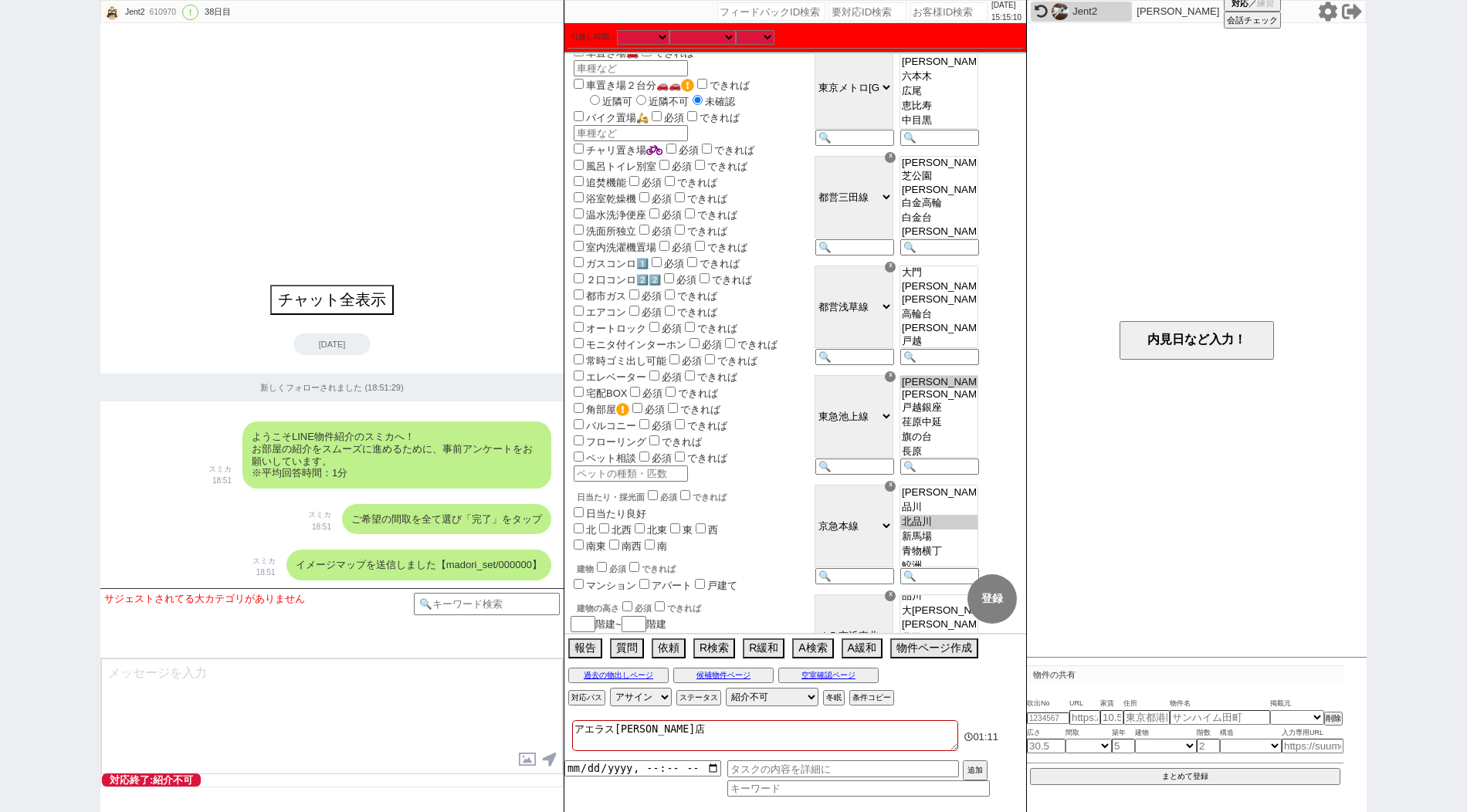
checkbox input "true"
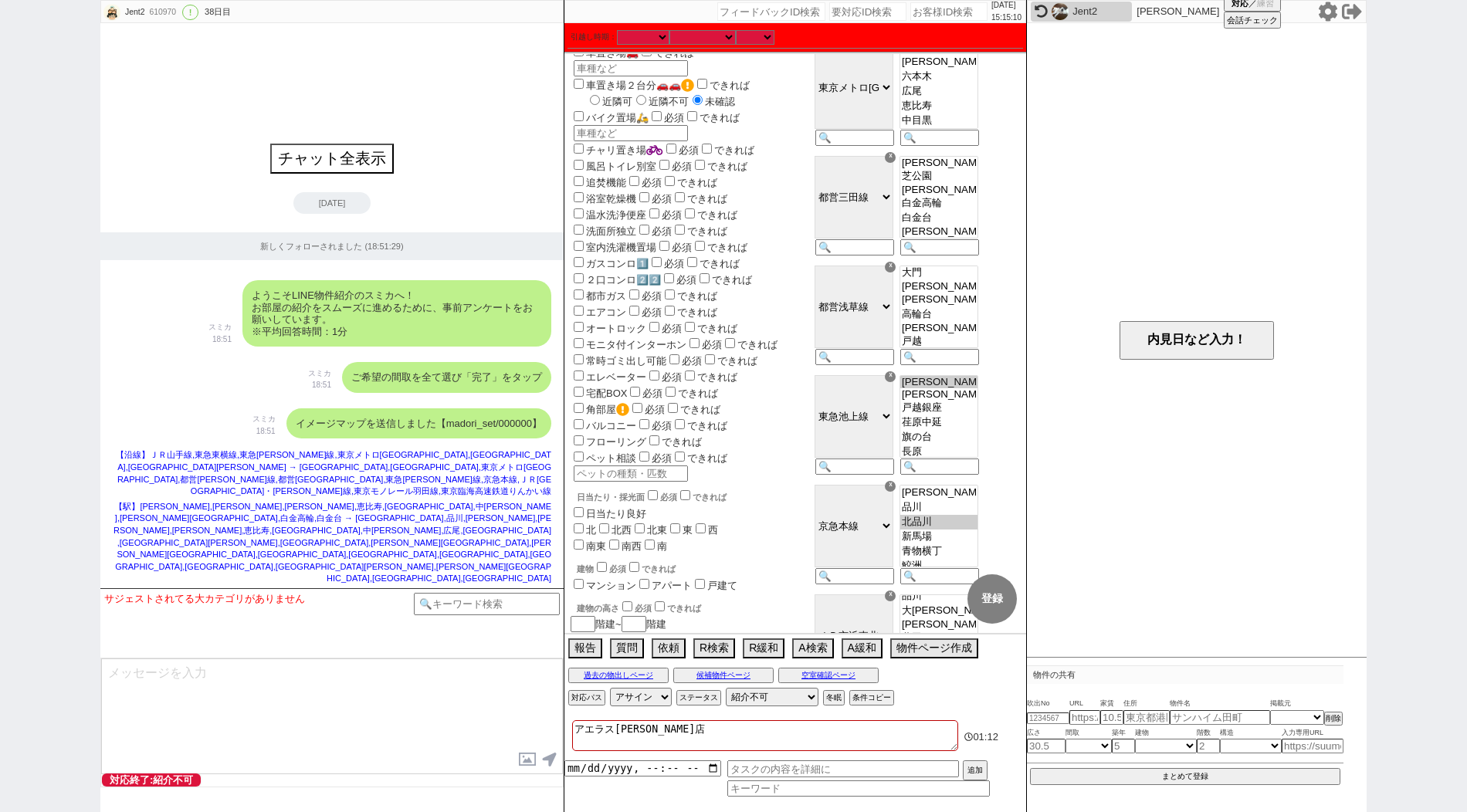
select select "14"
select select "2666"
select select "50"
select select "[DATE]"
select select "62"
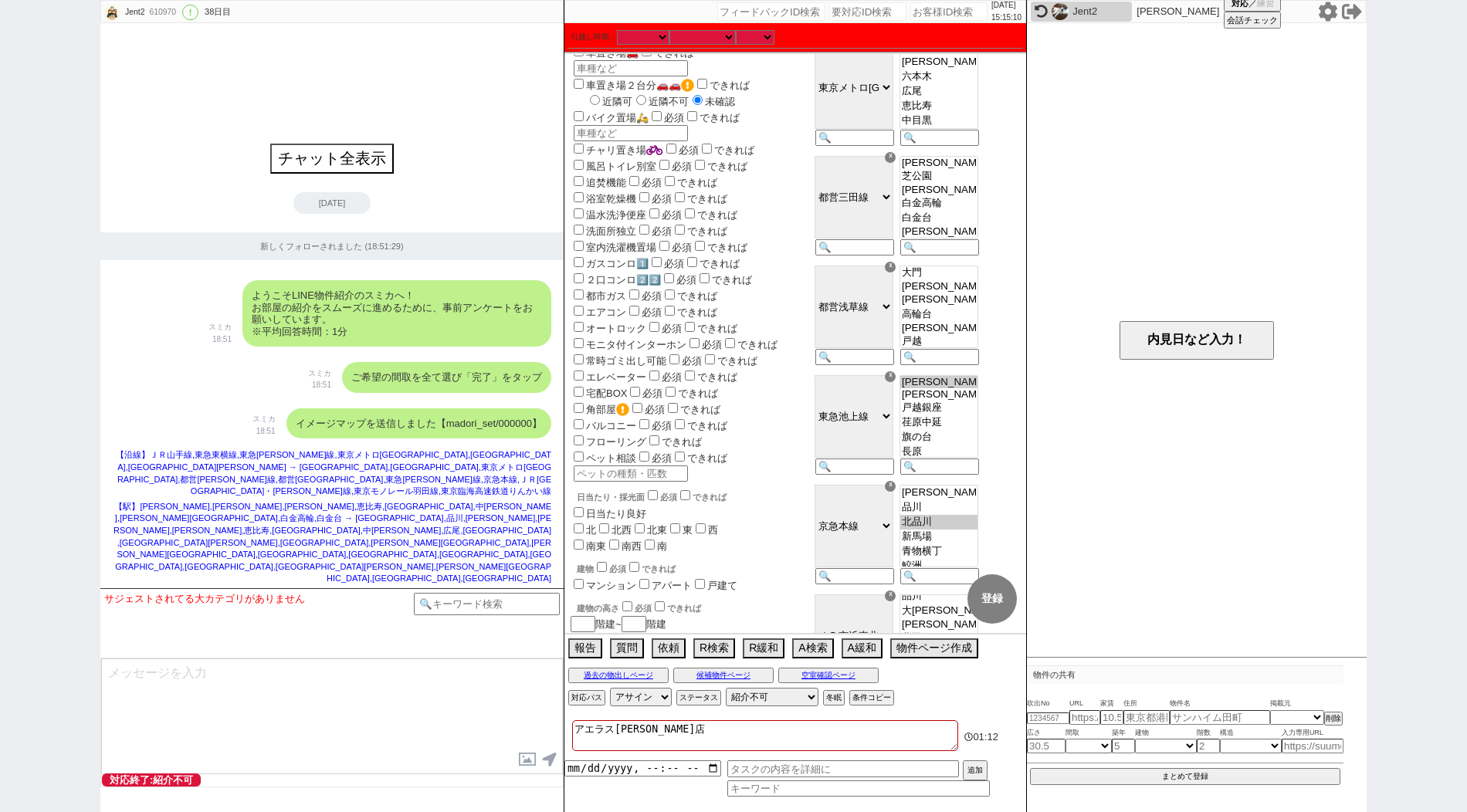
select select "[DATE]"
select select "70"
select select "[DATE]"
select select "69"
select select "[DATE]"
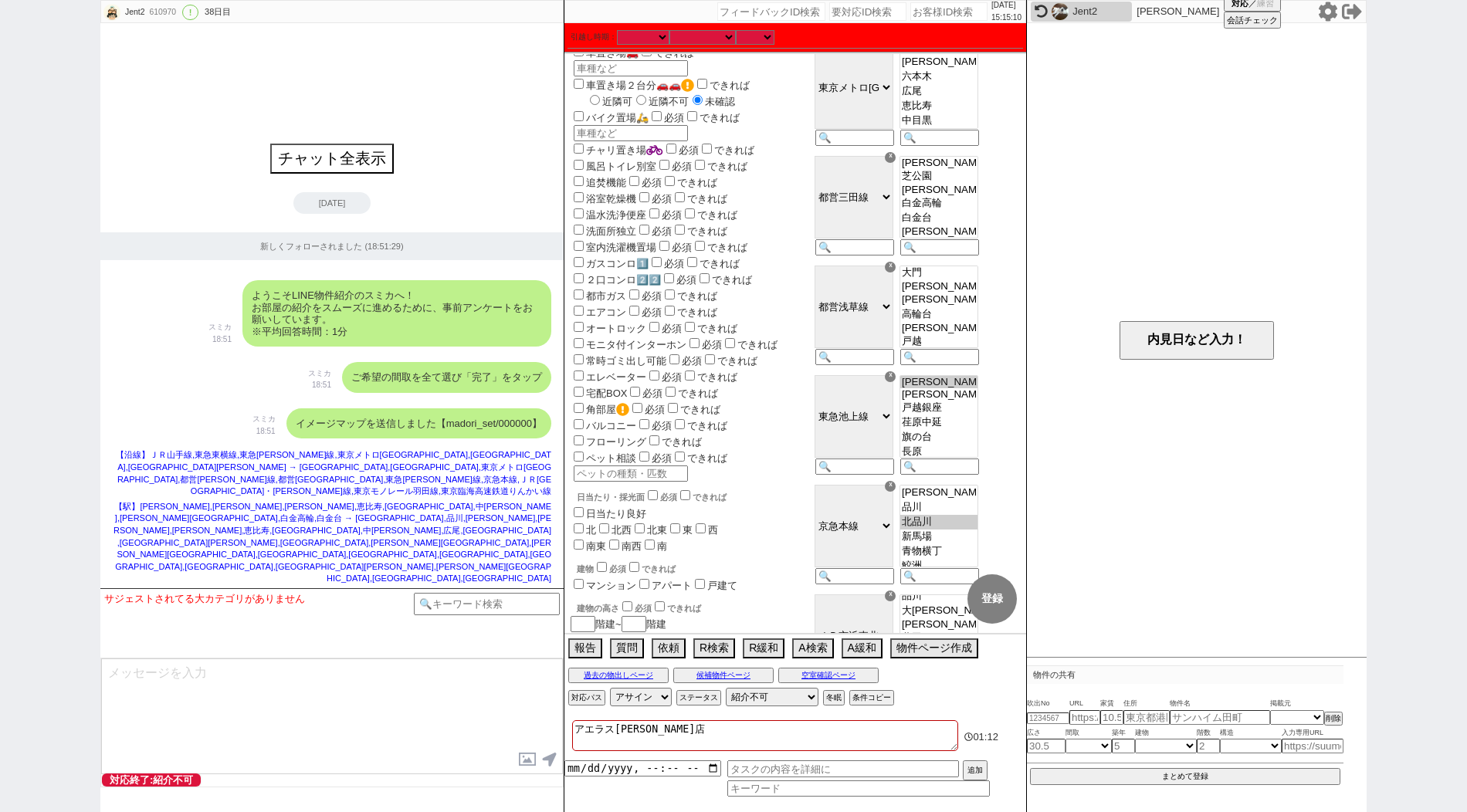
select select "54"
select select "[DATE]"
select select "57"
select select "23"
select select "749"
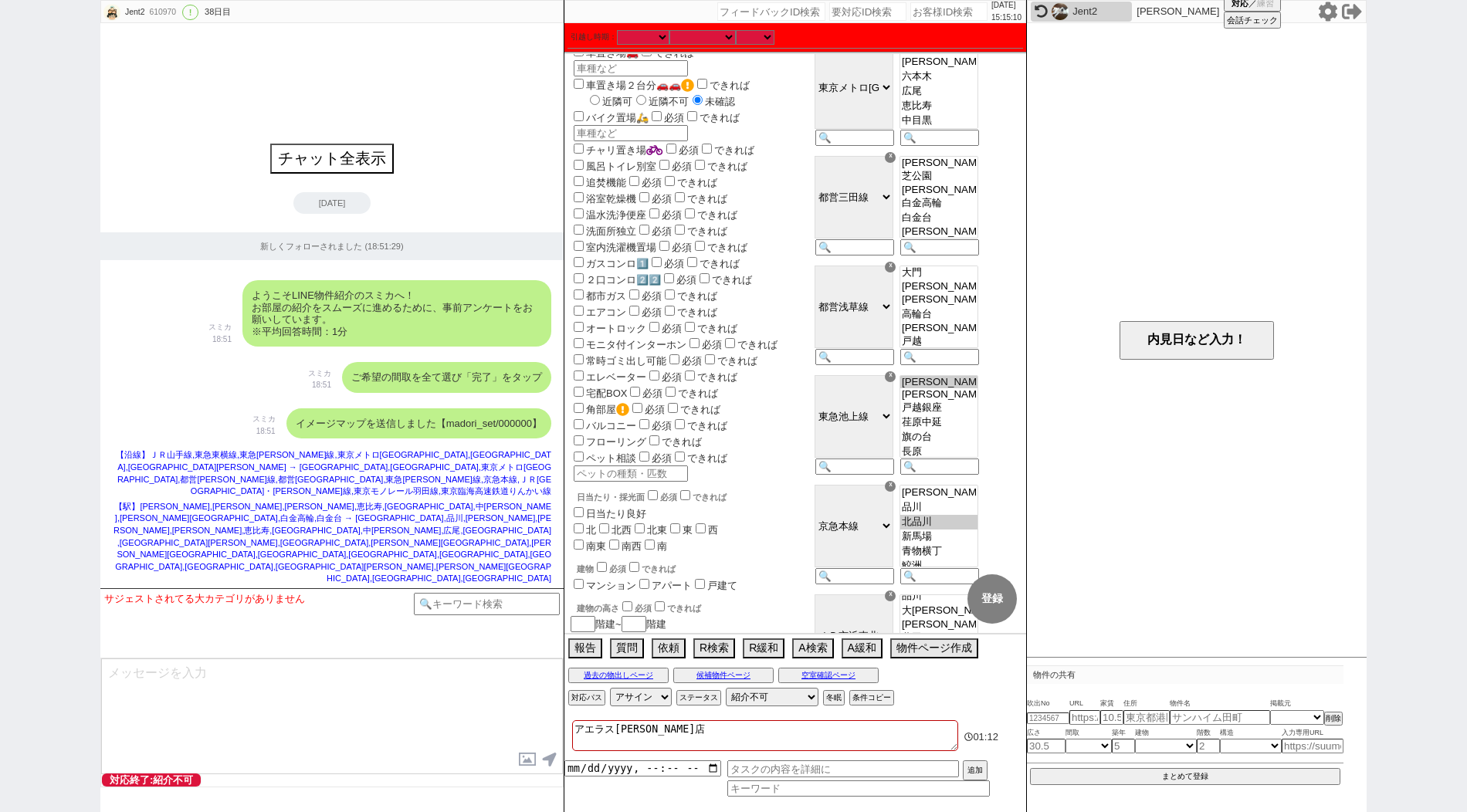
select select "73"
select select "[DATE]"
select select "77"
select select "[DATE]"
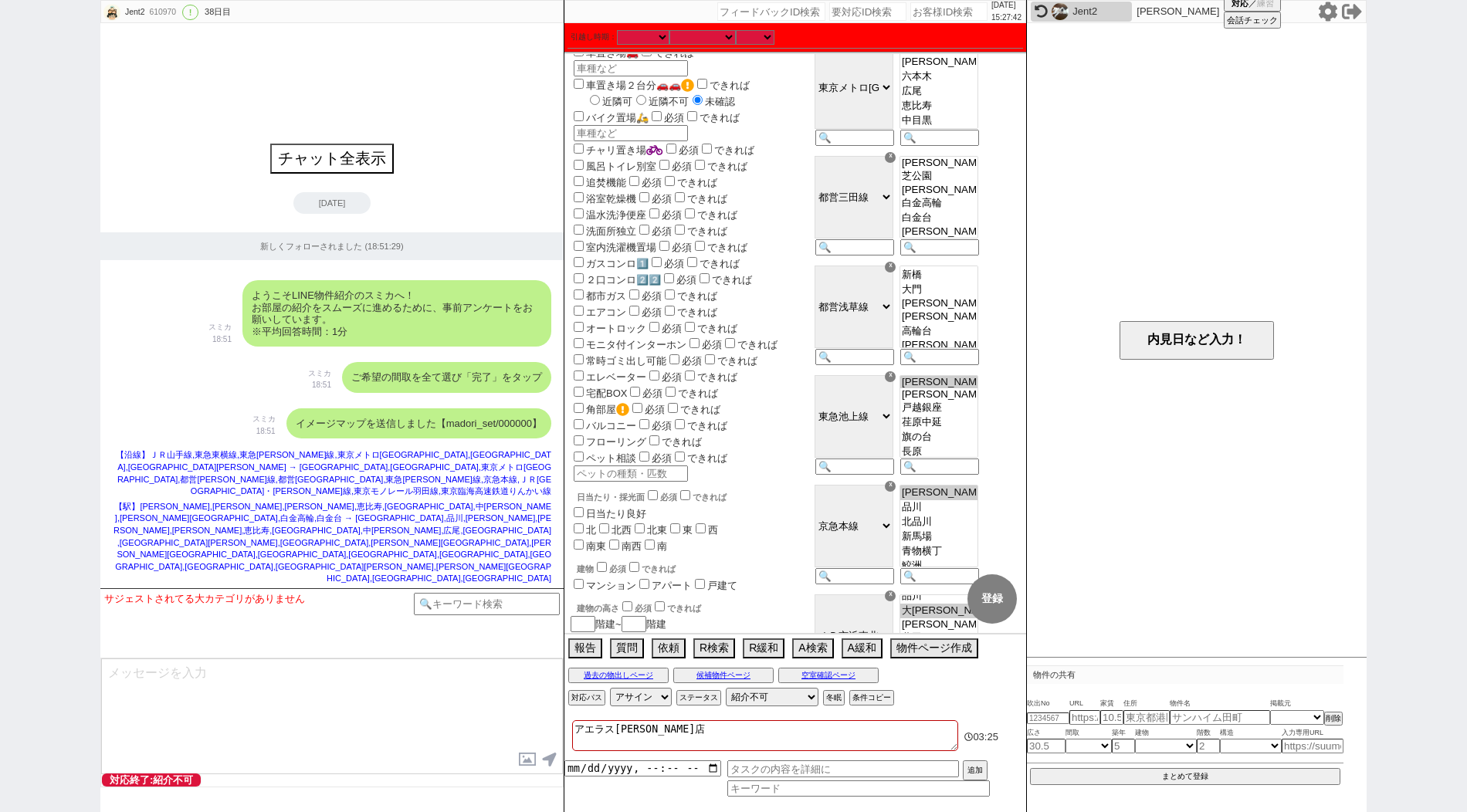
click at [91, 179] on div "Jent2 610970 ! 0 38日目 冬眠中 自社客 スミカ スミカ_BPO チャット全表示 [DATE] 新しくフォローされました (18:51:29…" at bounding box center [733, 406] width 1467 height 812
paste input "610971"
type input "610971"
select select "400"
select select
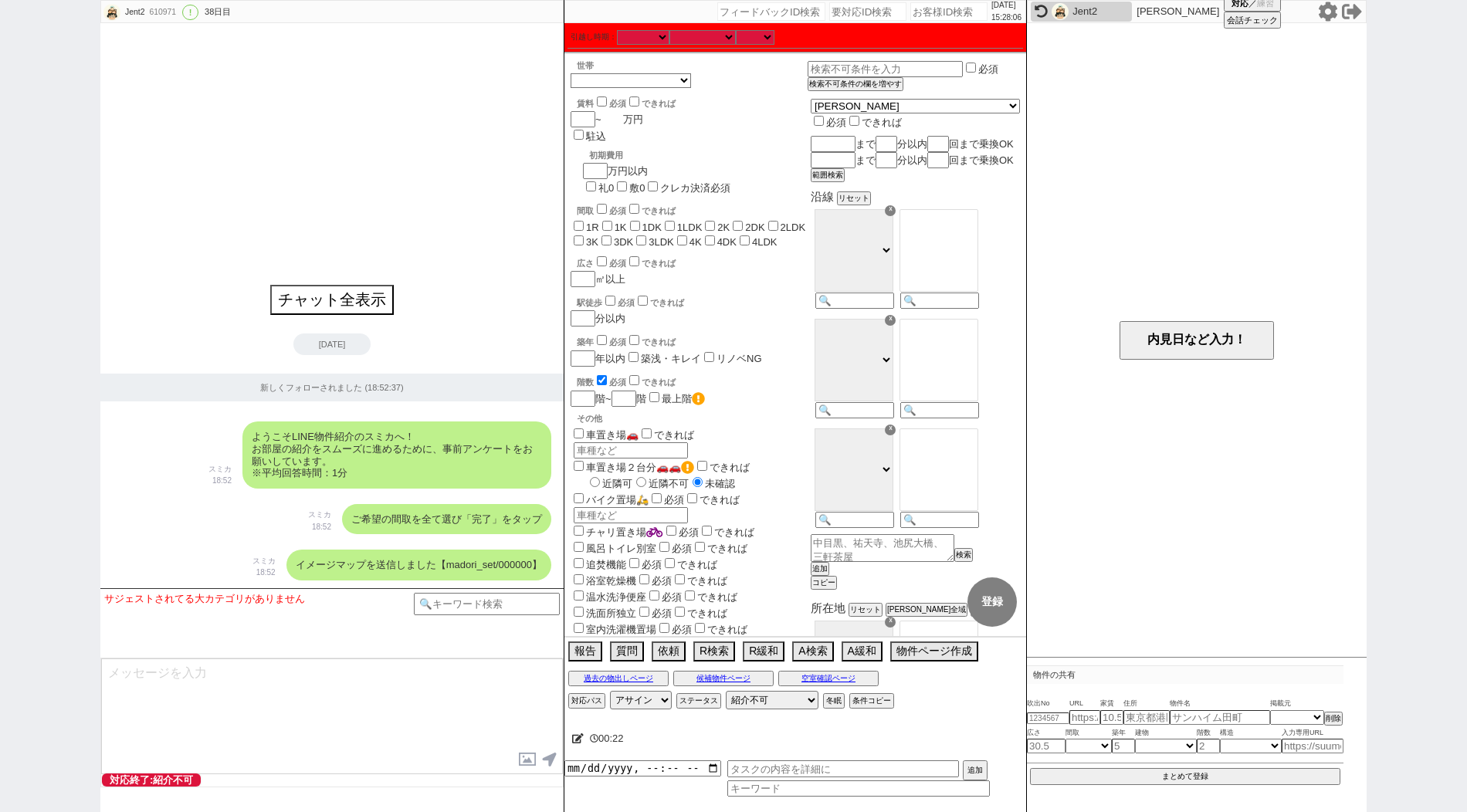
click at [619, 120] on input "number" at bounding box center [612, 120] width 21 height 13
type input "9"
checkbox input "false"
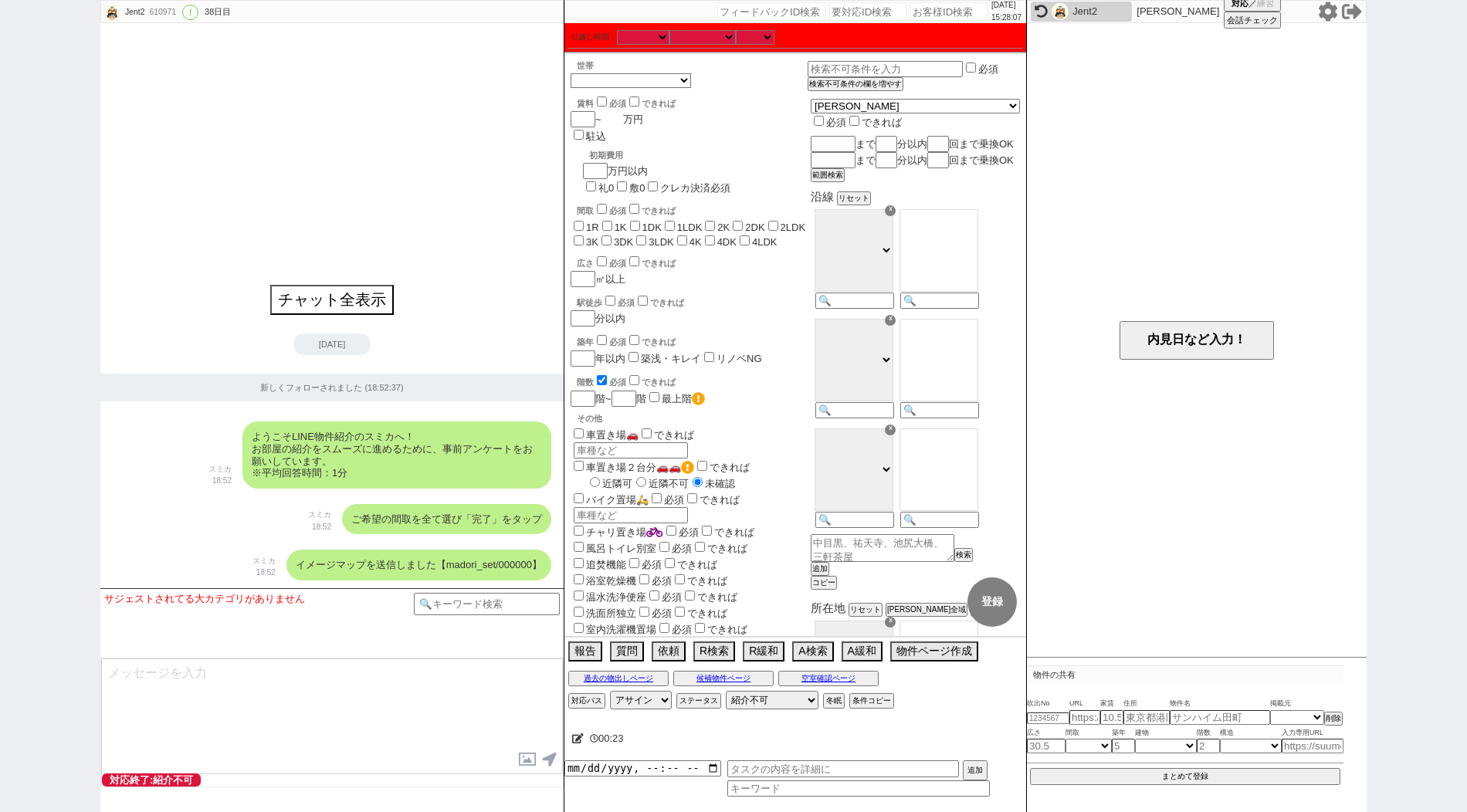
checkbox input "false"
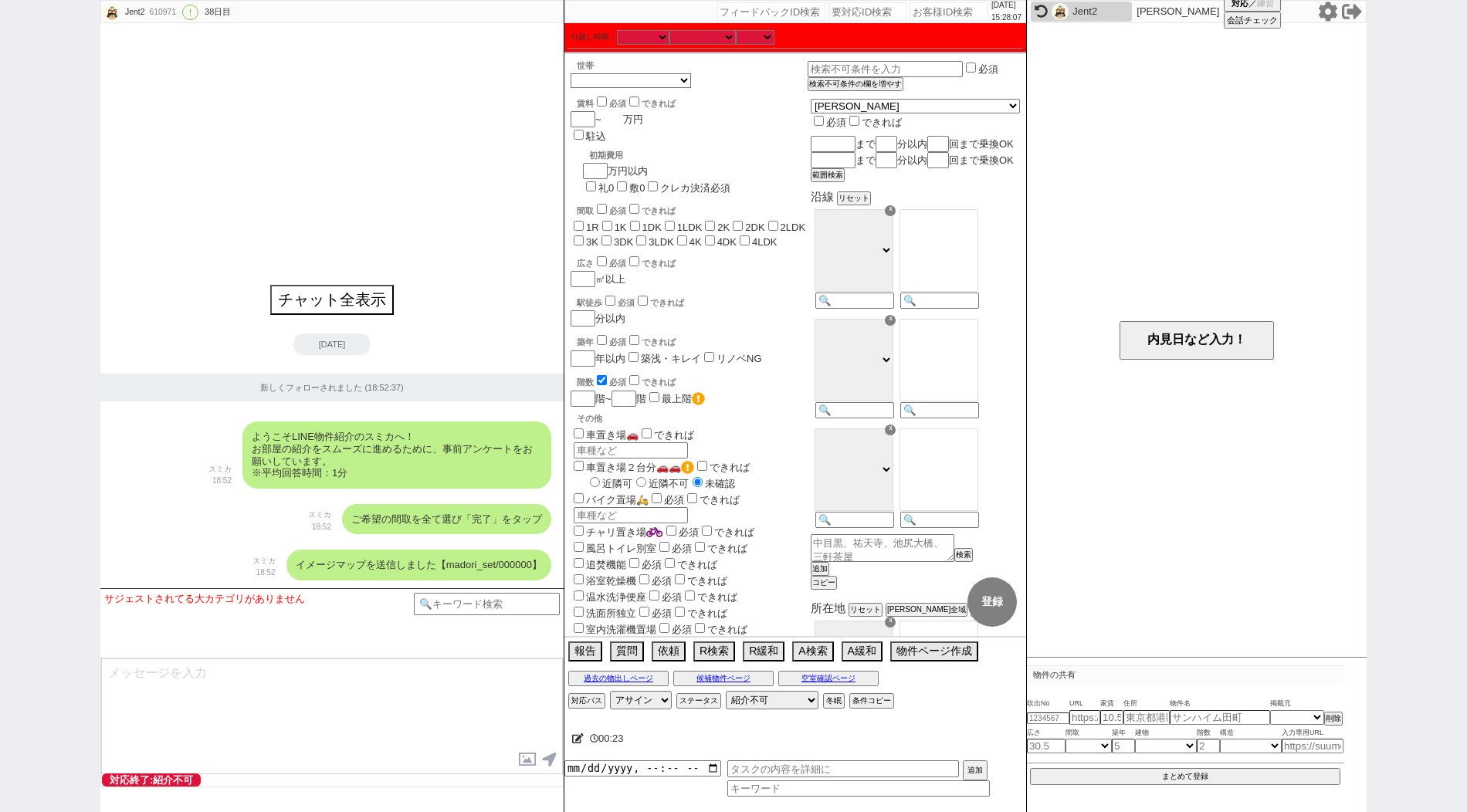
checkbox input "false"
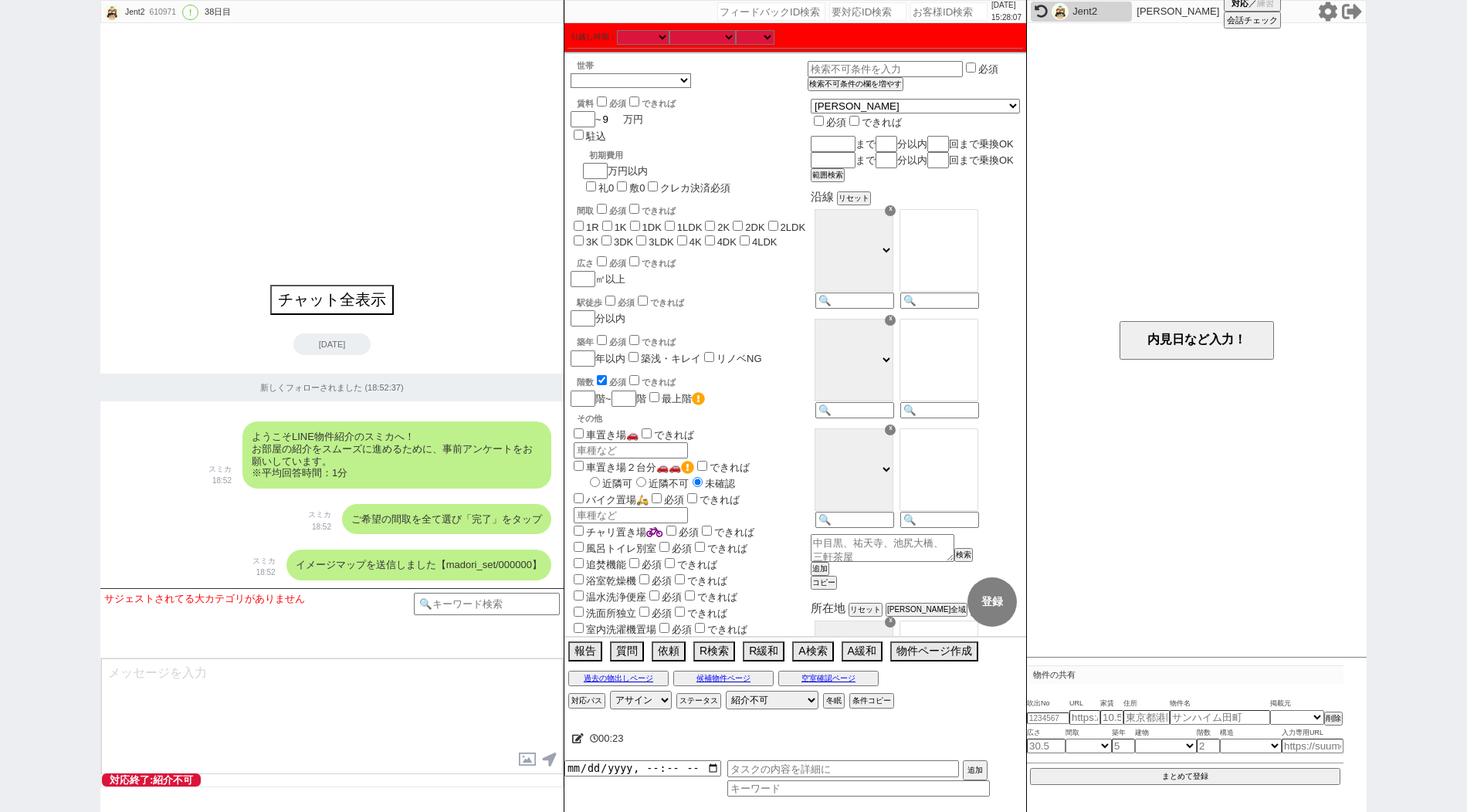
type input "99"
checkbox input "false"
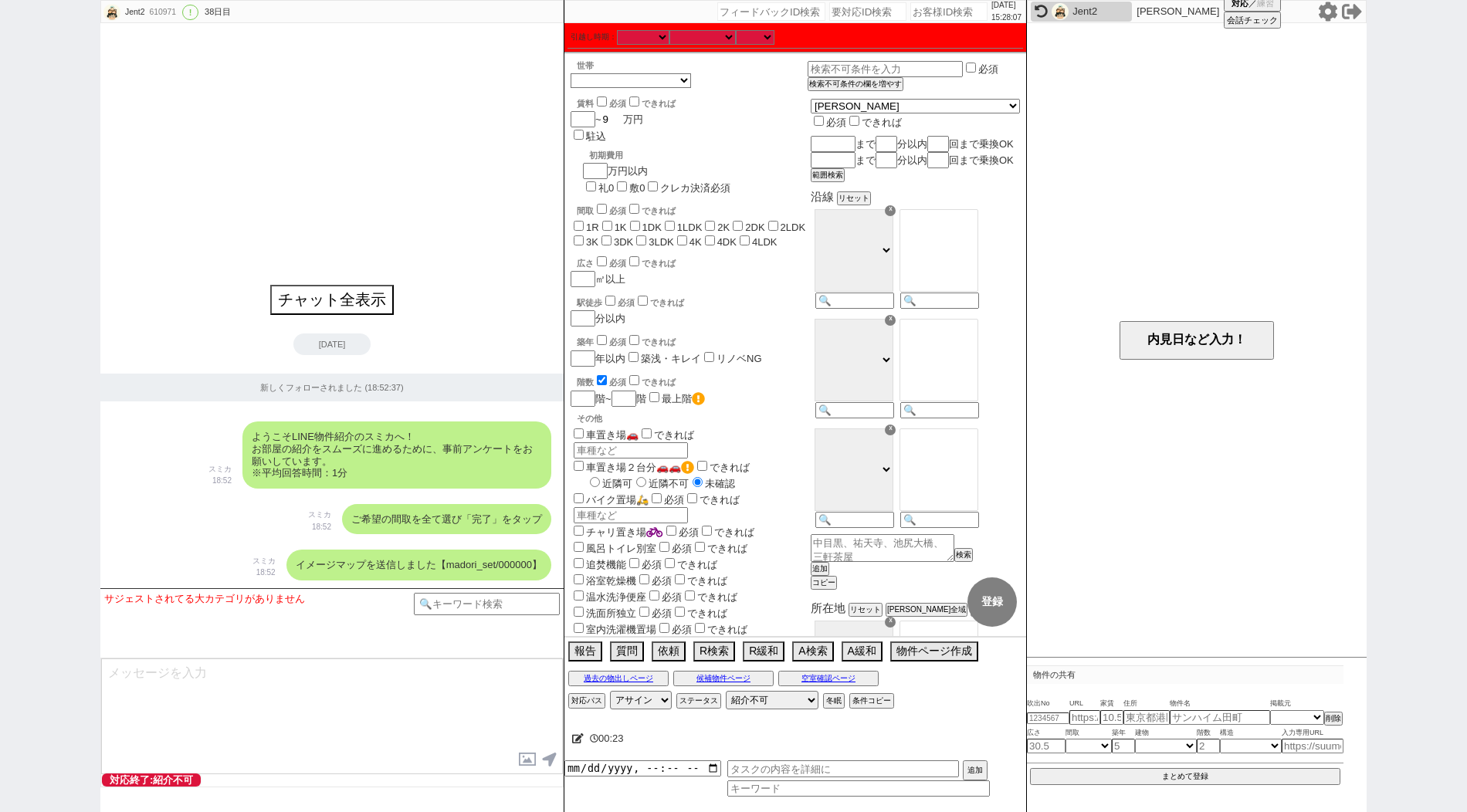
checkbox input "false"
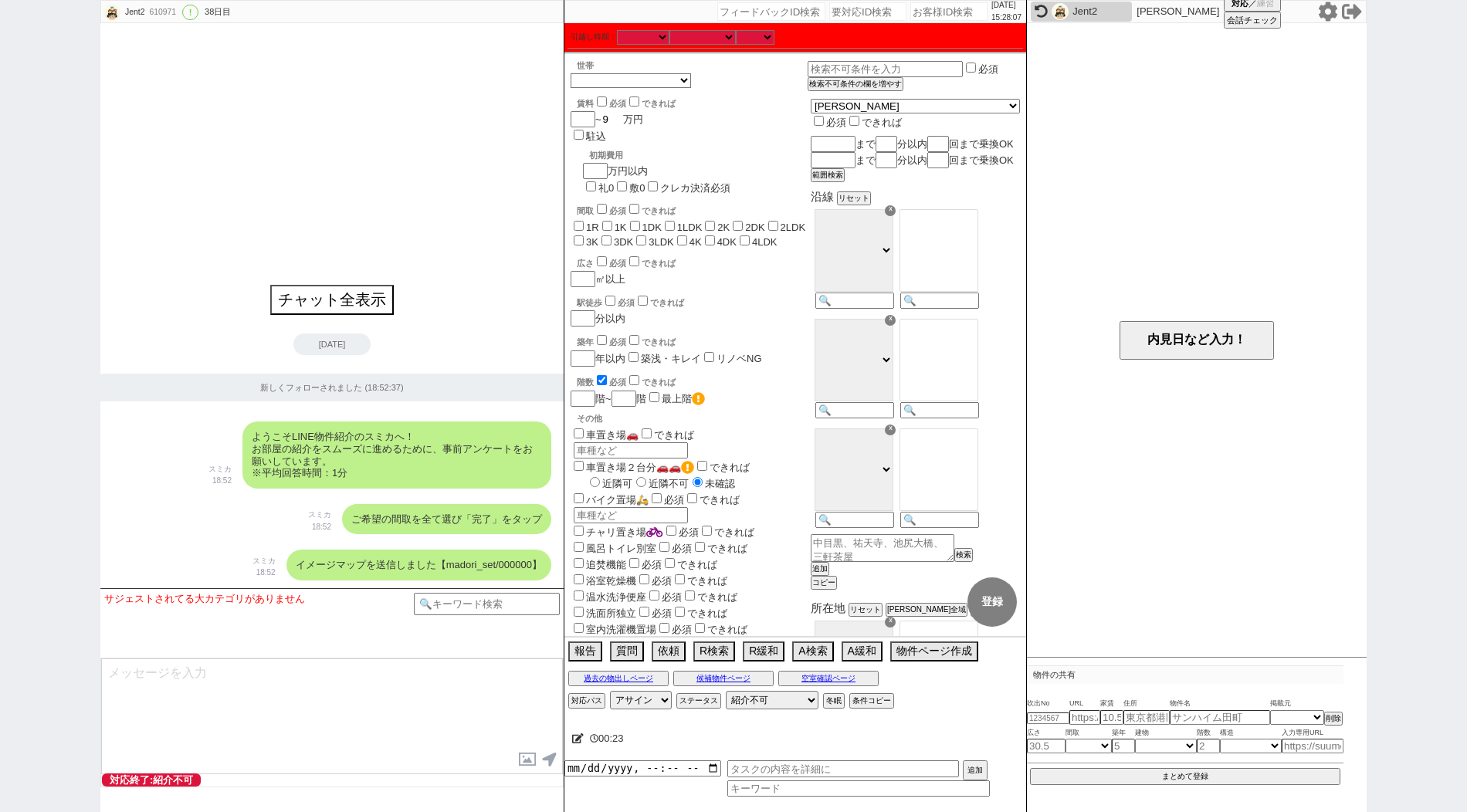
checkbox input "false"
type input "99"
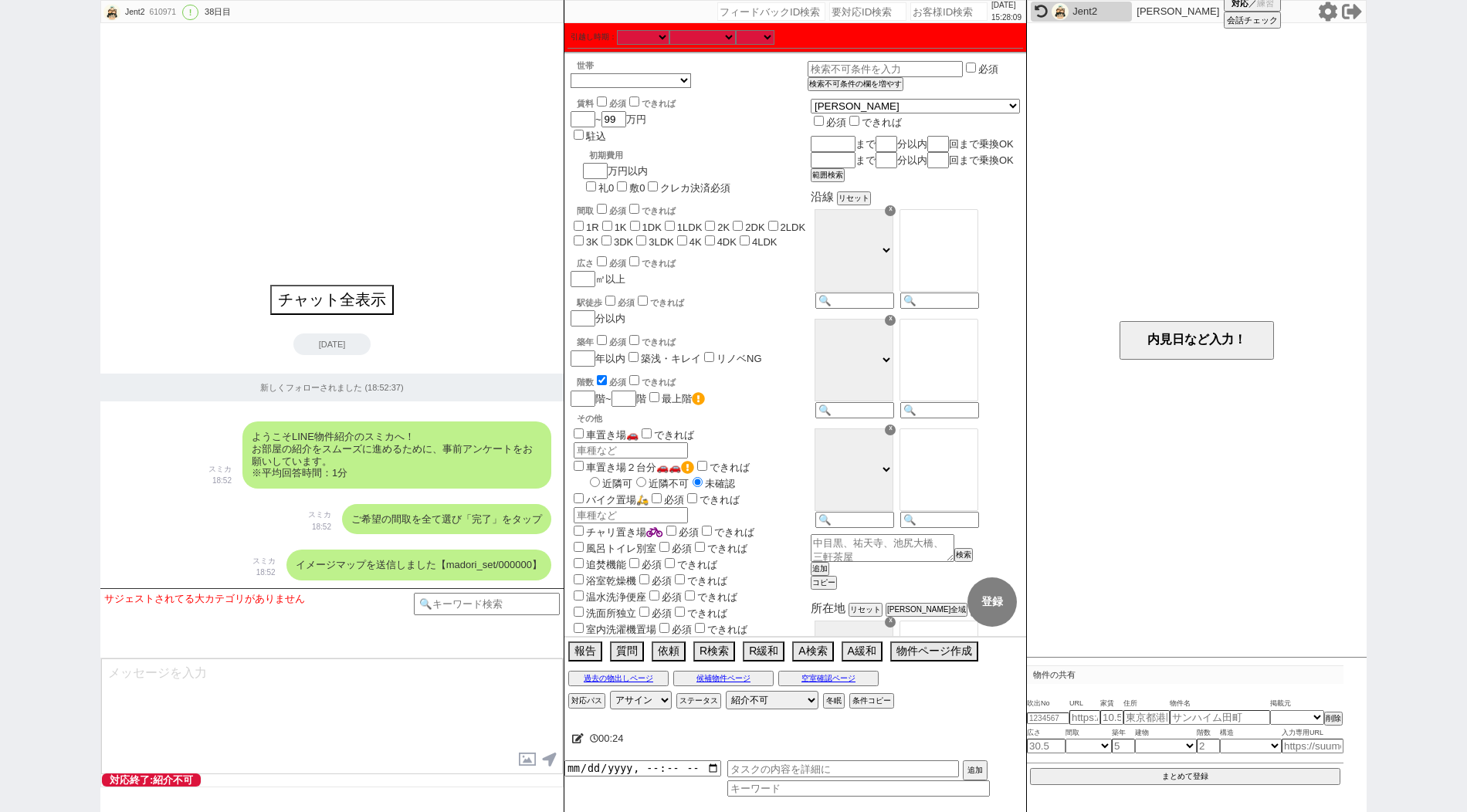
click at [585, 222] on span "1R" at bounding box center [585, 228] width 29 height 12
click at [576, 221] on input "1R" at bounding box center [579, 226] width 10 height 10
click at [612, 221] on input "1K" at bounding box center [607, 226] width 10 height 10
click at [637, 221] on input "1DK" at bounding box center [635, 226] width 10 height 10
click at [669, 221] on input "1LDK" at bounding box center [670, 226] width 10 height 10
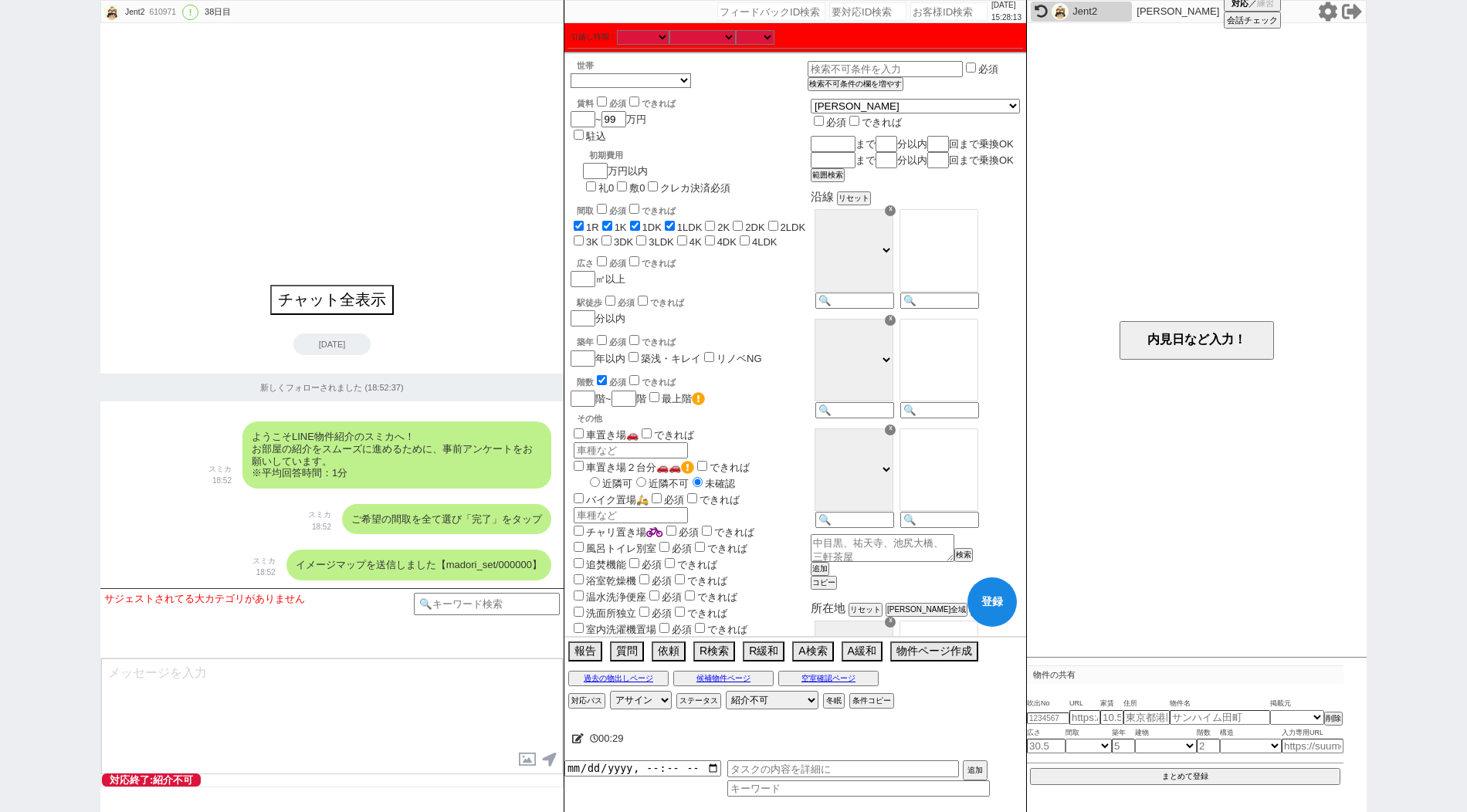
click at [722, 222] on span "2K" at bounding box center [716, 228] width 28 height 12
click at [715, 221] on input "2K" at bounding box center [710, 226] width 10 height 10
click at [743, 221] on input "2DK" at bounding box center [738, 226] width 10 height 10
click at [778, 221] on input "2LDK" at bounding box center [773, 226] width 10 height 10
click at [584, 236] on input "3K" at bounding box center [579, 241] width 10 height 10
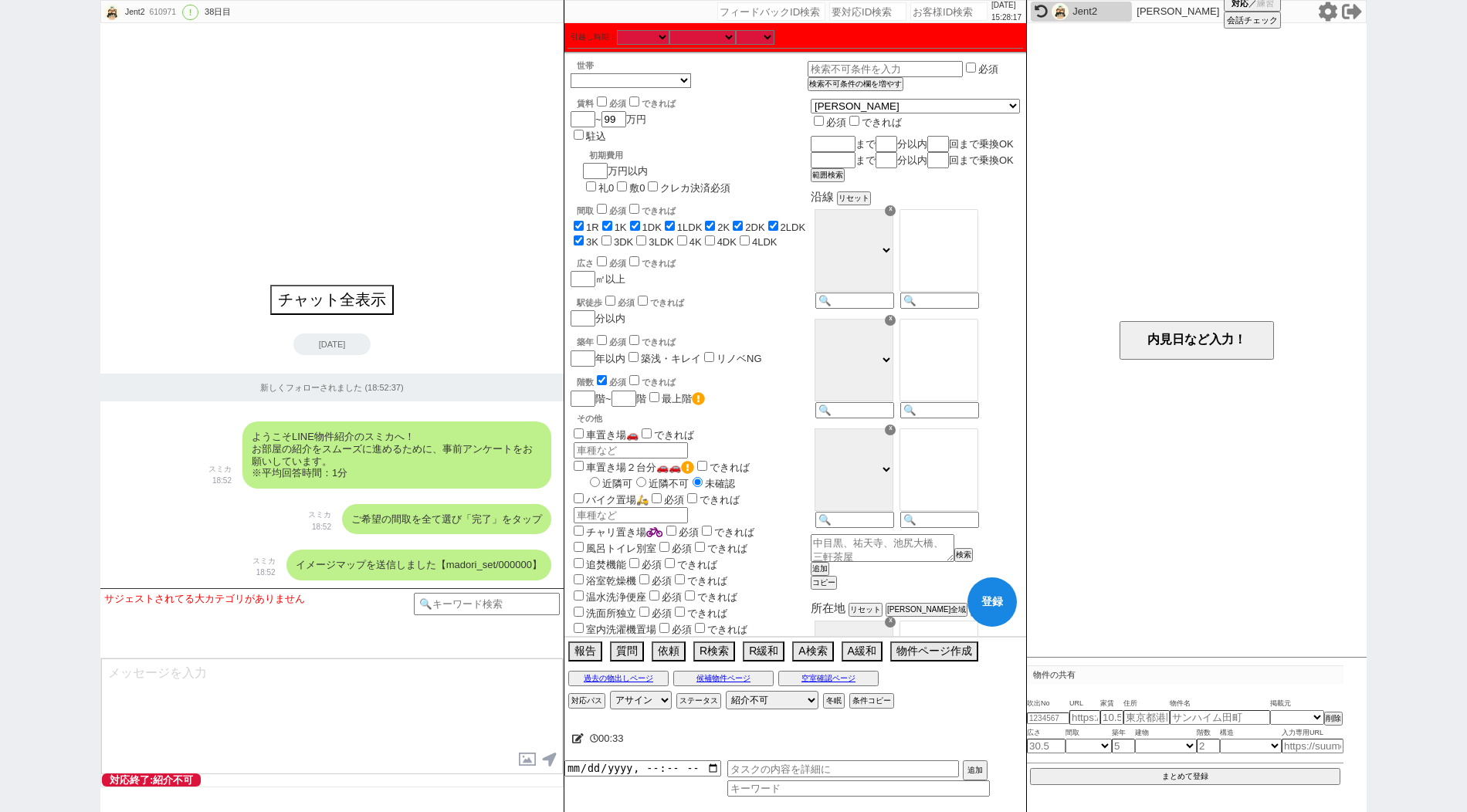
click at [601, 236] on input "3DK" at bounding box center [606, 241] width 10 height 10
click at [649, 237] on label "3LDK" at bounding box center [661, 242] width 26 height 12
click at [637, 236] on input "3LDK" at bounding box center [642, 241] width 10 height 10
click at [689, 237] on label "4K" at bounding box center [695, 242] width 12 height 12
click at [677, 236] on input "4K" at bounding box center [682, 241] width 10 height 10
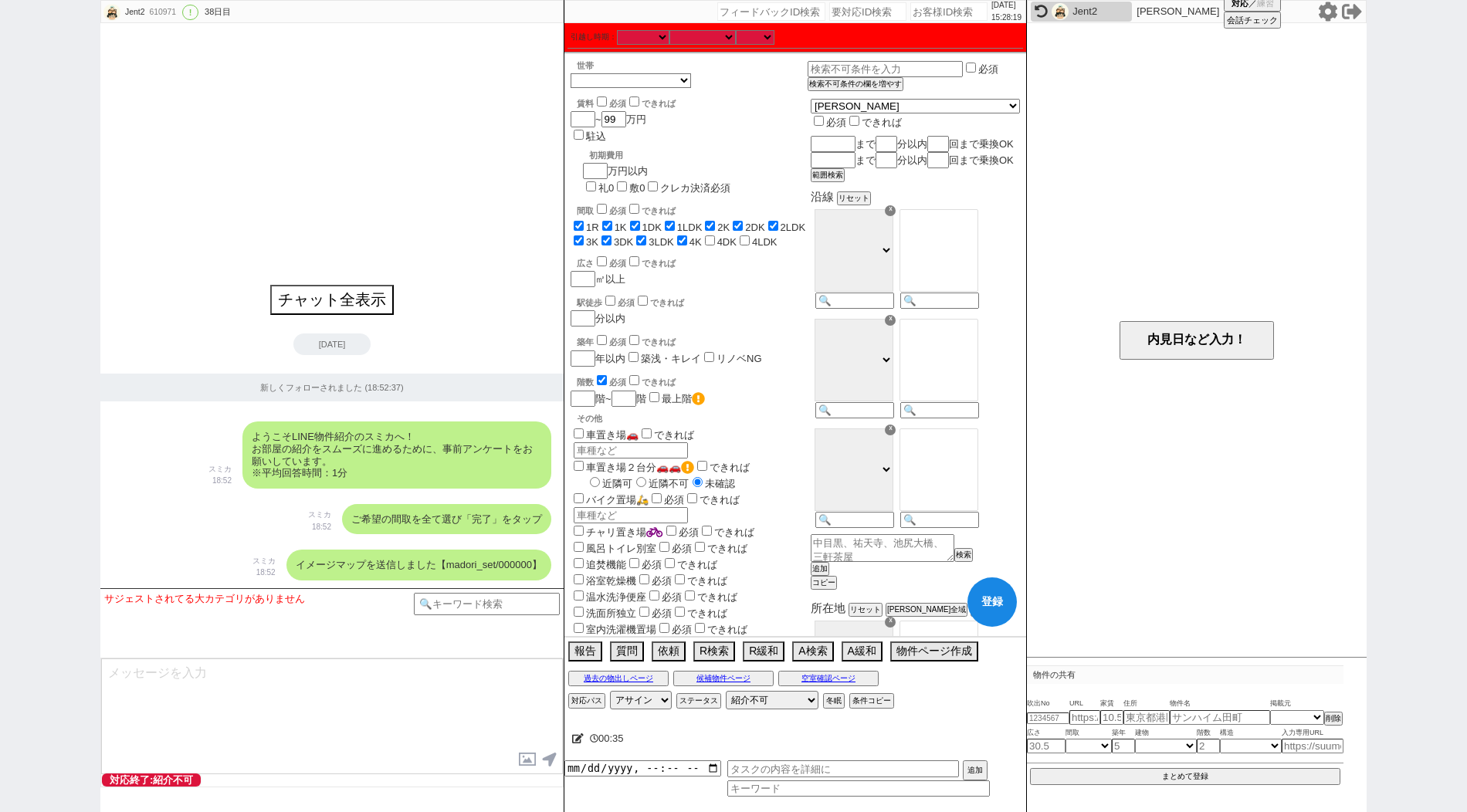
click at [717, 237] on label "4DK" at bounding box center [726, 242] width 19 height 12
click at [705, 236] on input "4DK" at bounding box center [710, 241] width 10 height 10
click at [752, 237] on label "4LDK" at bounding box center [764, 242] width 26 height 12
click at [740, 236] on input "4LDK" at bounding box center [745, 241] width 10 height 10
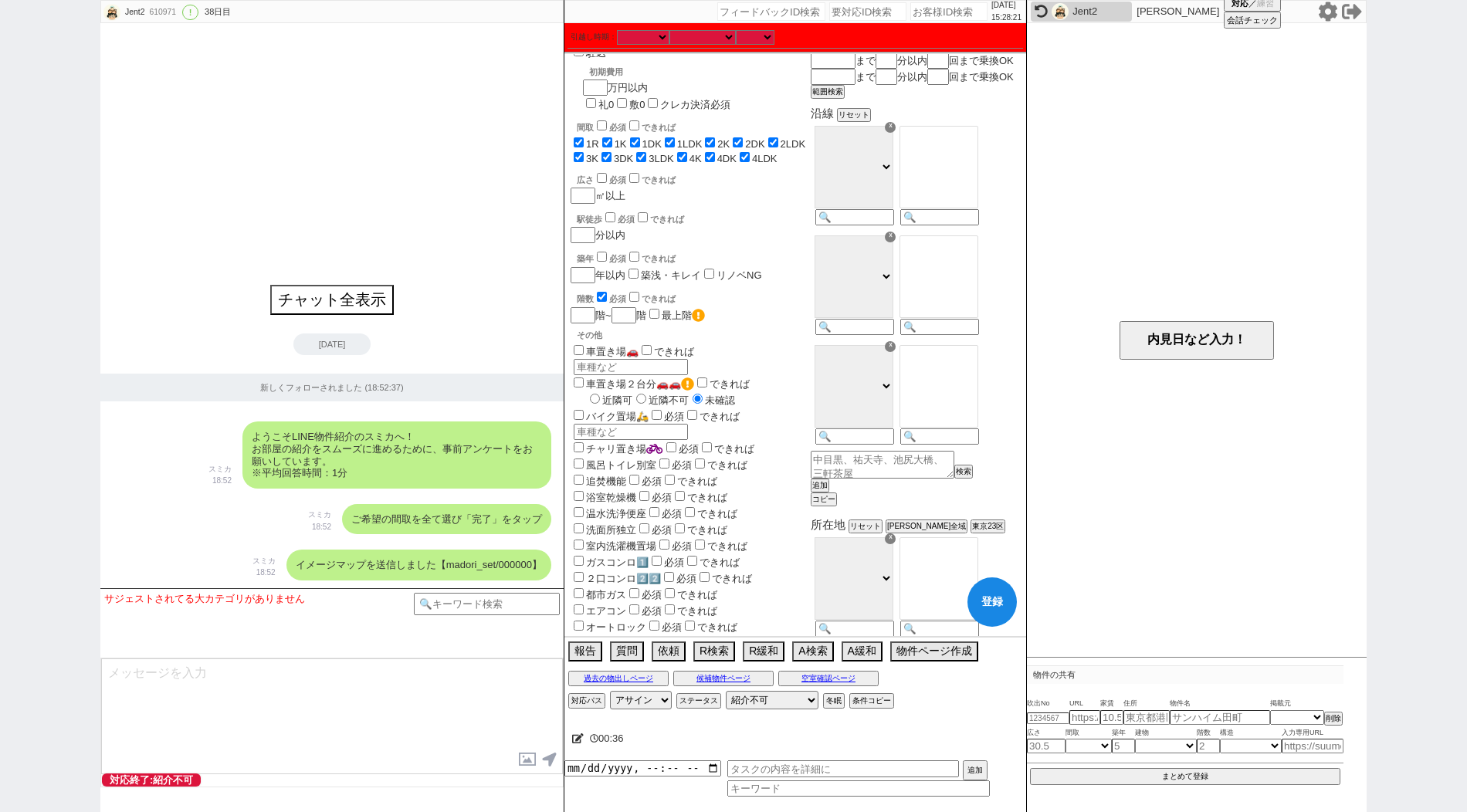
scroll to position [92, 0]
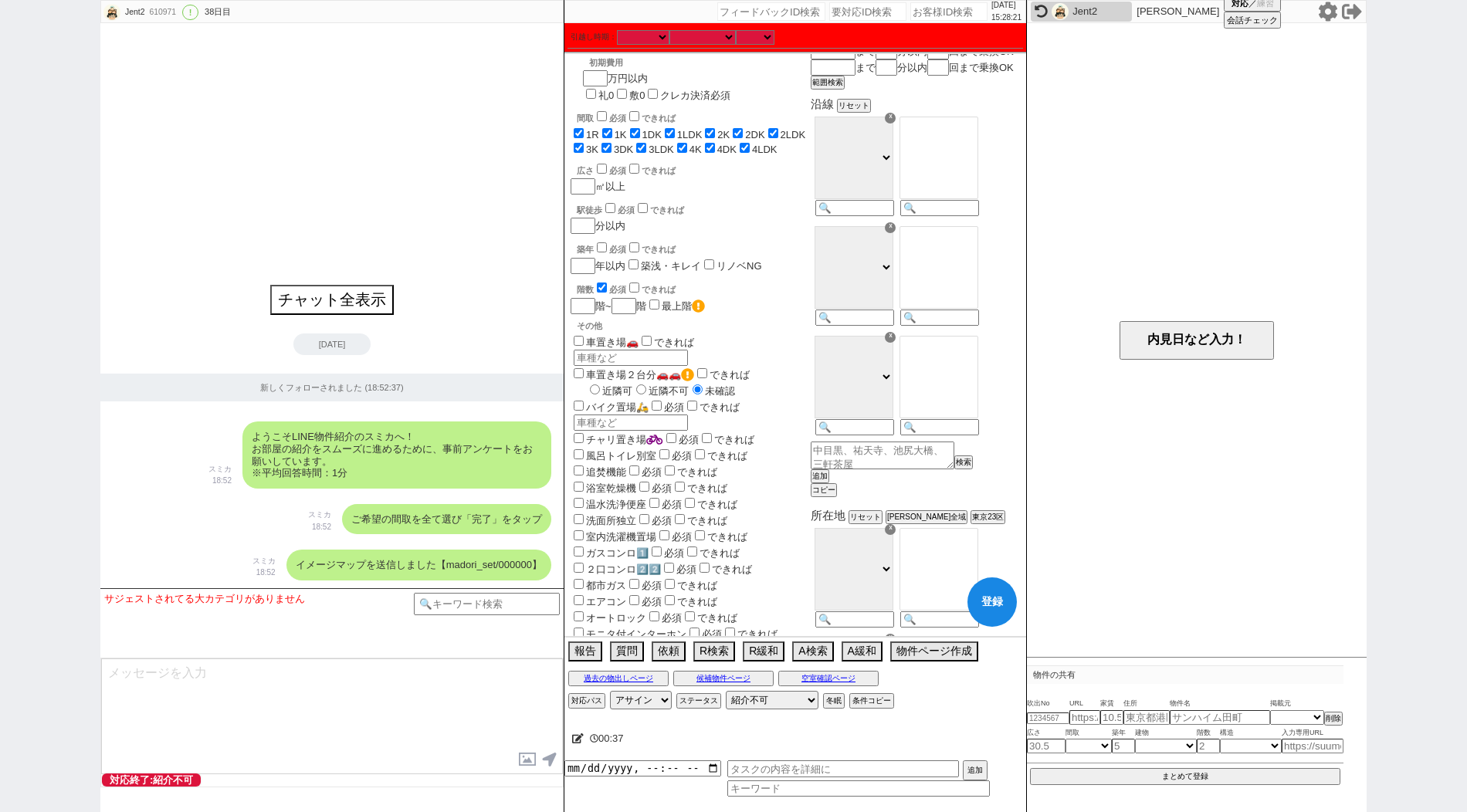
click at [600, 283] on input "checkbox" at bounding box center [602, 288] width 10 height 10
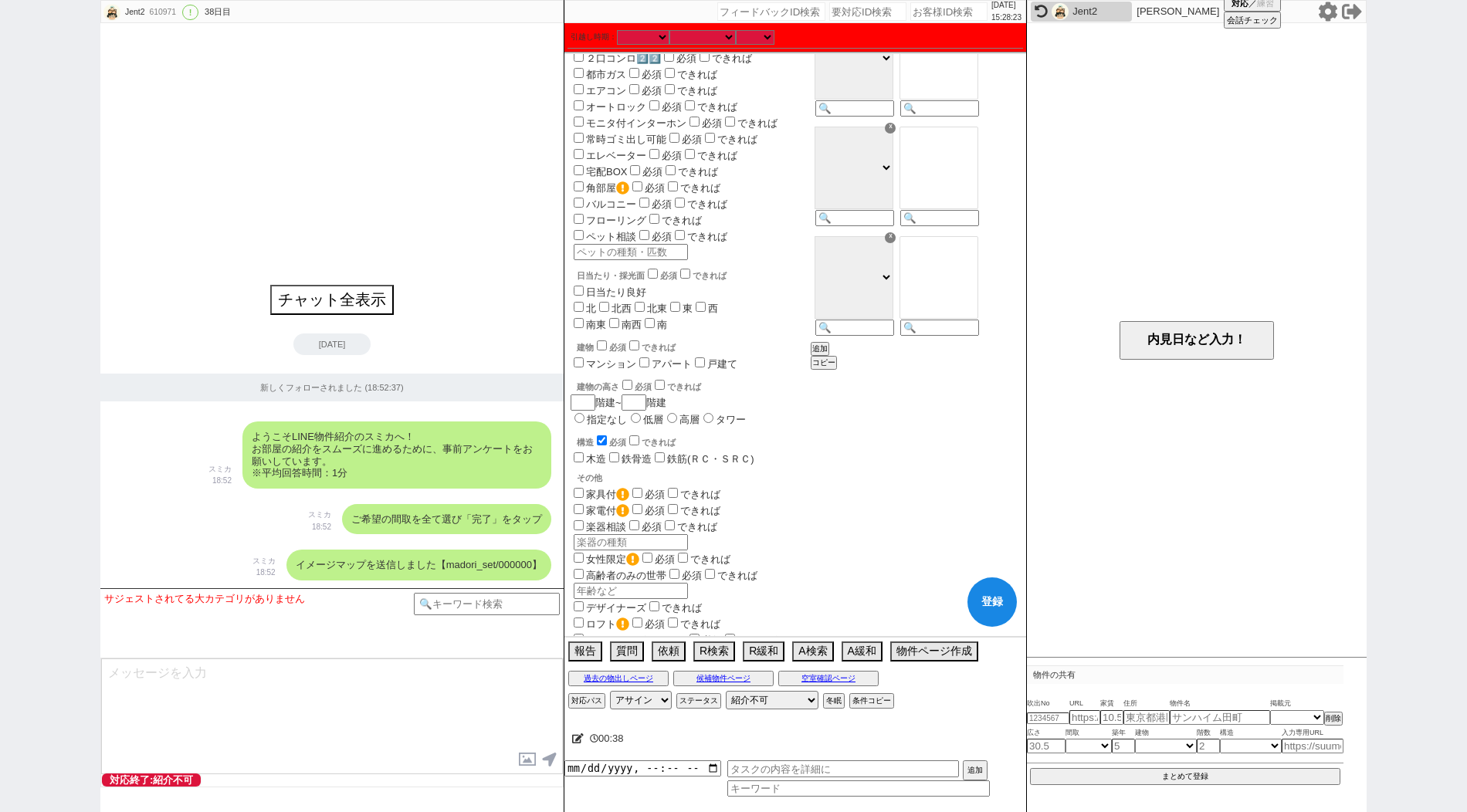
scroll to position [757, 0]
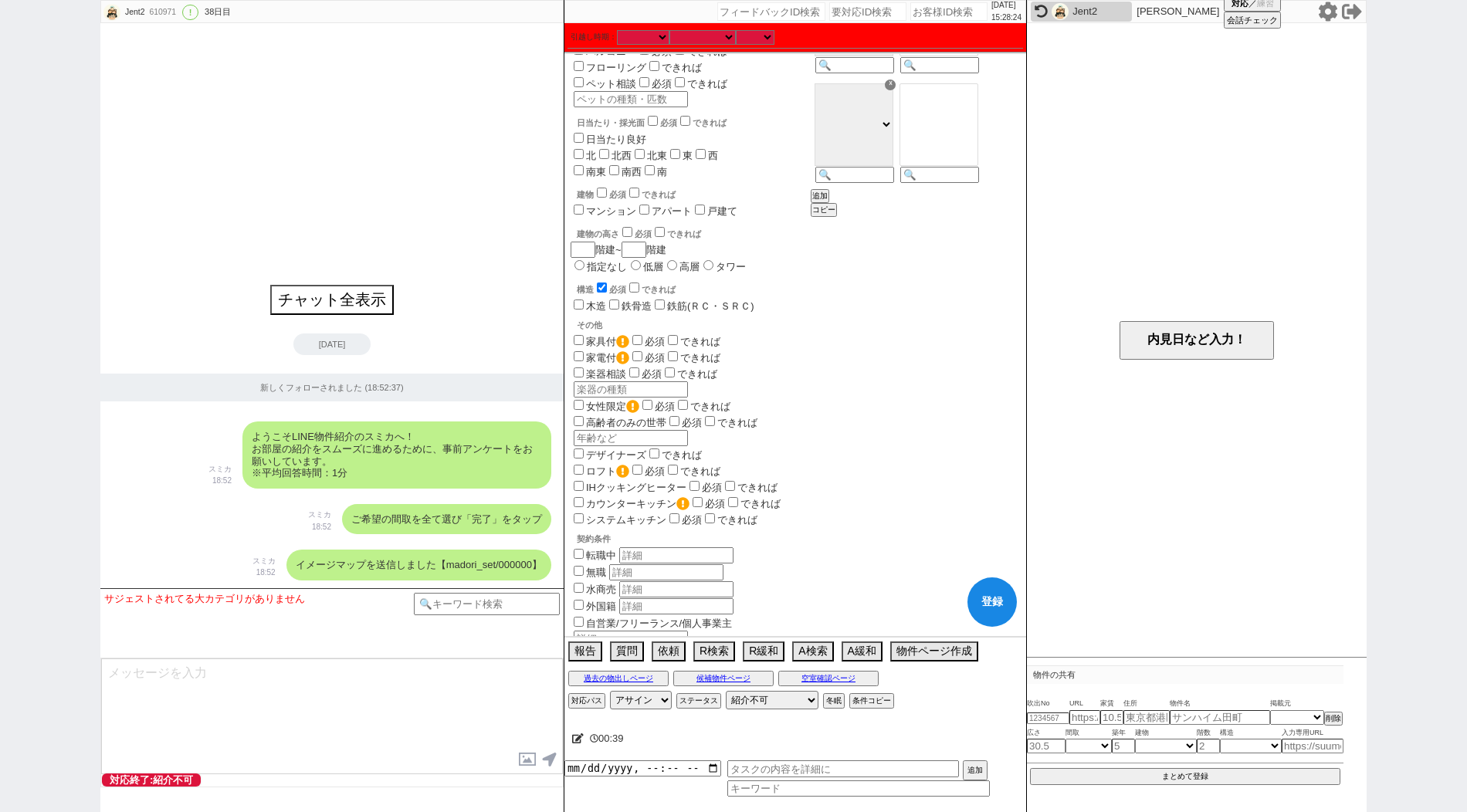
click at [604, 283] on input "checkbox" at bounding box center [602, 288] width 10 height 10
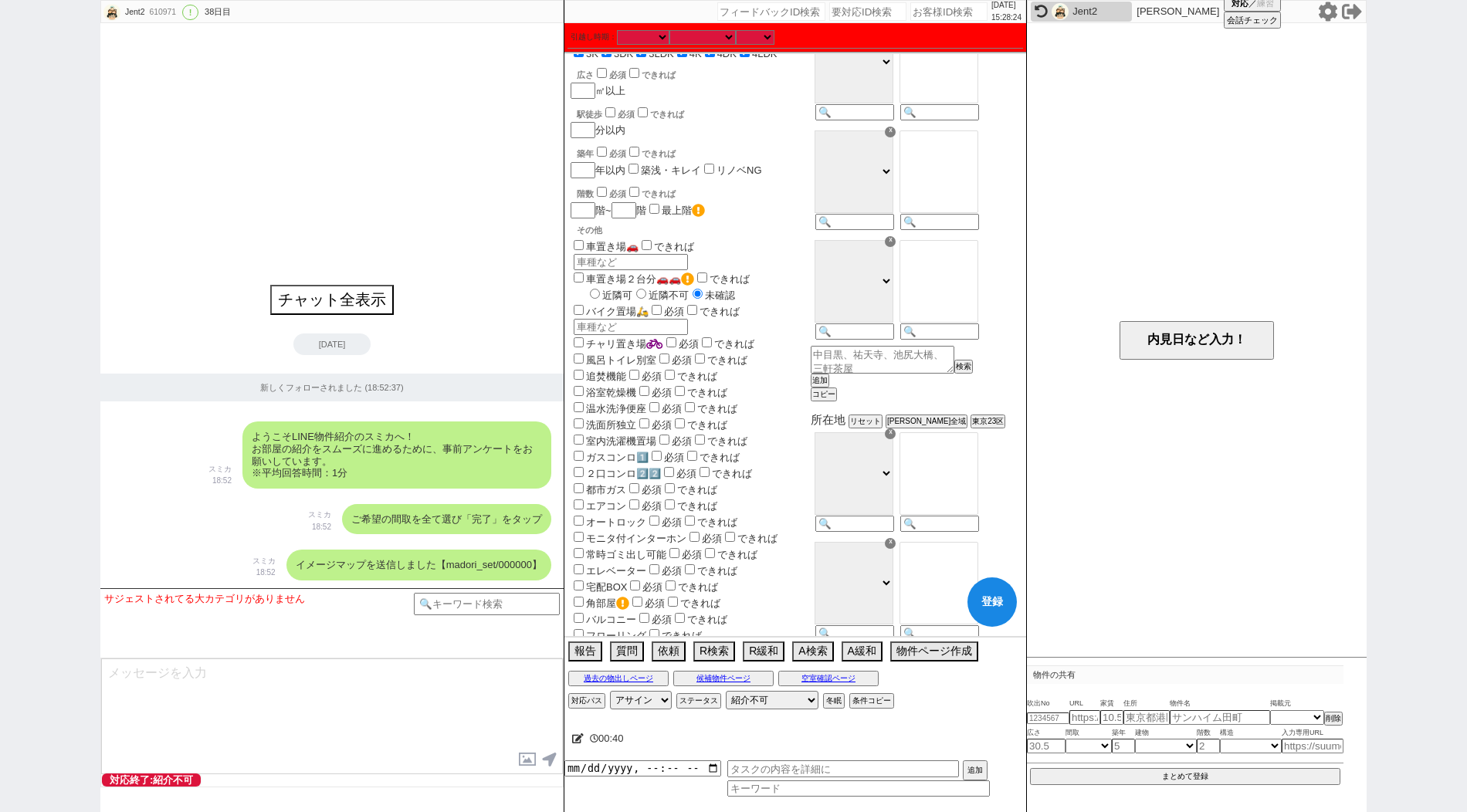
scroll to position [0, 0]
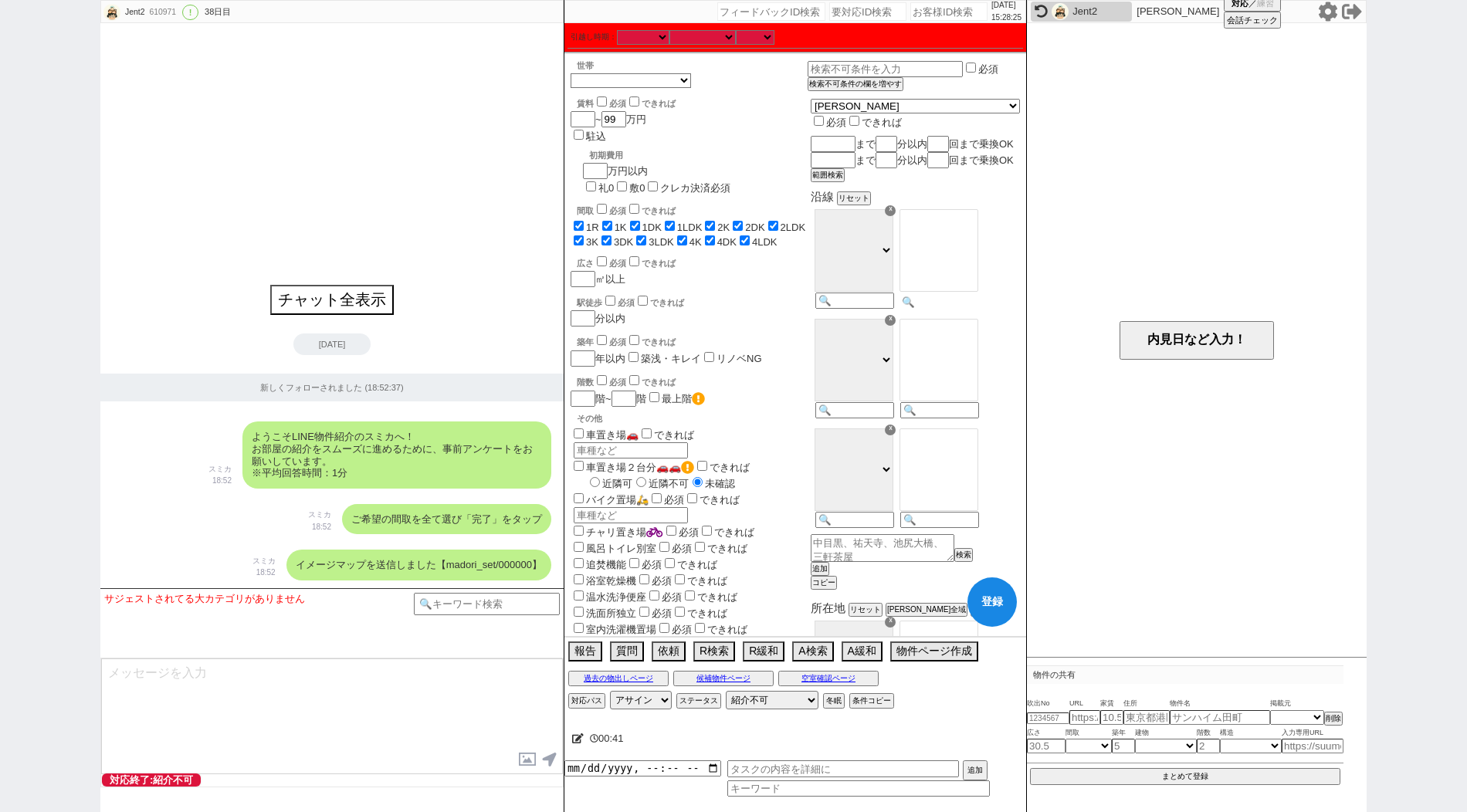
click at [976, 309] on input at bounding box center [938, 303] width 76 height 13
paste input "御茶ノ水"
click at [974, 237] on option "秋葉原" at bounding box center [939, 231] width 78 height 15
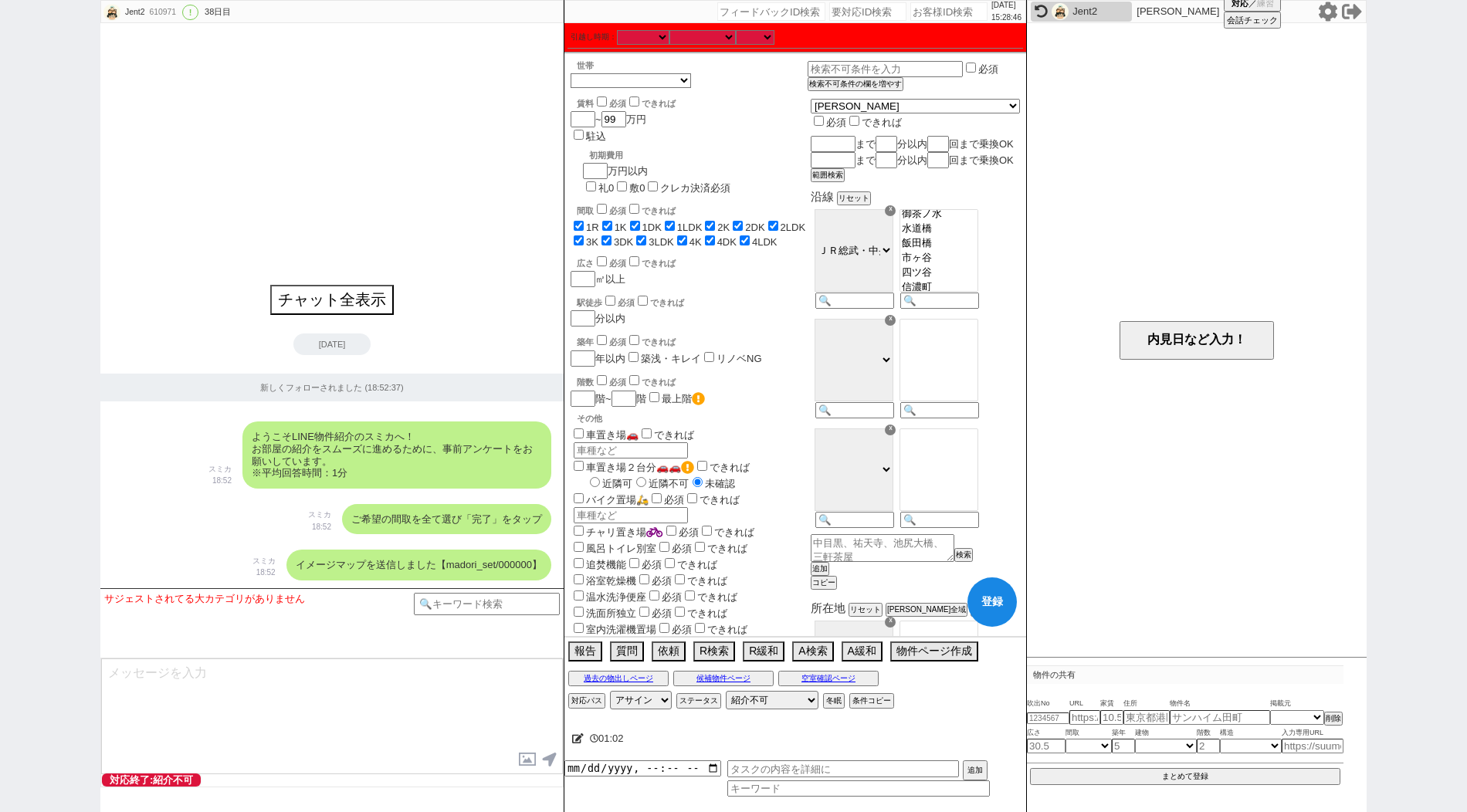
click at [974, 237] on option "水道橋" at bounding box center [939, 229] width 78 height 15
click at [976, 419] on input at bounding box center [938, 412] width 76 height 13
paste input "御徒町"
click at [893, 383] on select "ＪＲ総武・中央緩行線 [GEOGRAPHIC_DATA] 小田急[PERSON_NAME][GEOGRAPHIC_DATA] ＪＲ京浜東北・[PERSON_N…" at bounding box center [854, 360] width 79 height 82
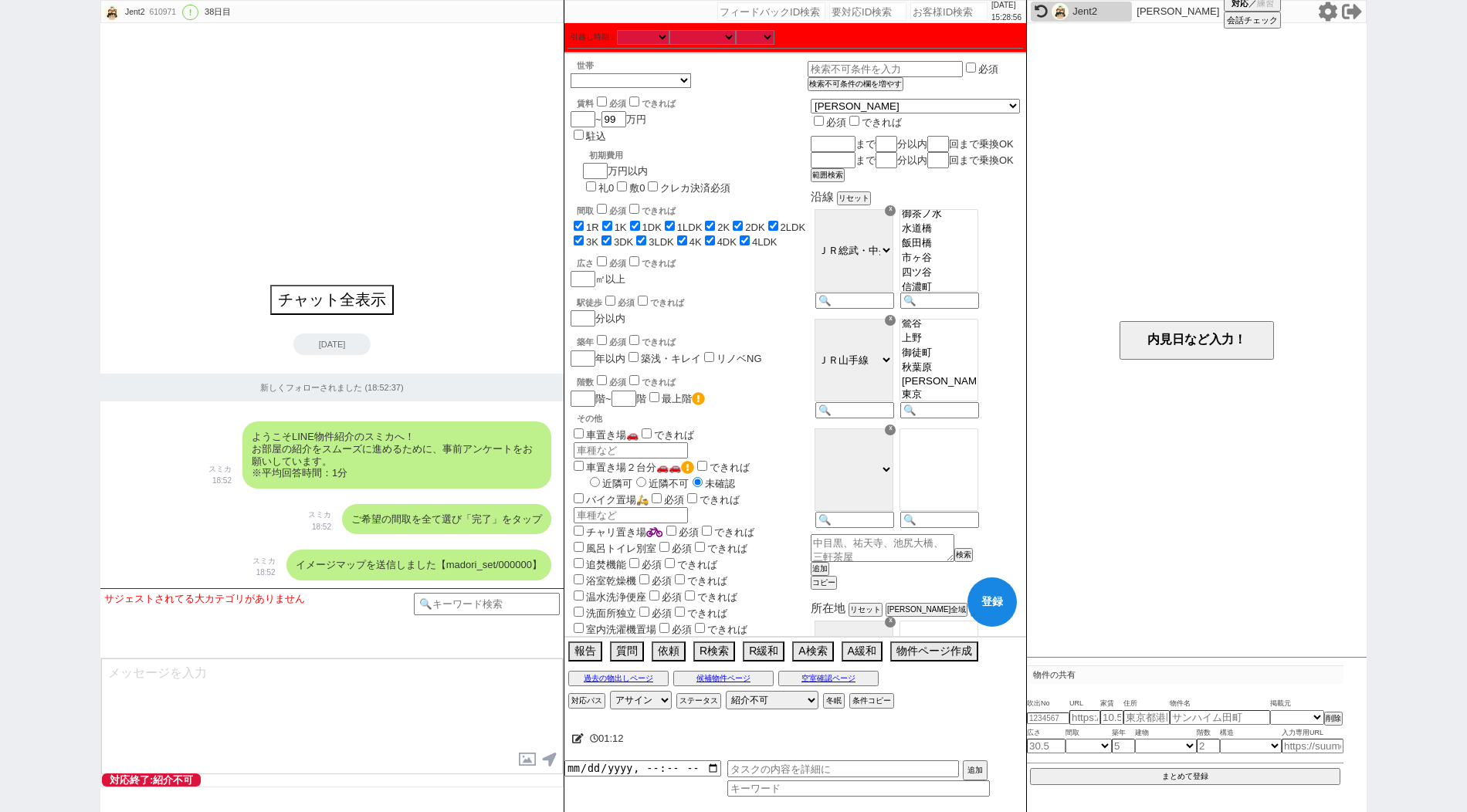
click at [854, 339] on select "ＪＲ総武・中央緩行線 [GEOGRAPHIC_DATA] 小田急[PERSON_NAME][GEOGRAPHIC_DATA] ＪＲ京浜東北・[PERSON_N…" at bounding box center [854, 360] width 79 height 82
click at [975, 359] on option "上野" at bounding box center [939, 352] width 78 height 15
click at [976, 526] on input at bounding box center [938, 519] width 76 height 13
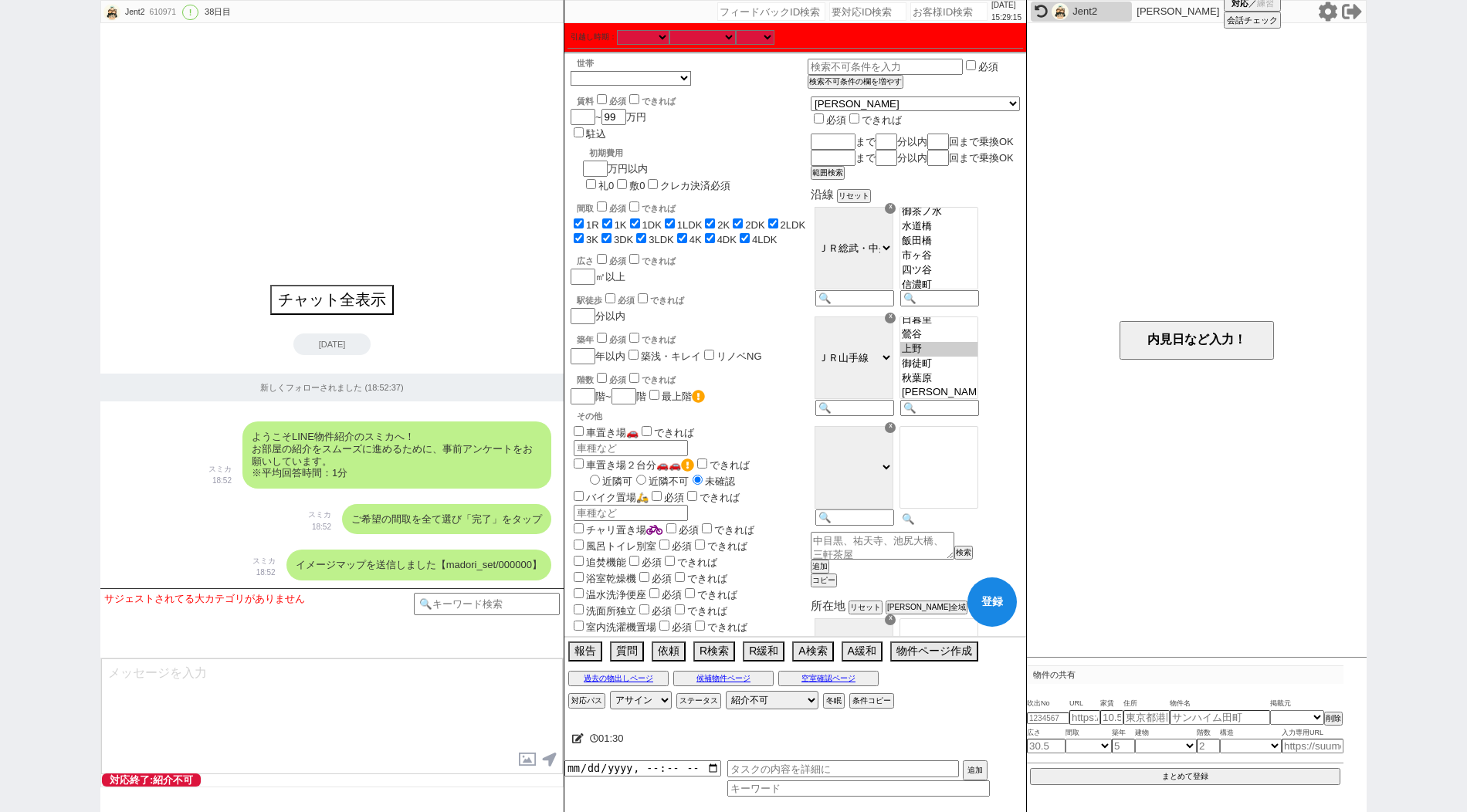
paste input "後楽園"
click at [977, 483] on option "後楽園" at bounding box center [939, 476] width 78 height 15
click at [826, 572] on button "追加" at bounding box center [818, 566] width 16 height 11
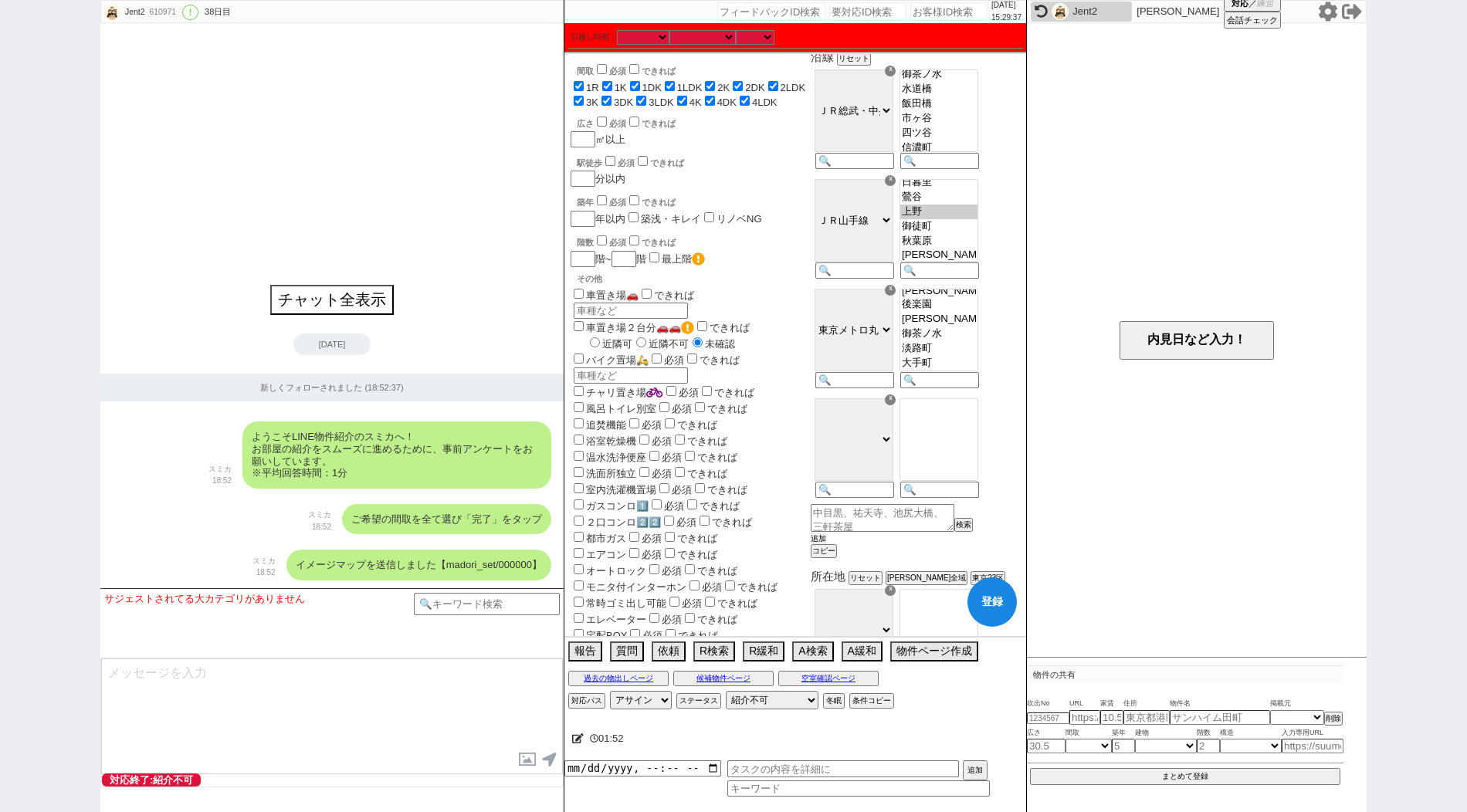
scroll to position [166, 0]
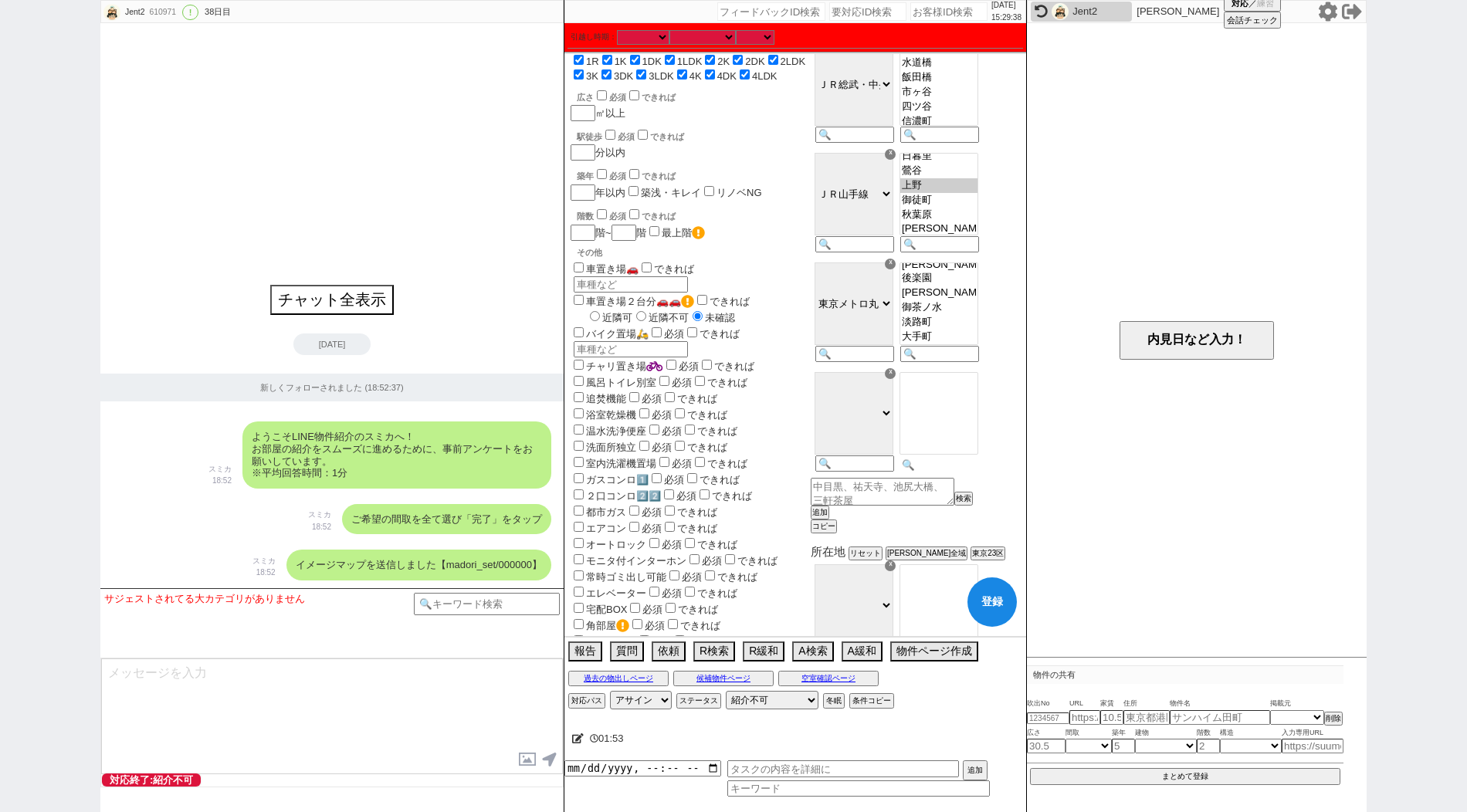
click at [957, 472] on input at bounding box center [938, 465] width 76 height 13
paste input "[PERSON_NAME]"
click at [951, 419] on option "[PERSON_NAME]三丁目" at bounding box center [939, 411] width 78 height 15
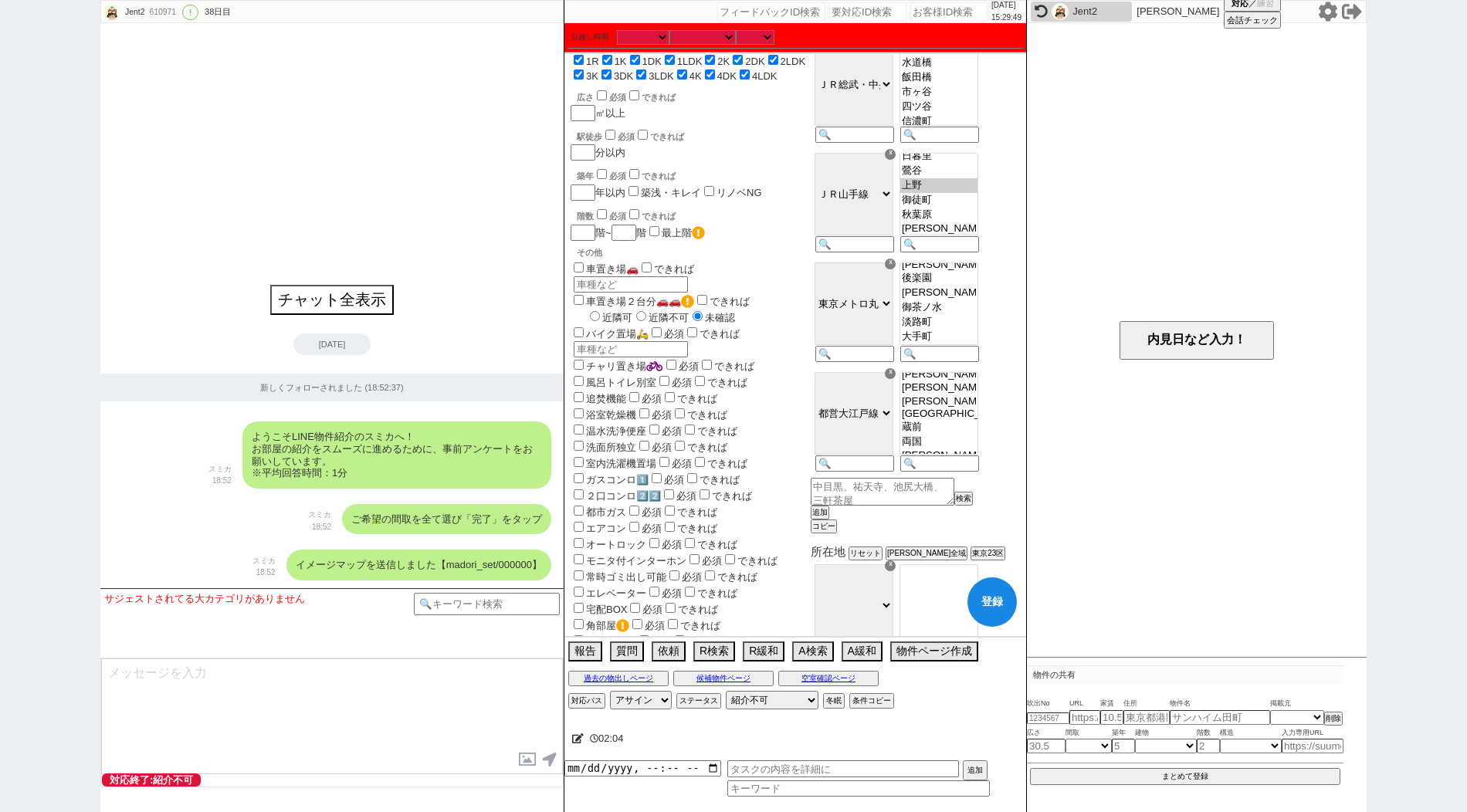
click at [893, 439] on select "ＪＲ総武・中央緩行線 [GEOGRAPHIC_DATA] 小田急[PERSON_NAME][GEOGRAPHIC_DATA] ＪＲ京浜東北・[PERSON_N…" at bounding box center [854, 413] width 79 height 82
click at [854, 392] on select "ＪＲ総武・中央緩行線 [GEOGRAPHIC_DATA] 小田急[PERSON_NAME][GEOGRAPHIC_DATA] ＪＲ京浜東北・[PERSON_N…" at bounding box center [854, 413] width 79 height 82
click at [971, 379] on option "[PERSON_NAME]" at bounding box center [939, 373] width 78 height 12
click at [952, 408] on option "神保町" at bounding box center [939, 401] width 78 height 15
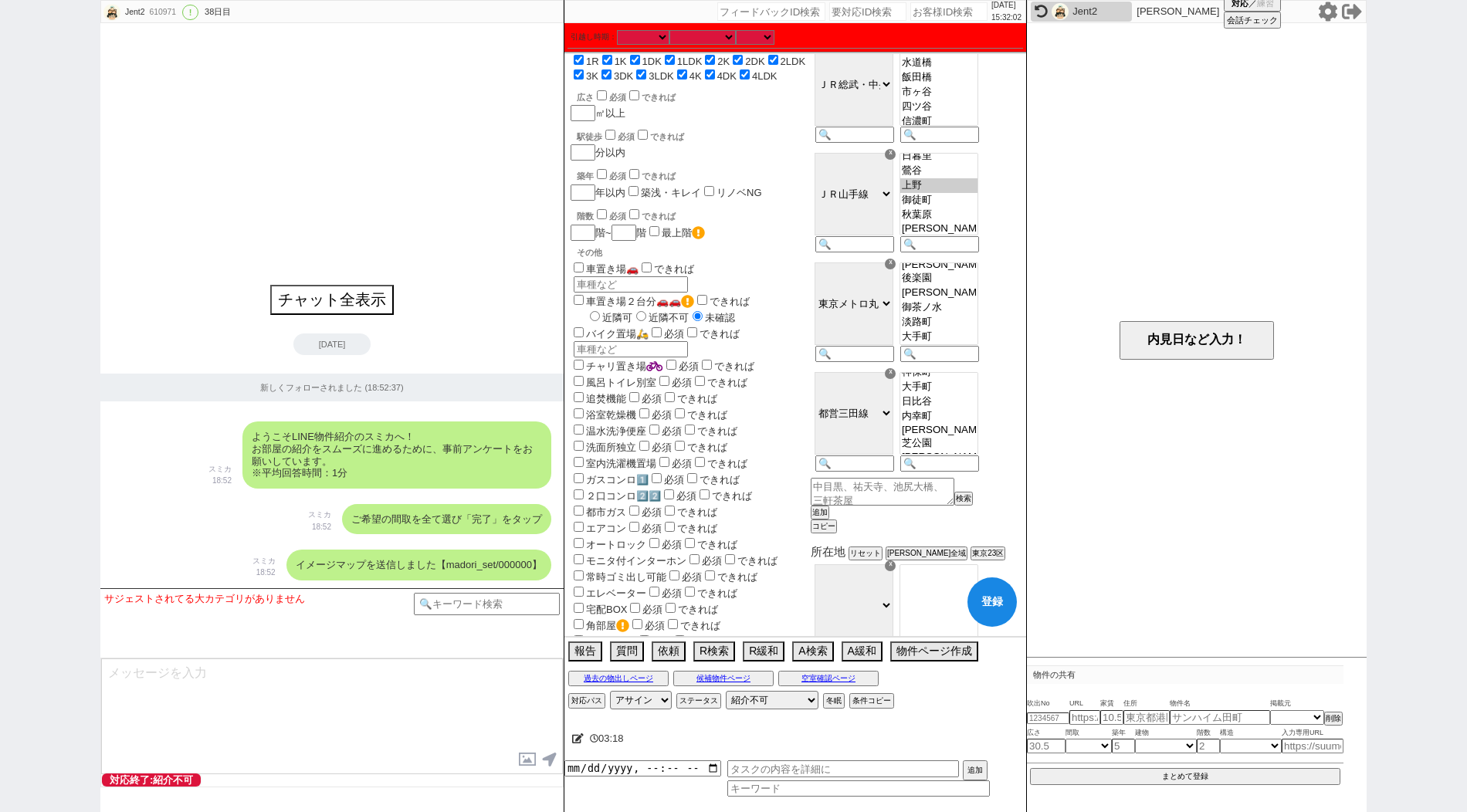
scroll to position [233, 0]
click at [826, 518] on button "追加" at bounding box center [818, 512] width 16 height 11
click at [945, 581] on input at bounding box center [938, 575] width 76 height 13
paste input "湯島"
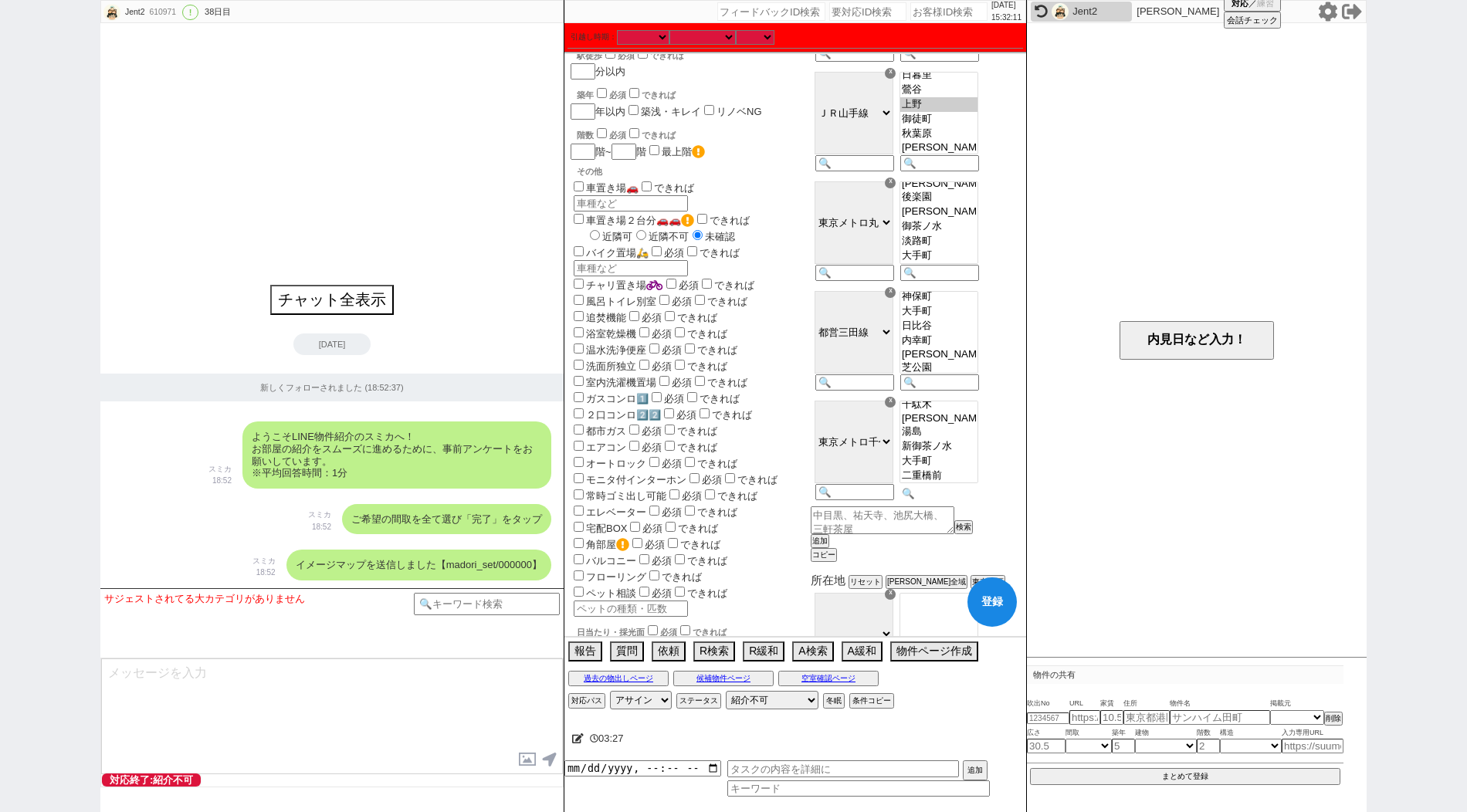
scroll to position [81, 0]
click at [963, 450] on option "新御茶ノ水" at bounding box center [939, 443] width 78 height 15
click at [966, 465] on option "大手町" at bounding box center [939, 458] width 78 height 15
click at [826, 547] on button "追加" at bounding box center [818, 541] width 16 height 11
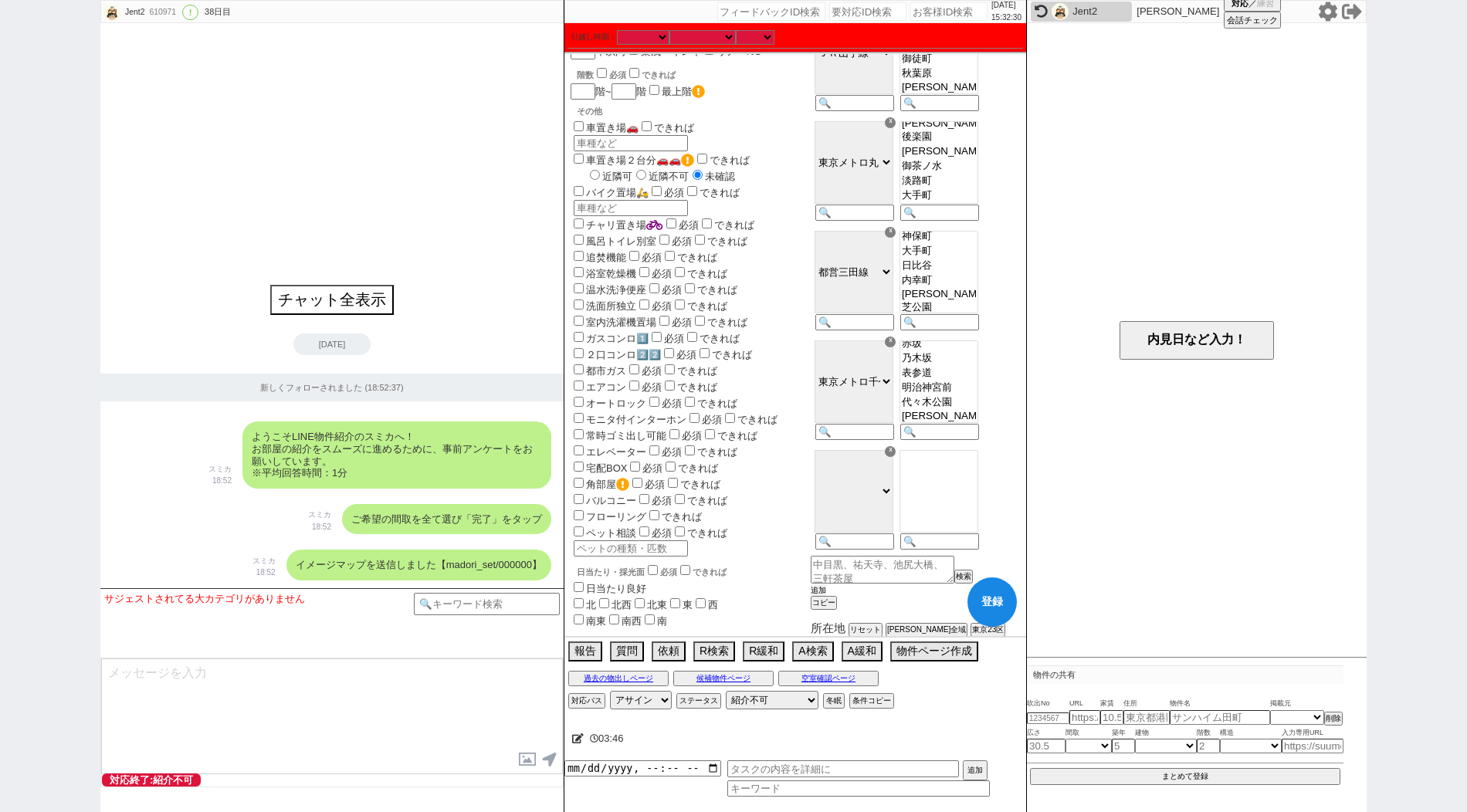
scroll to position [312, 0]
click at [976, 550] on div at bounding box center [938, 495] width 85 height 110
paste input "[GEOGRAPHIC_DATA]"
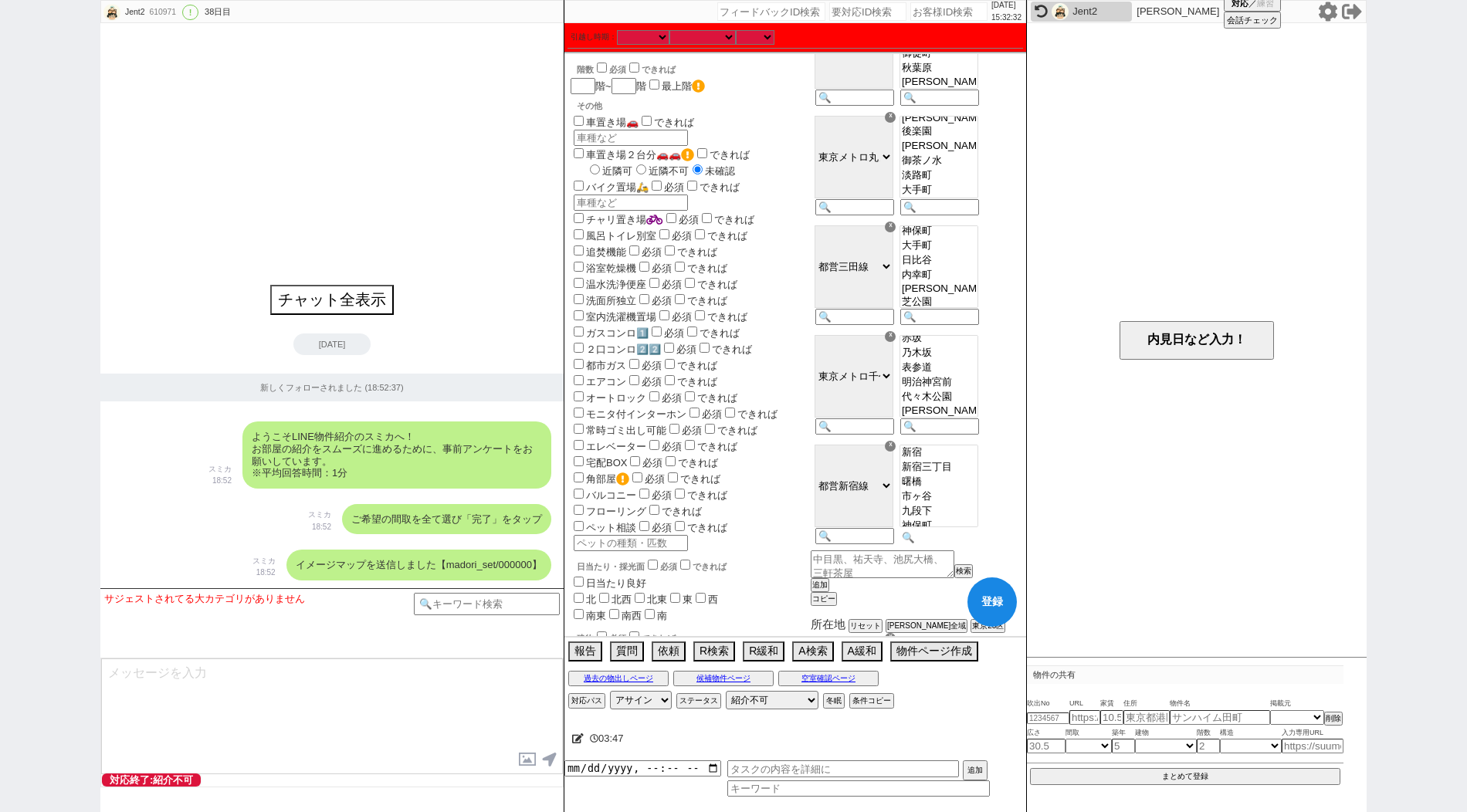
scroll to position [32, 0]
click at [950, 486] on option "九段下" at bounding box center [939, 479] width 78 height 15
click at [853, 598] on div "沿線 リセット ☓ ＪＲ総武・中央緩行線 東急東横線 [GEOGRAPHIC_DATA][PERSON_NAME] ＪＲ[GEOGRAPHIC_DATA]・[…" at bounding box center [915, 242] width 209 height 729
click at [826, 590] on button "追加" at bounding box center [818, 584] width 16 height 11
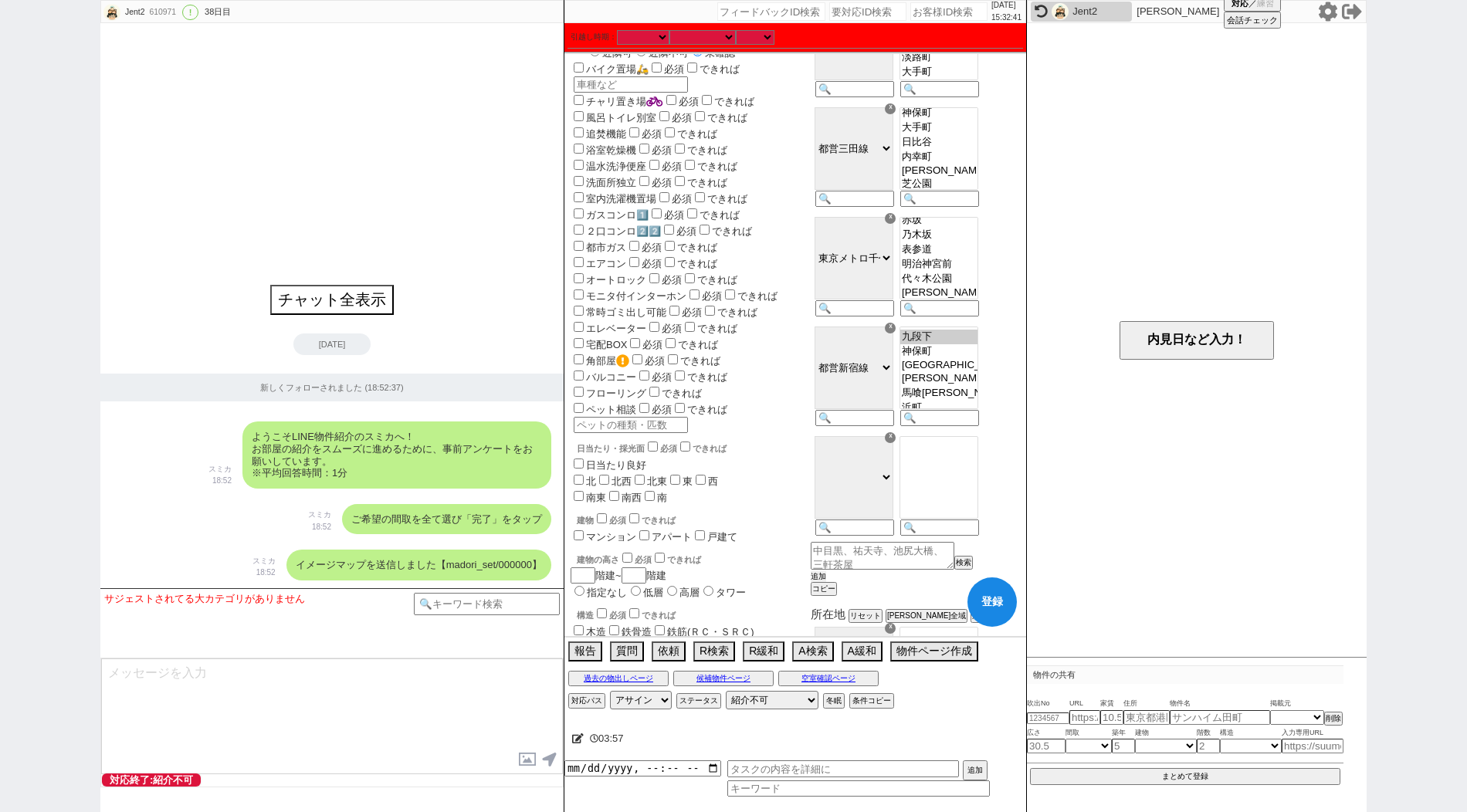
scroll to position [433, 0]
click at [966, 533] on input at bounding box center [938, 527] width 76 height 13
paste input "仲御徒町"
click at [973, 490] on option "上野" at bounding box center [939, 482] width 78 height 15
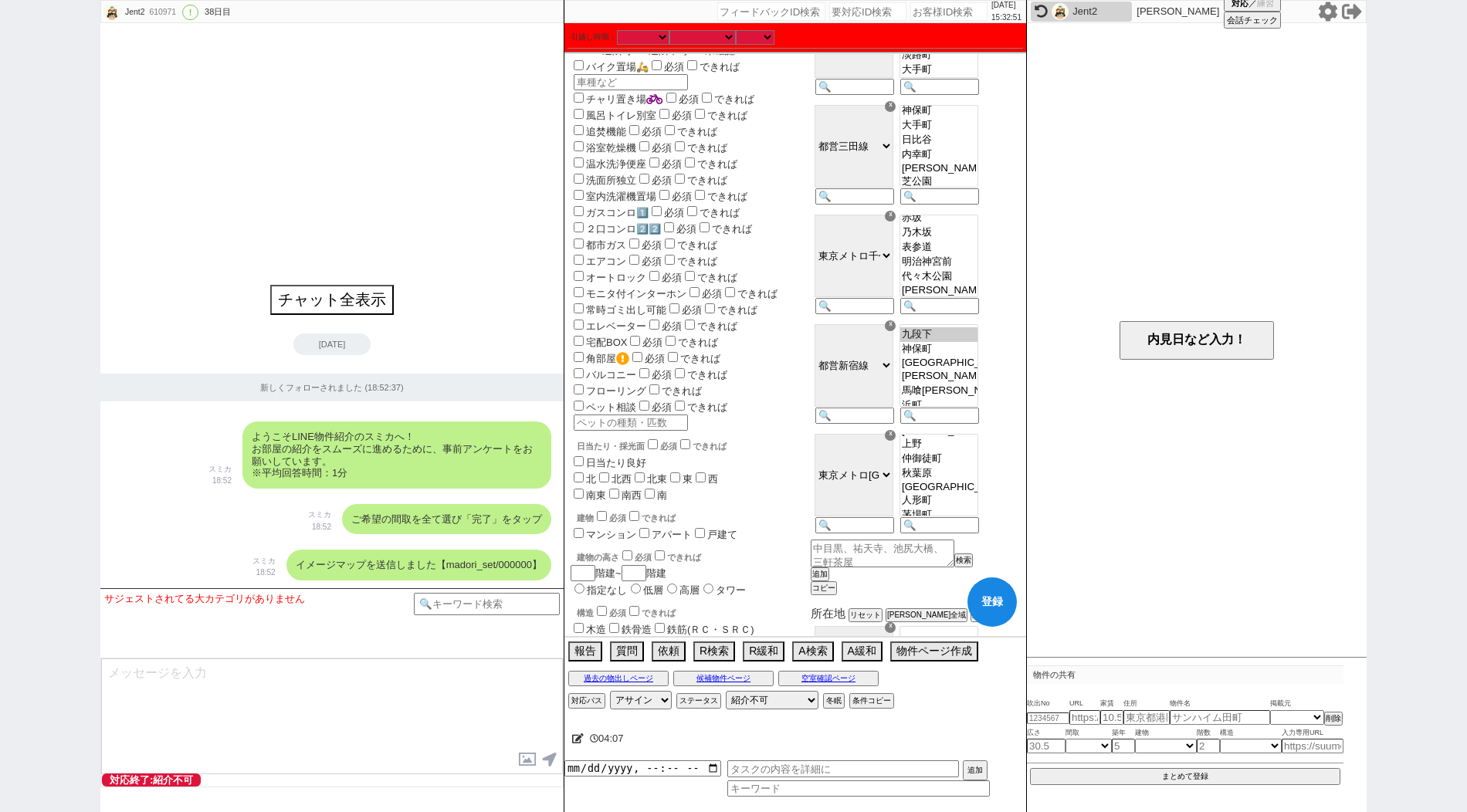
scroll to position [56, 0]
click at [826, 580] on button "追加" at bounding box center [818, 574] width 16 height 11
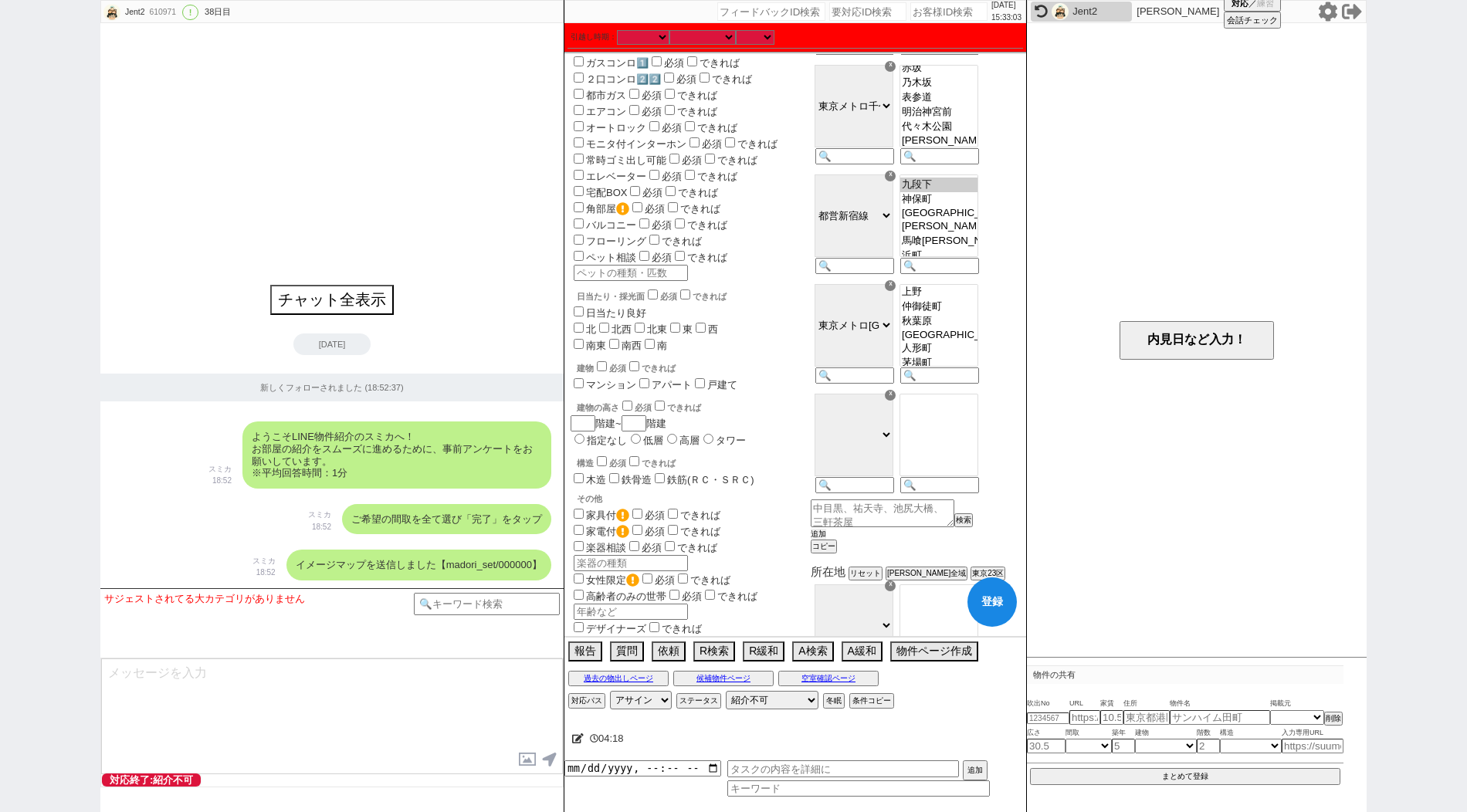
scroll to position [593, 0]
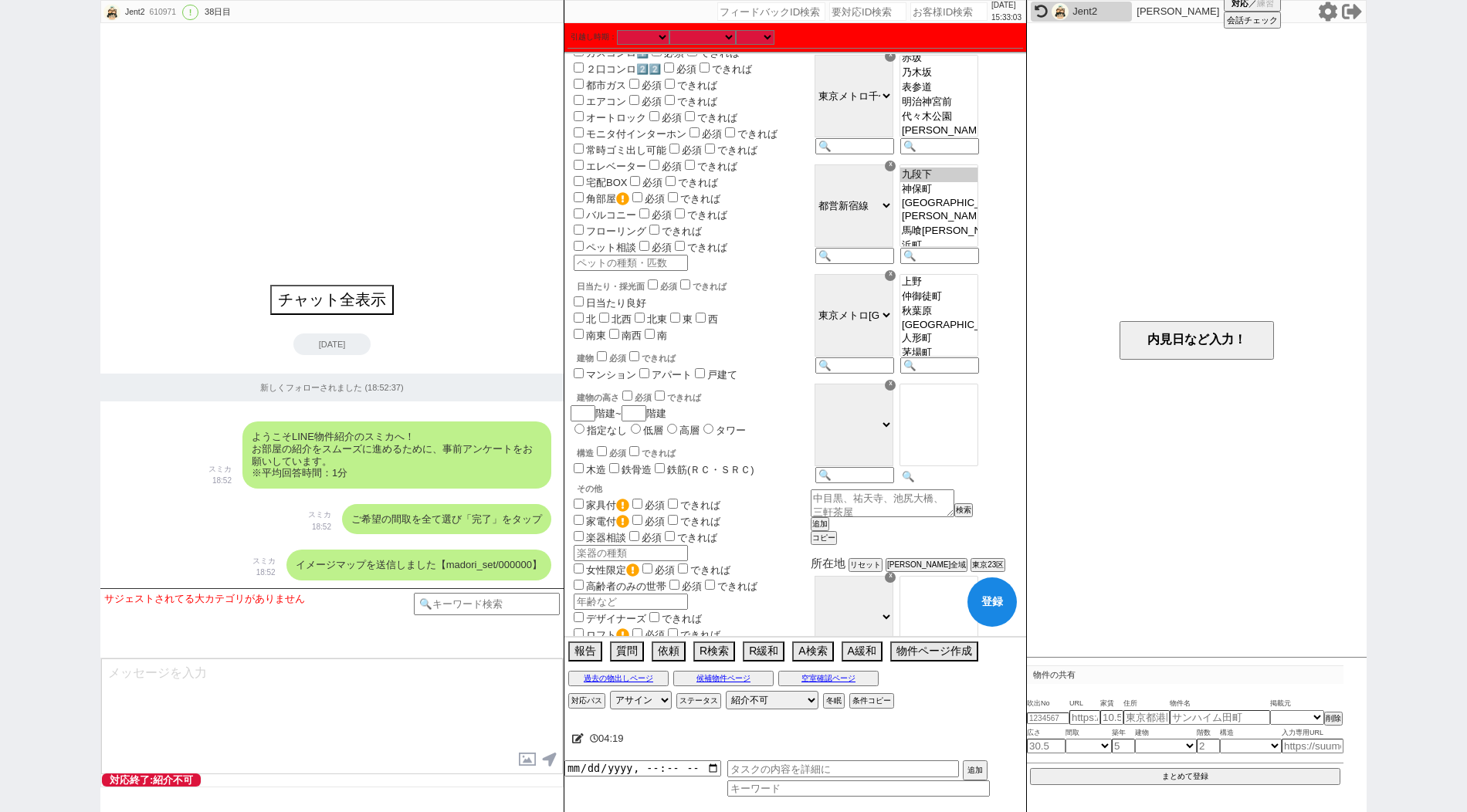
click at [976, 483] on input at bounding box center [938, 476] width 76 height 13
paste input "[GEOGRAPHIC_DATA]"
click at [967, 422] on option "[PERSON_NAME][GEOGRAPHIC_DATA]" at bounding box center [939, 415] width 78 height 12
click at [826, 529] on button "追加" at bounding box center [818, 523] width 16 height 11
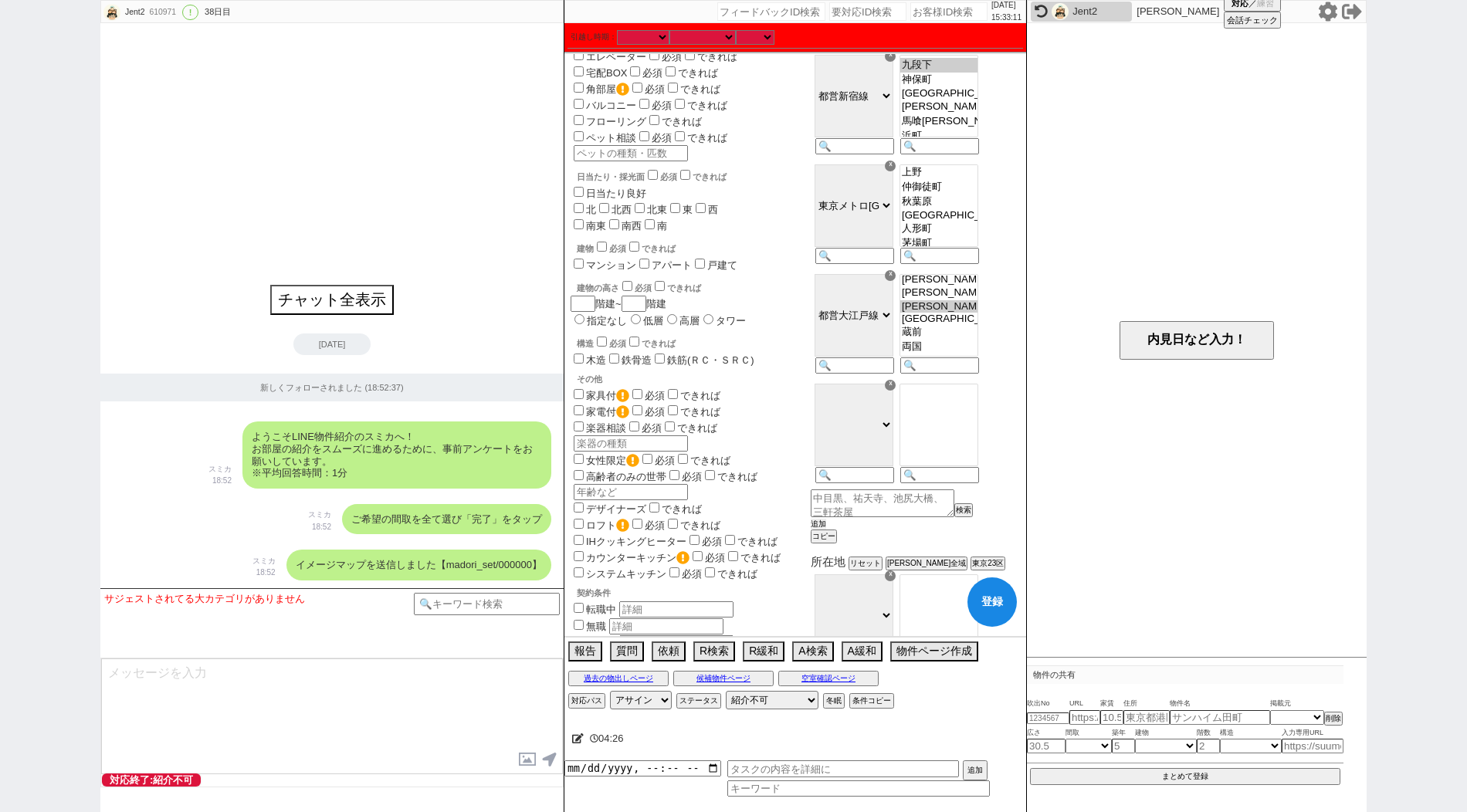
scroll to position [765, 0]
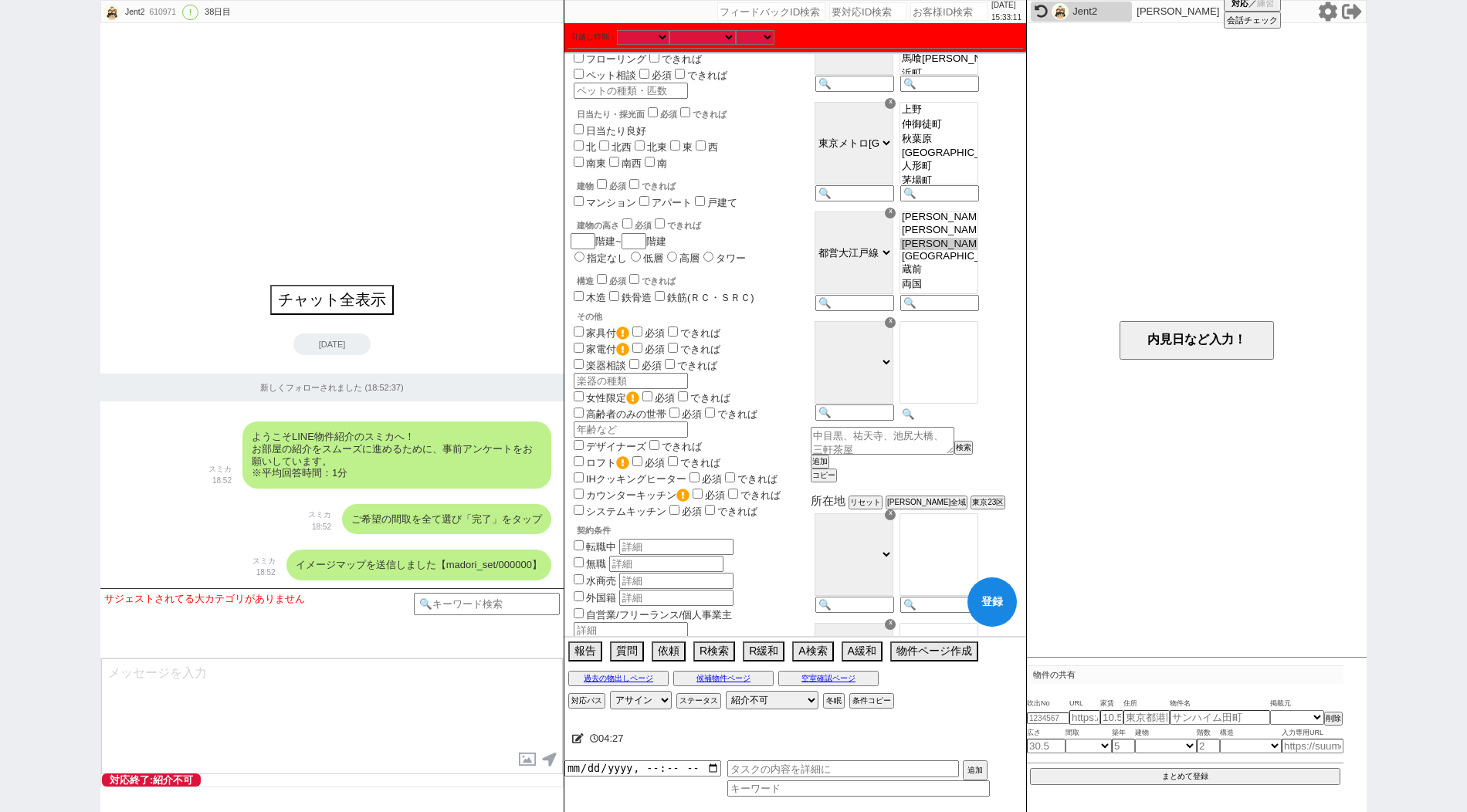
click at [976, 420] on input at bounding box center [938, 414] width 76 height 13
paste input "[GEOGRAPHIC_DATA]"
click at [826, 467] on button "追加" at bounding box center [818, 461] width 16 height 11
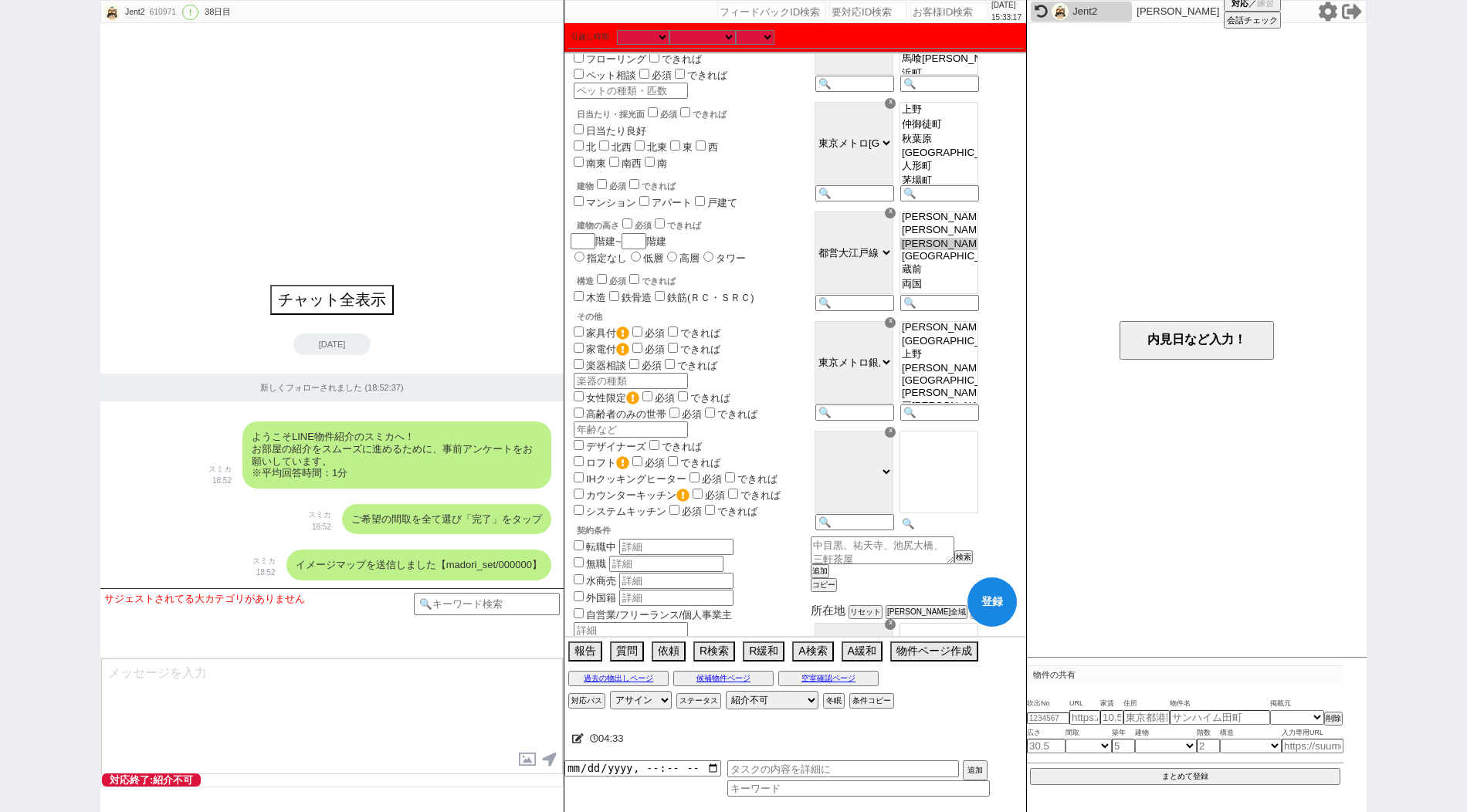
click at [956, 536] on div at bounding box center [938, 481] width 85 height 110
paste input "京成[PERSON_NAME]"
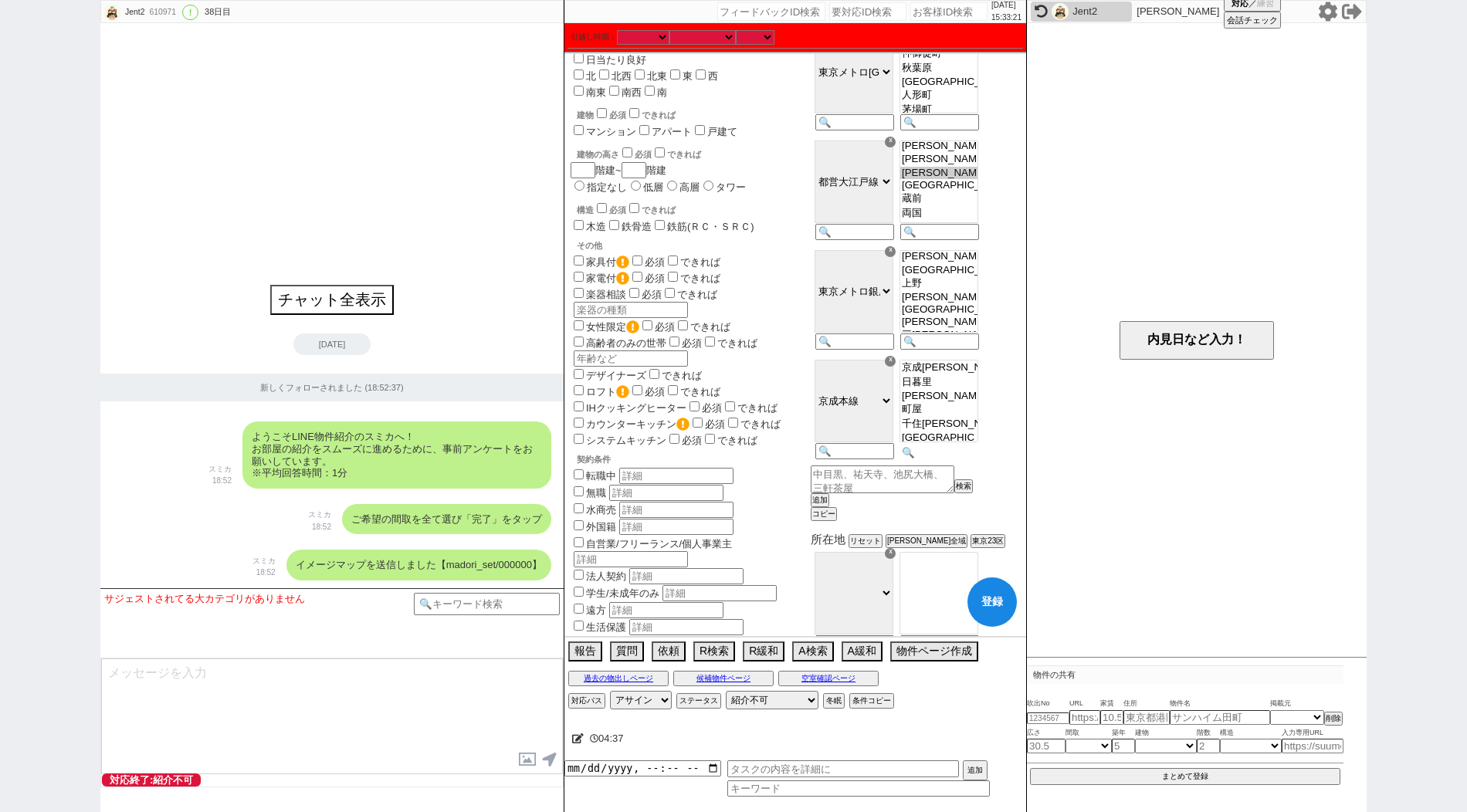
scroll to position [838, 0]
click at [826, 504] on button "追加" at bounding box center [818, 497] width 16 height 11
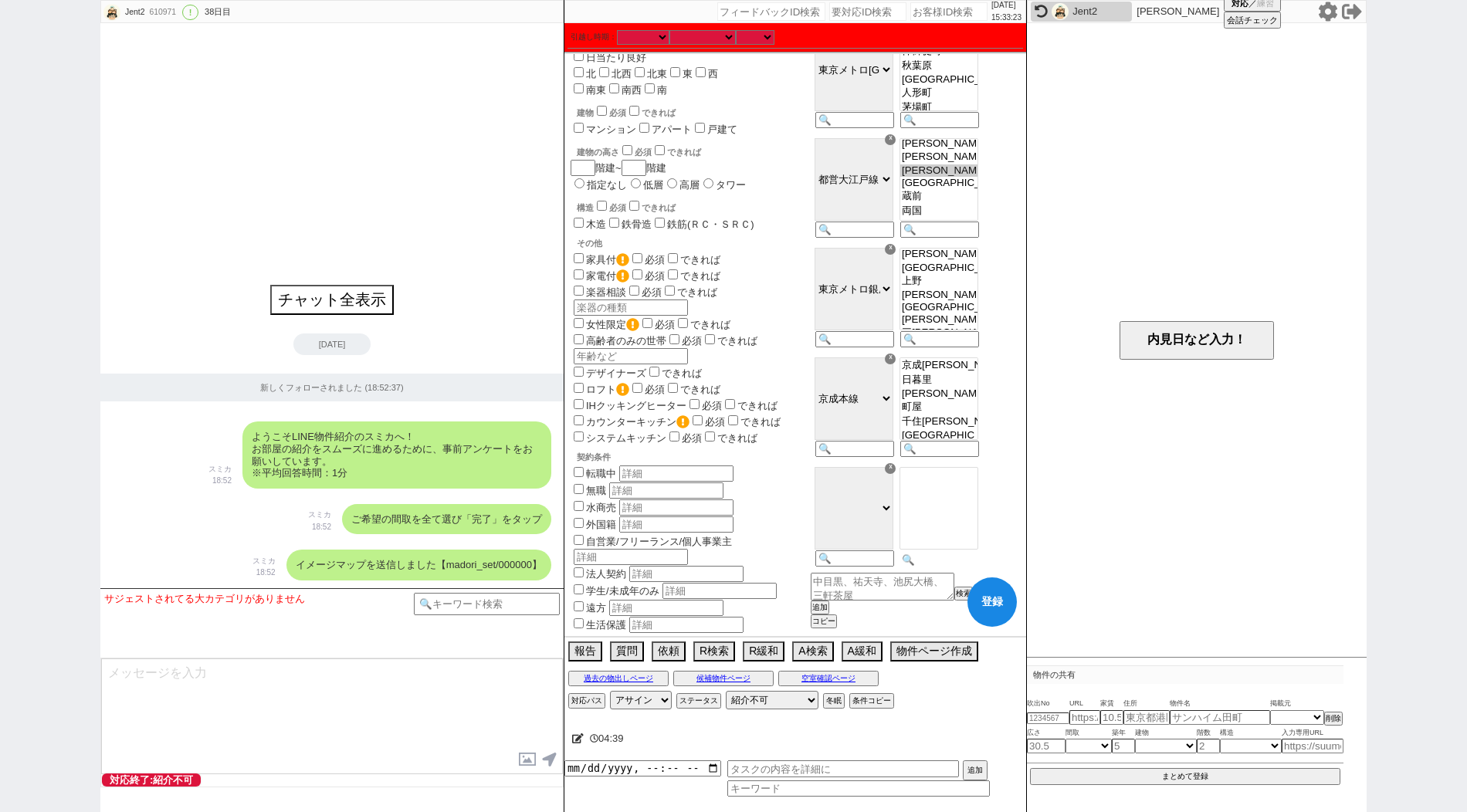
click at [952, 566] on input at bounding box center [938, 560] width 76 height 13
paste input "竹橋"
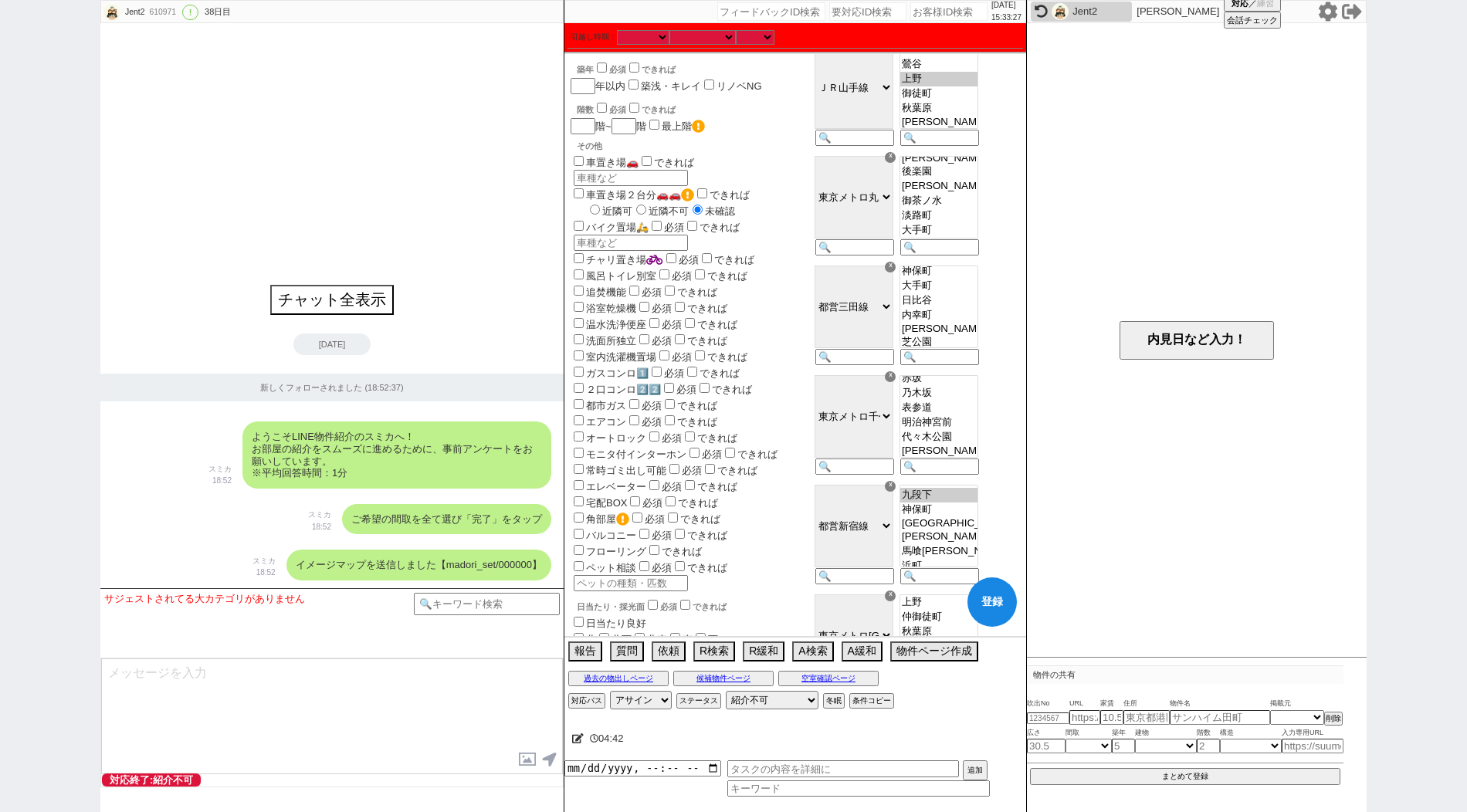
scroll to position [0, 0]
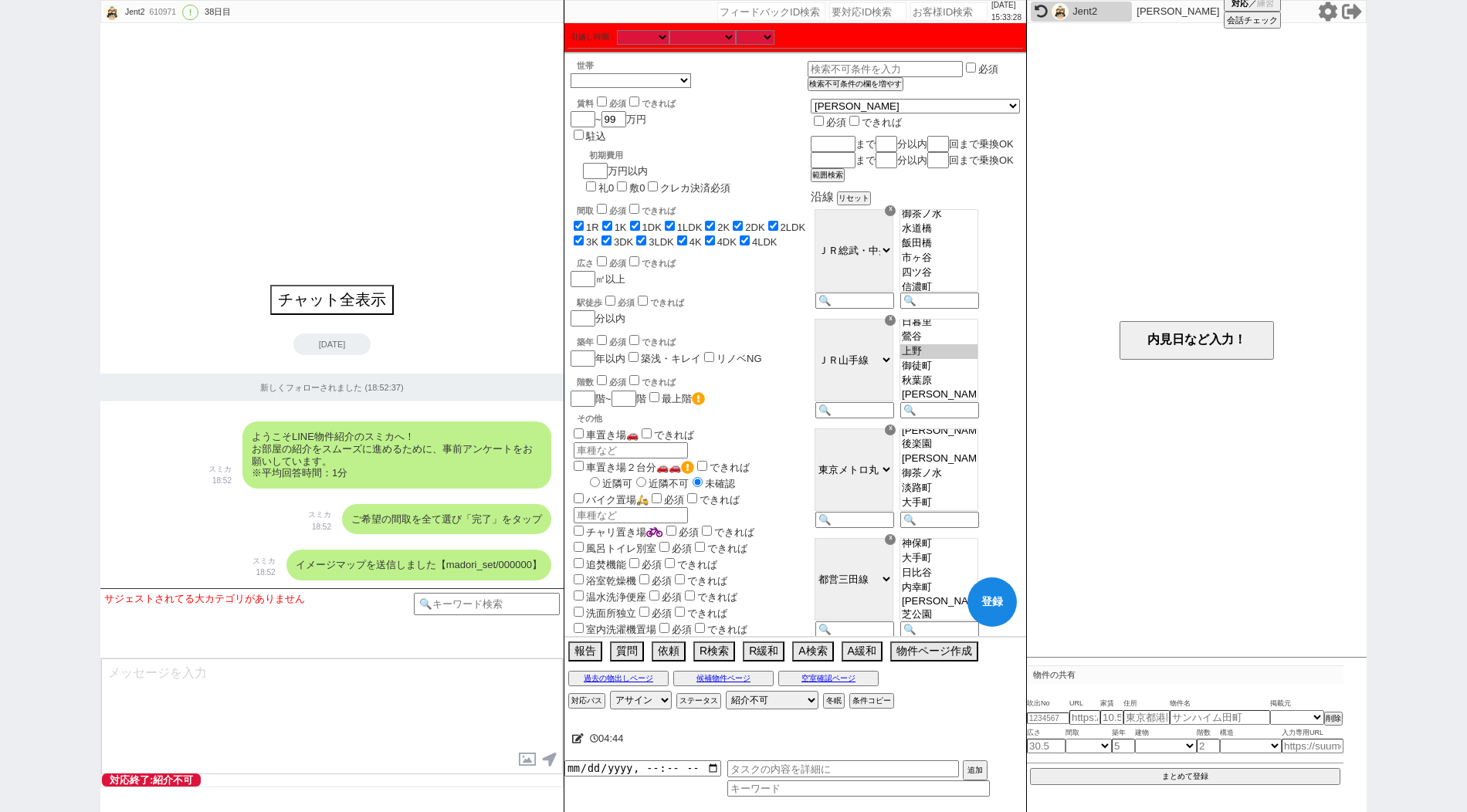
click at [990, 611] on button "登録" at bounding box center [992, 602] width 49 height 49
click at [573, 740] on icon at bounding box center [578, 739] width 12 height 10
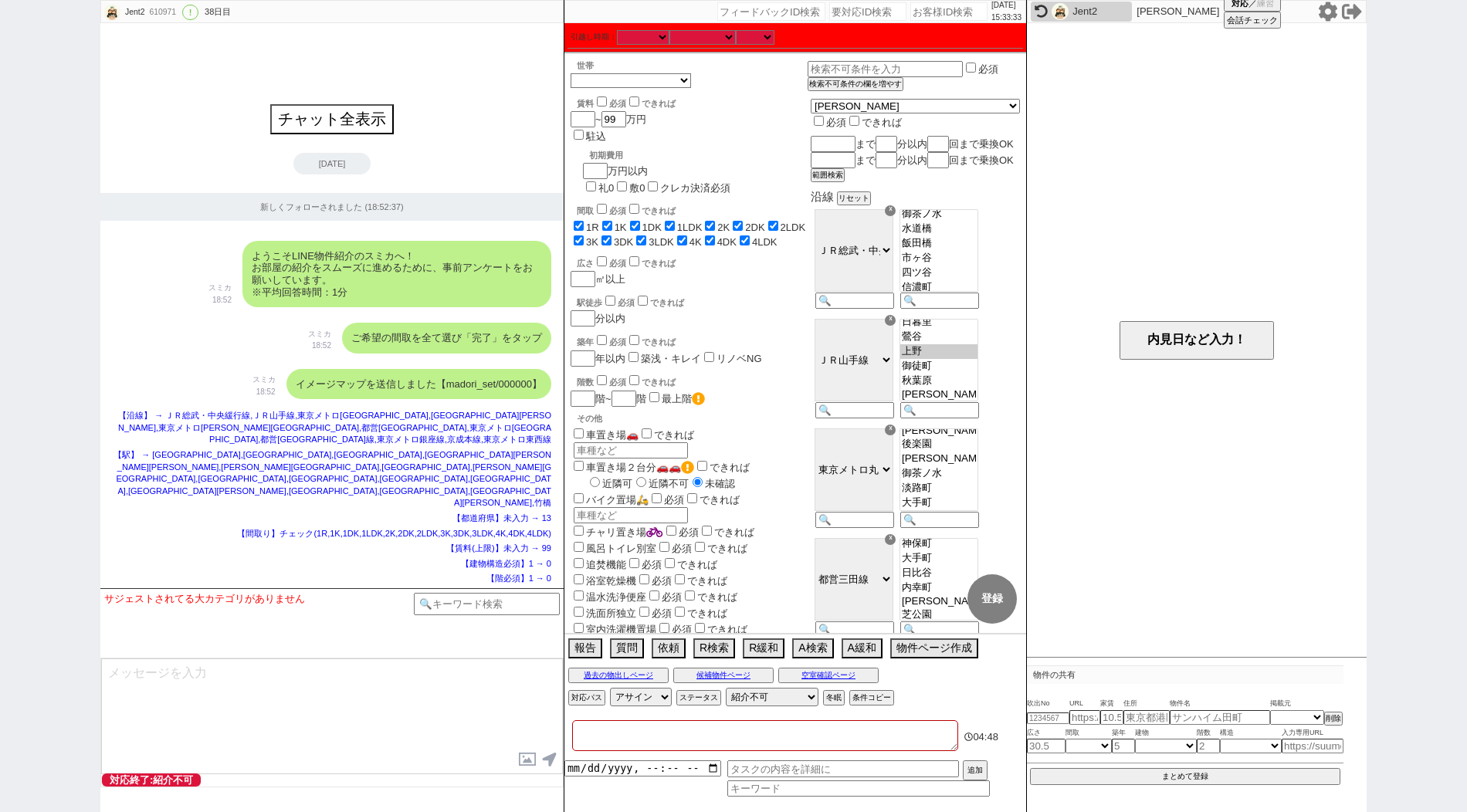
click at [607, 729] on textarea at bounding box center [765, 735] width 386 height 31
click at [230, 514] on div "【都道府県】未入力 → 13" at bounding box center [332, 519] width 439 height 12
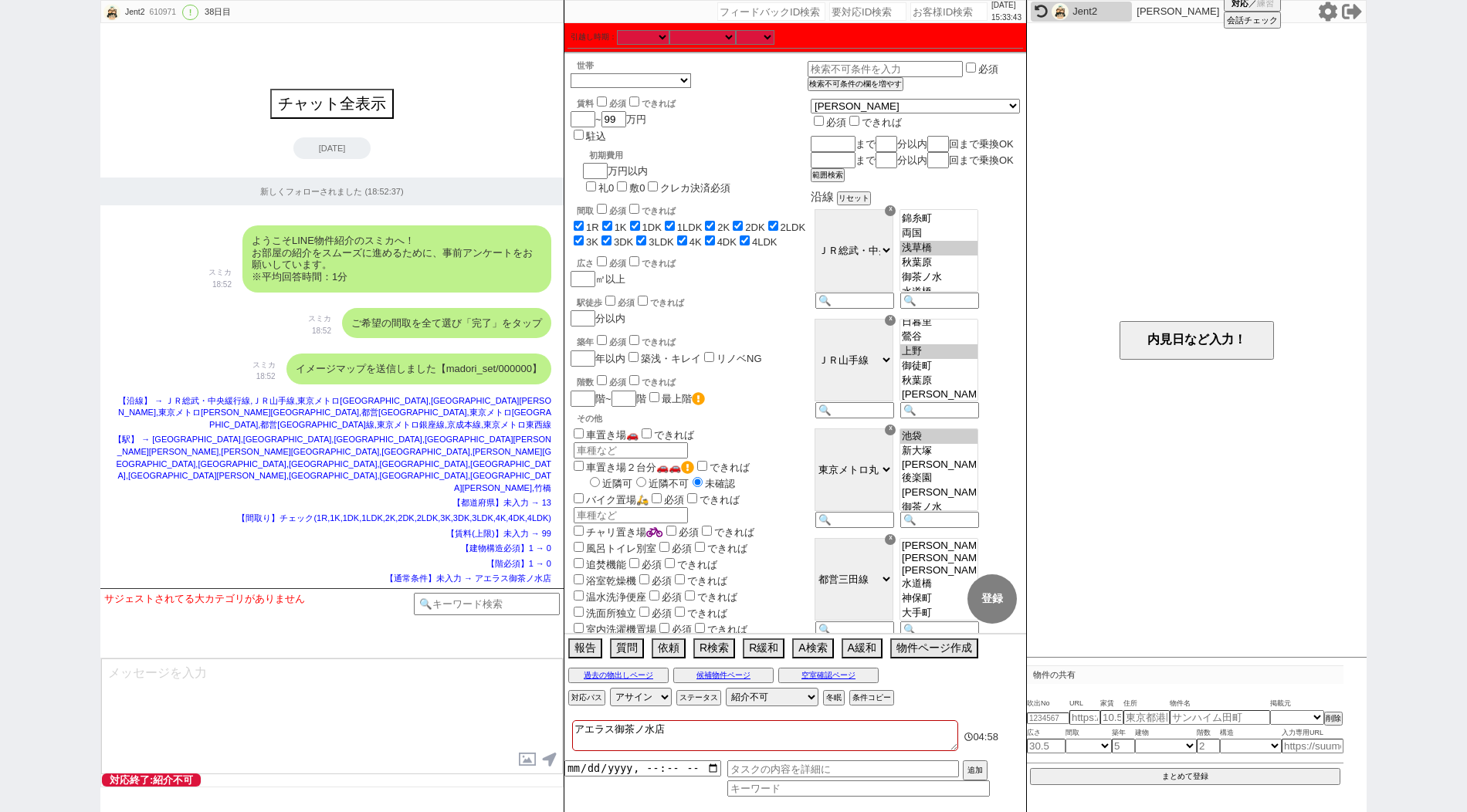
click at [84, 325] on div "Jent2 610971 ! 0 38日目 冬眠中 自社客 スミカ スミカ_BPO チャット全表示 [DATE] 新しくフォローされました (18:52:37…" at bounding box center [733, 406] width 1467 height 812
